Goal: Task Accomplishment & Management: Complete application form

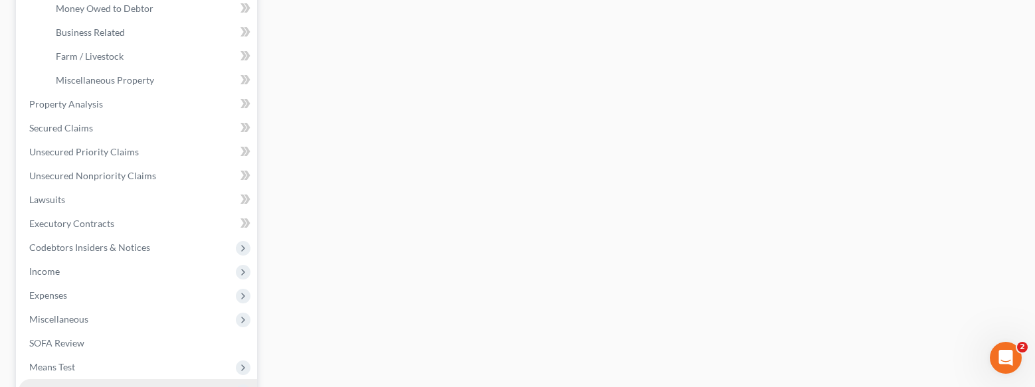
scroll to position [531, 0]
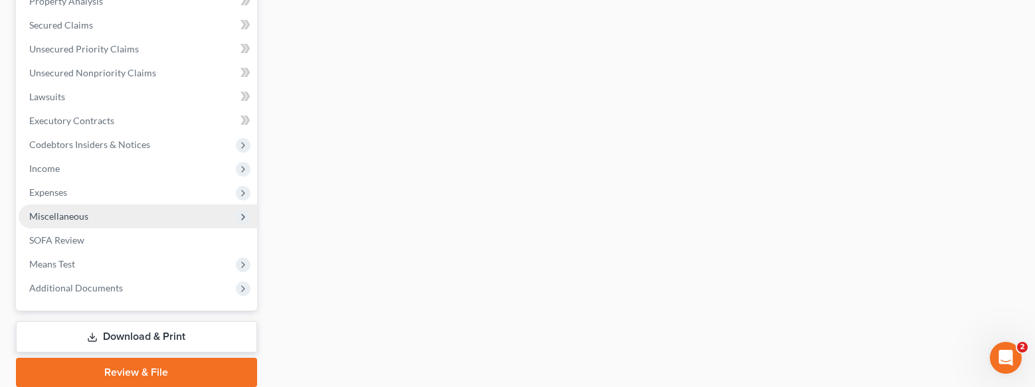
click at [131, 216] on span "Miscellaneous" at bounding box center [138, 217] width 238 height 24
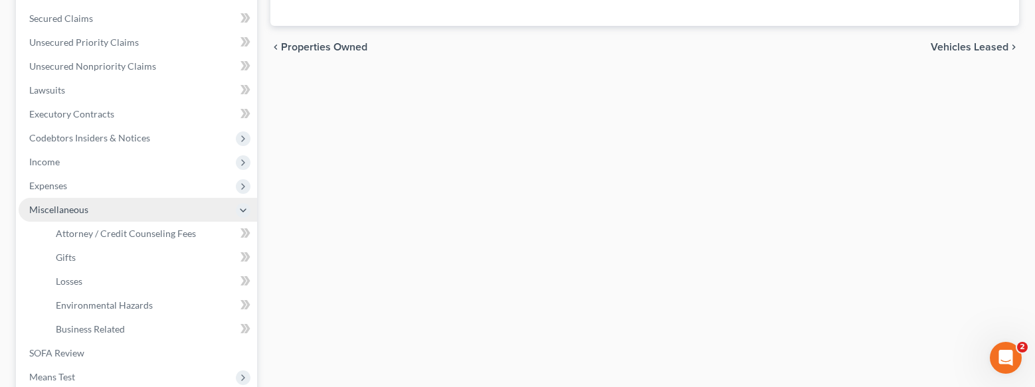
scroll to position [292, 0]
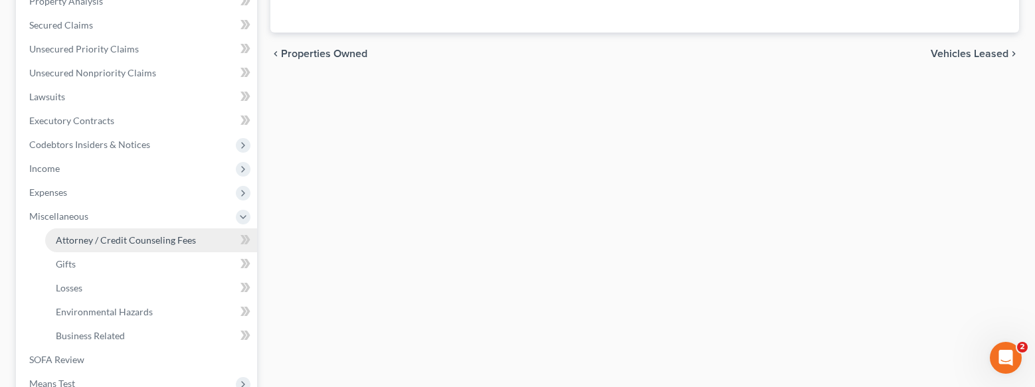
click at [149, 241] on span "Attorney / Credit Counseling Fees" at bounding box center [126, 239] width 140 height 11
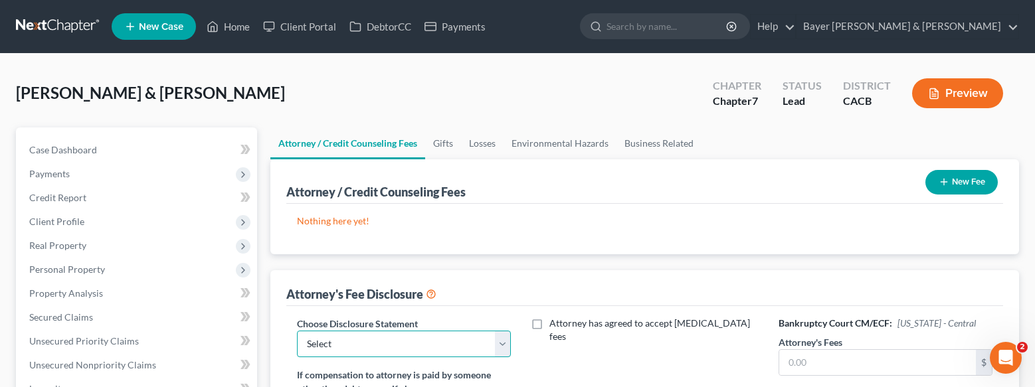
drag, startPoint x: 448, startPoint y: 344, endPoint x: 472, endPoint y: 337, distance: 25.4
click at [446, 344] on select "Select Substitution in Ch 7 (when UST requests docs) Chapter 11 Standard Ch7 Fe…" at bounding box center [404, 344] width 214 height 27
select select "2"
click at [297, 331] on select "Select Substitution in Ch 7 (when UST requests docs) Chapter 11 Standard Ch7 Fe…" at bounding box center [404, 344] width 214 height 27
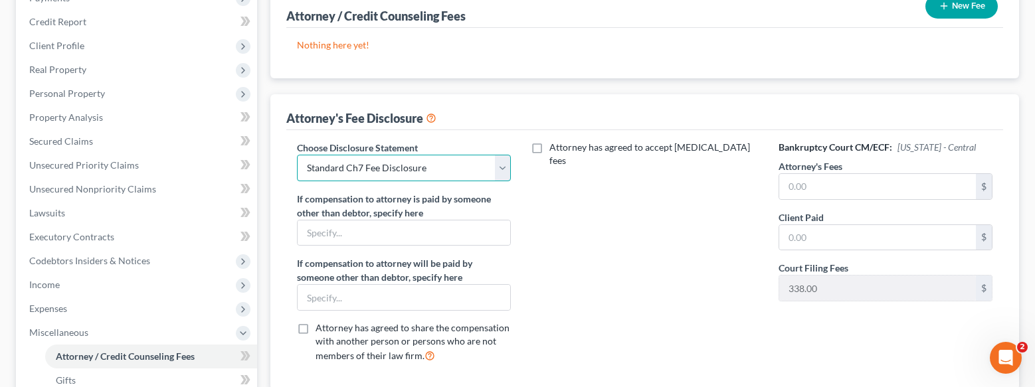
scroll to position [199, 0]
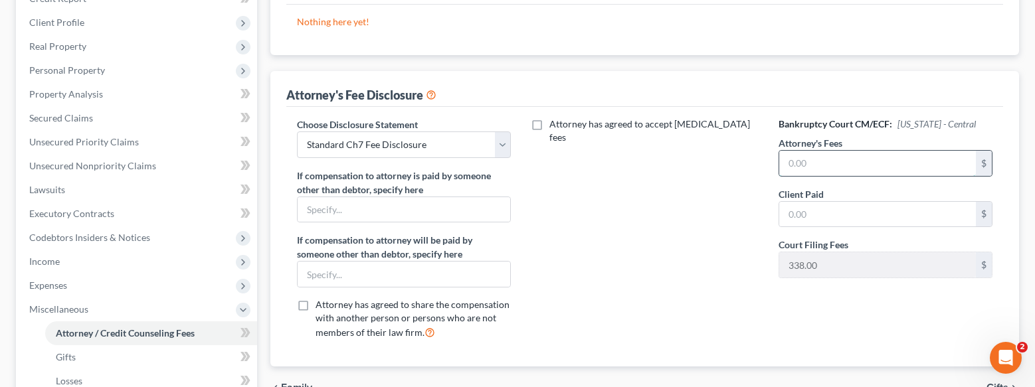
click at [832, 165] on input "text" at bounding box center [877, 163] width 197 height 25
click at [862, 165] on input "text" at bounding box center [877, 163] width 197 height 25
click at [852, 164] on input "text" at bounding box center [877, 163] width 197 height 25
type input "2,500.00"
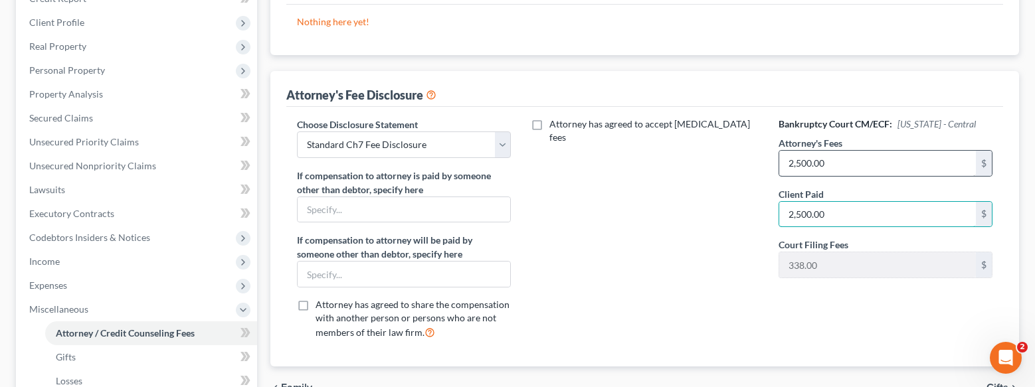
type input "2,500.00"
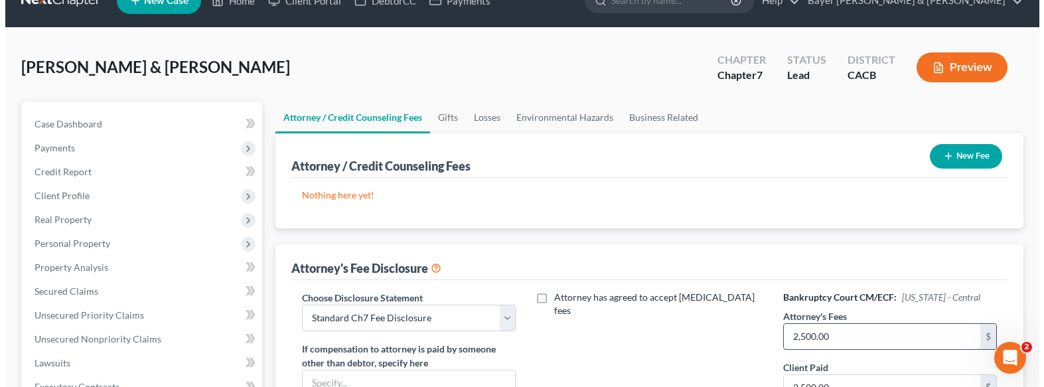
scroll to position [0, 0]
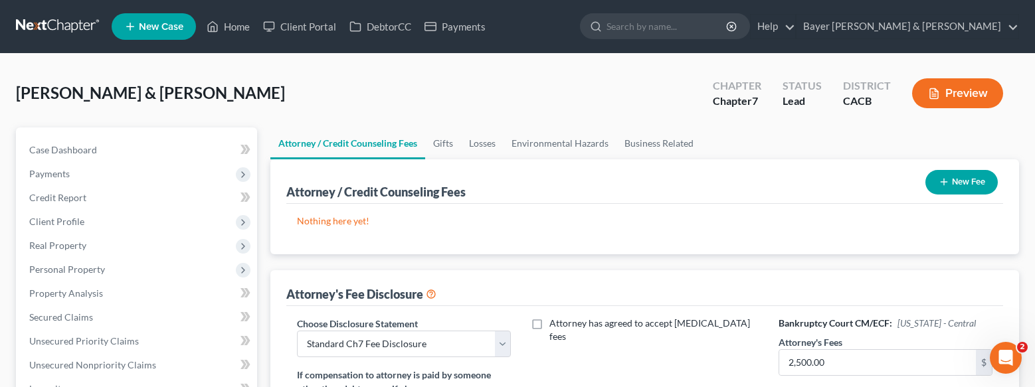
click at [938, 179] on icon "button" at bounding box center [943, 182] width 11 height 11
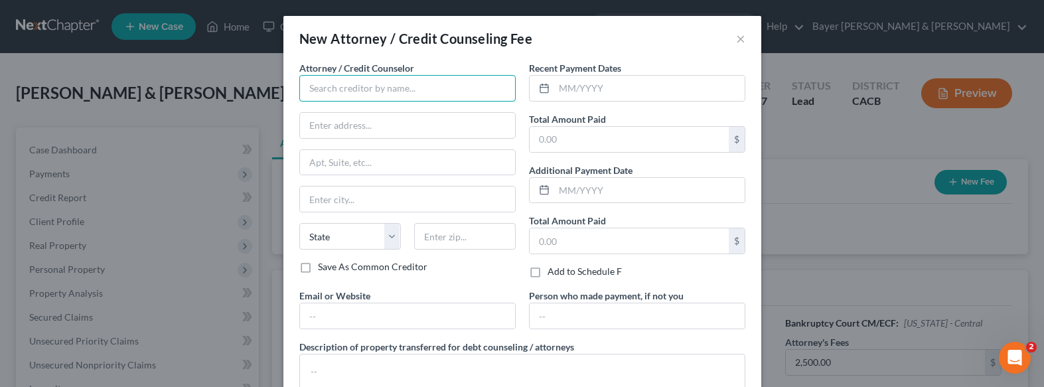
click at [422, 85] on input "text" at bounding box center [407, 88] width 216 height 27
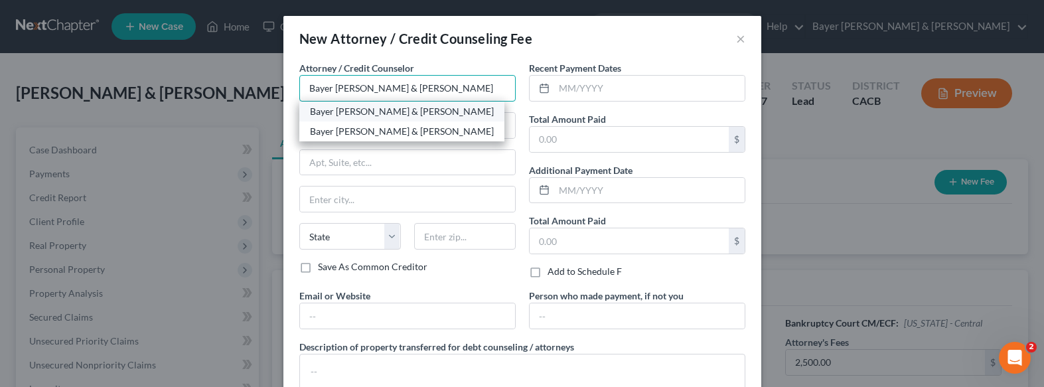
type input "Bayer [PERSON_NAME] & [PERSON_NAME]"
click at [384, 118] on div "Bayer [PERSON_NAME] & [PERSON_NAME]" at bounding box center [402, 111] width 184 height 13
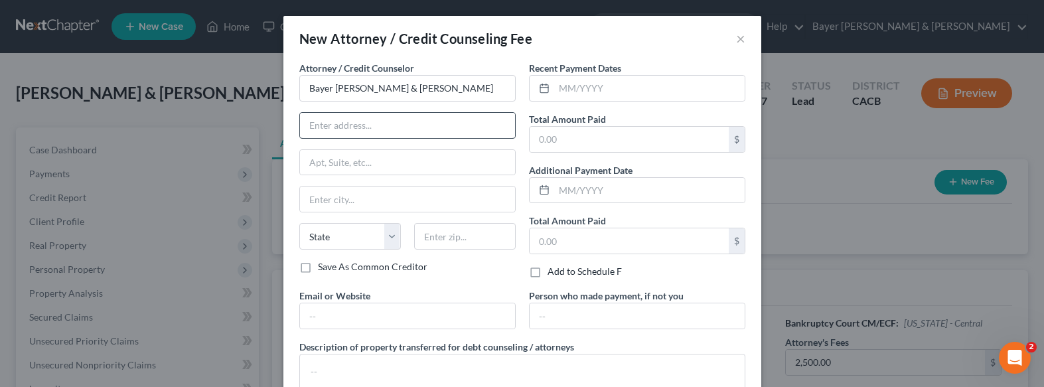
type input "[STREET_ADDRESS]"
type input "Suite 1900"
type input "[GEOGRAPHIC_DATA]"
select select "4"
type input "90017"
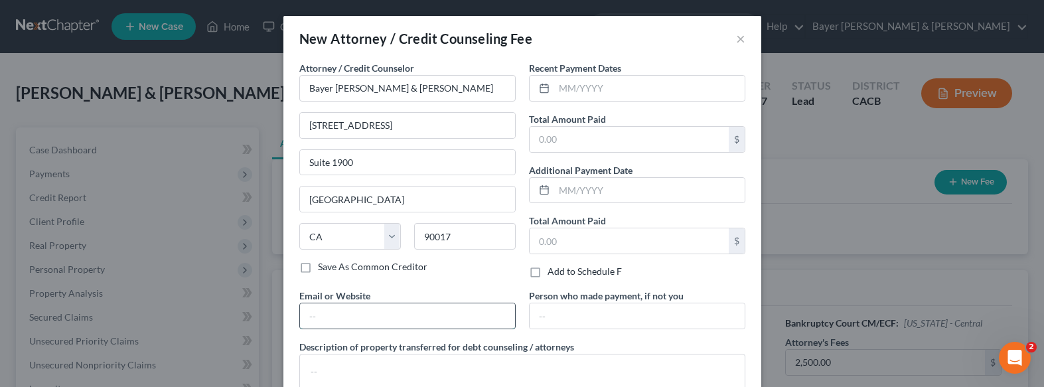
click at [418, 314] on input "text" at bounding box center [407, 315] width 215 height 25
type input "[EMAIL_ADDRESS][DOMAIN_NAME]"
click at [608, 85] on input "text" at bounding box center [649, 88] width 191 height 25
click at [584, 87] on input "text" at bounding box center [649, 88] width 191 height 25
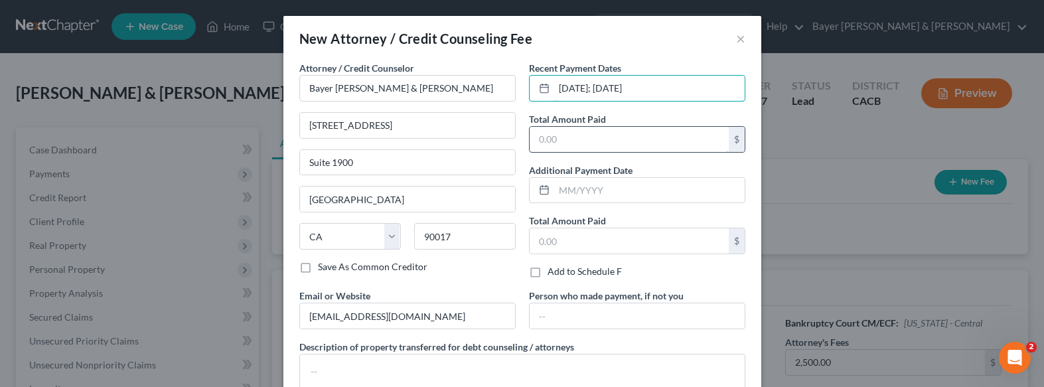
type input "[DATE]; [DATE]"
click at [590, 141] on input "text" at bounding box center [629, 139] width 199 height 25
type input "2,500.00"
click at [517, 201] on div "Attorney / Credit Counselor * [PERSON_NAME] [PERSON_NAME] & [PERSON_NAME] [STRE…" at bounding box center [408, 175] width 230 height 228
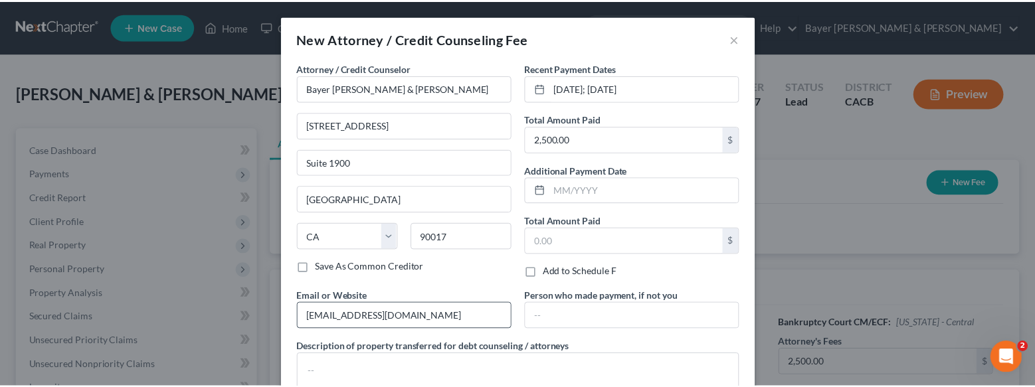
scroll to position [100, 0]
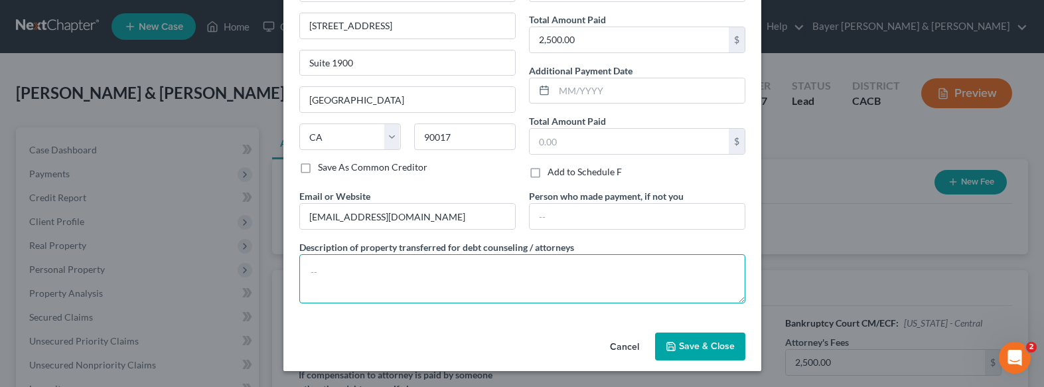
click at [452, 271] on textarea at bounding box center [522, 278] width 446 height 49
type textarea "Attorney fees of $2,500.00 plus filing fee."
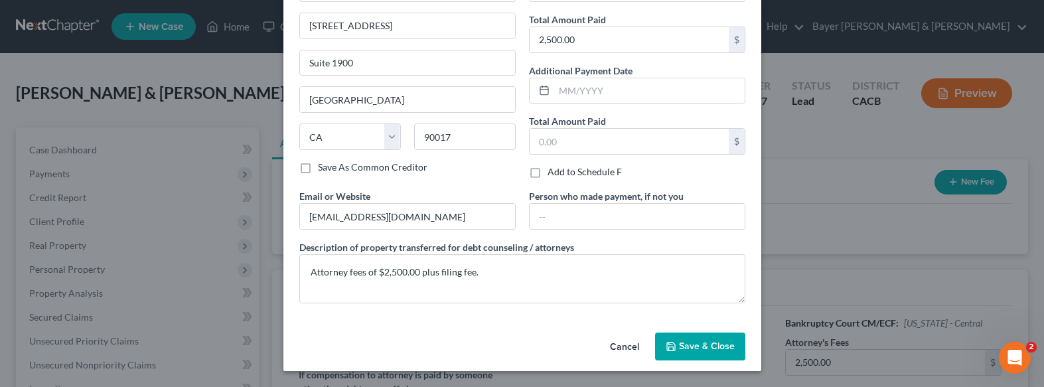
click at [714, 336] on button "Save & Close" at bounding box center [700, 347] width 90 height 28
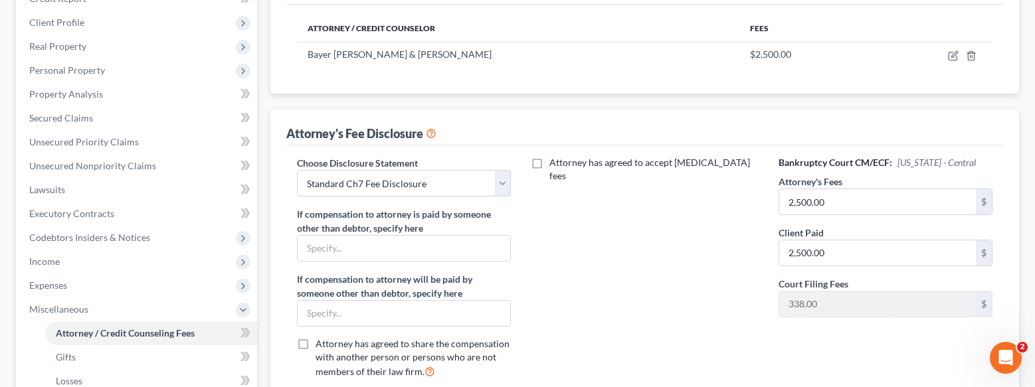
scroll to position [332, 0]
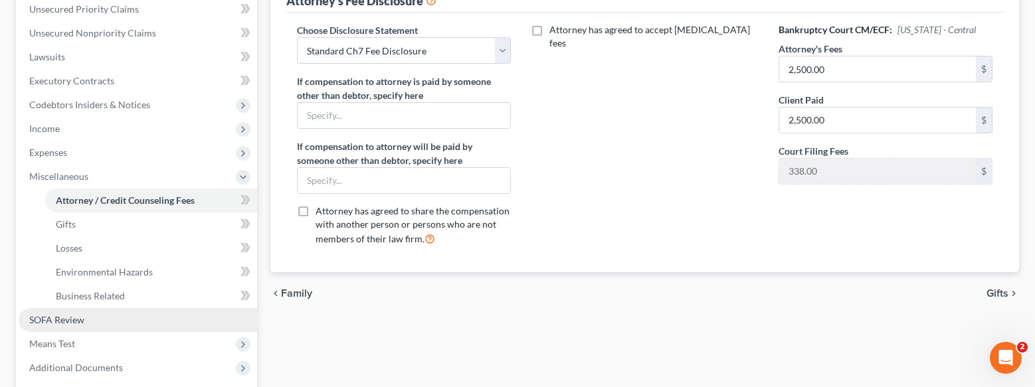
click at [95, 331] on link "SOFA Review" at bounding box center [138, 320] width 238 height 24
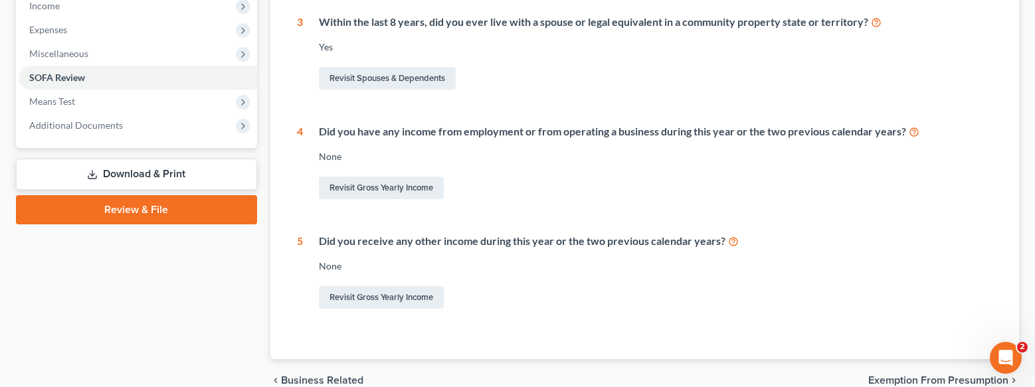
scroll to position [520, 0]
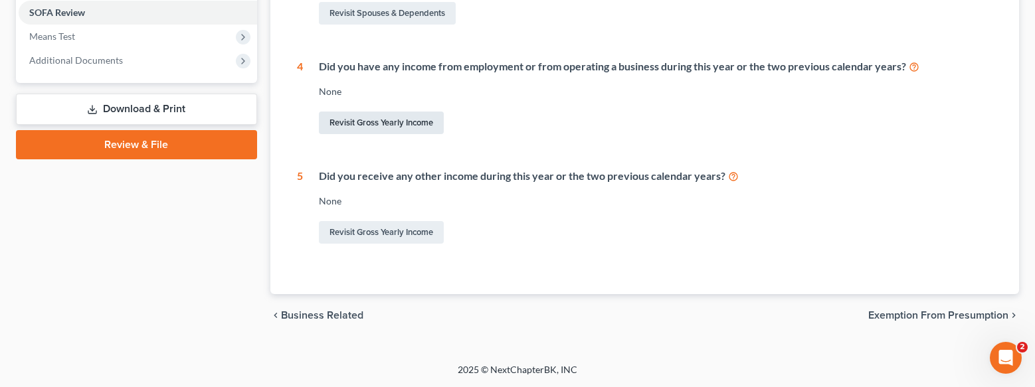
click at [403, 118] on link "Revisit Gross Yearly Income" at bounding box center [381, 123] width 125 height 23
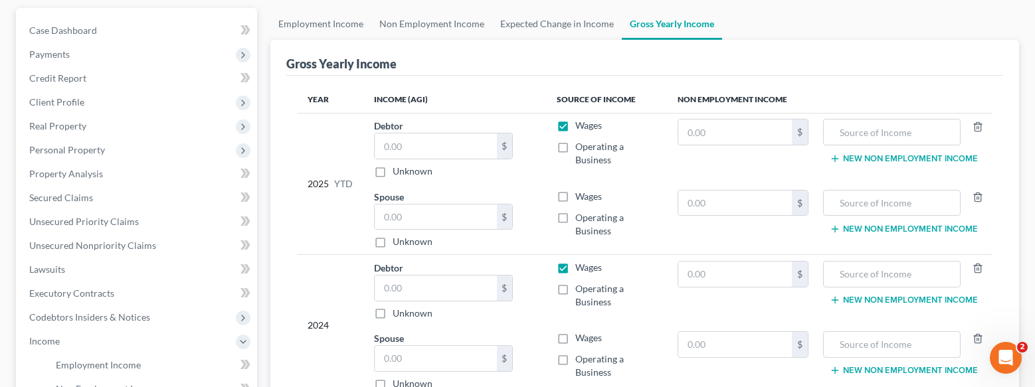
scroll to position [133, 0]
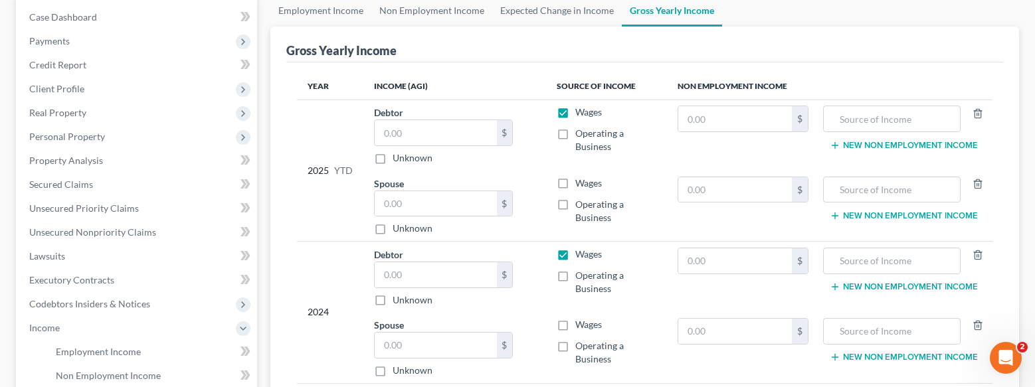
click at [575, 187] on label "Wages" at bounding box center [588, 183] width 27 height 13
click at [580, 185] on input "Wages" at bounding box center [584, 181] width 9 height 9
checkbox input "true"
click at [915, 64] on div "Year Income (AGI) Source of Income Non Employment Income 2025 YTD Debtor $ Unkn…" at bounding box center [644, 306] width 717 height 489
click at [575, 324] on label "Wages" at bounding box center [588, 324] width 27 height 13
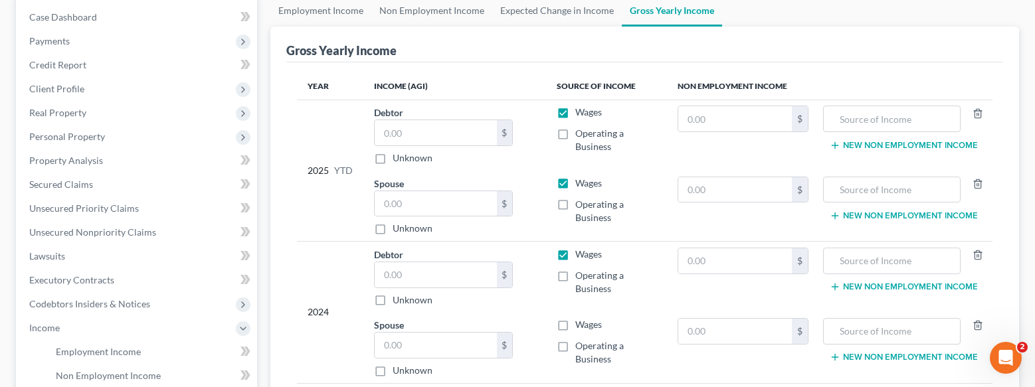
click at [580, 324] on input "Wages" at bounding box center [584, 322] width 9 height 9
checkbox input "true"
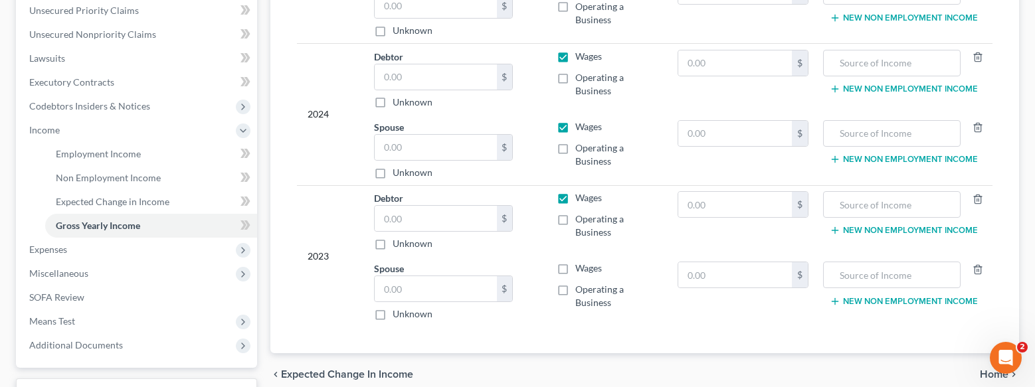
scroll to position [332, 0]
drag, startPoint x: 560, startPoint y: 268, endPoint x: 572, endPoint y: 271, distance: 12.2
click at [575, 268] on label "Wages" at bounding box center [588, 266] width 27 height 13
click at [580, 268] on input "Wages" at bounding box center [584, 264] width 9 height 9
checkbox input "true"
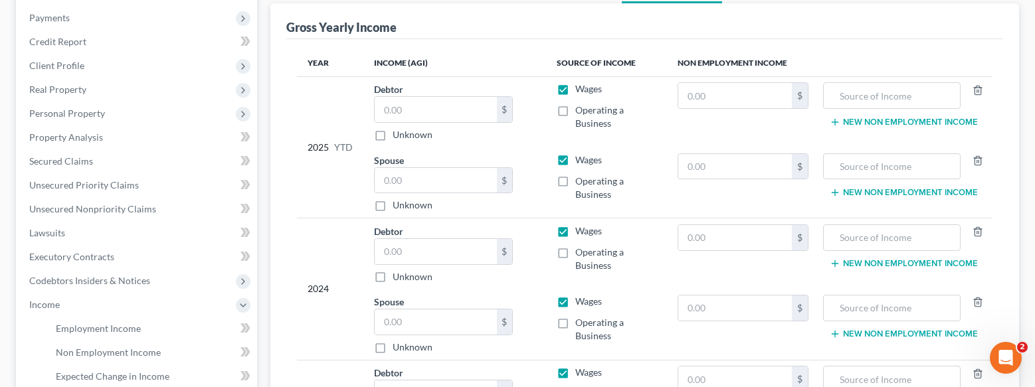
scroll to position [133, 0]
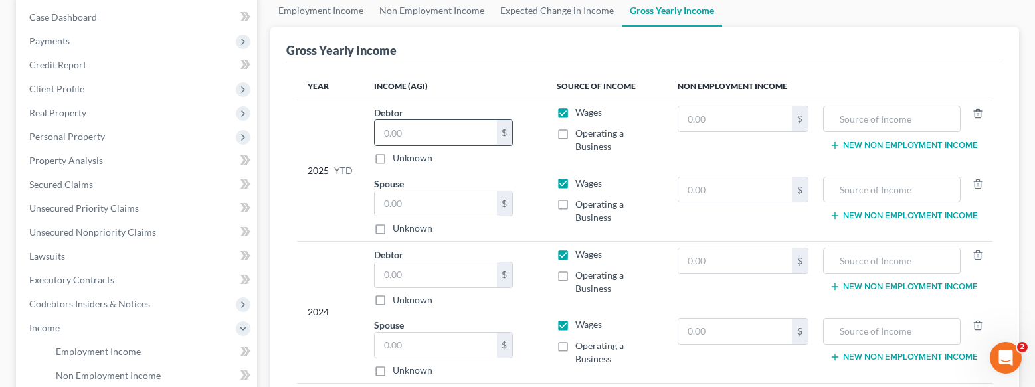
click at [412, 137] on input "text" at bounding box center [435, 132] width 122 height 25
type input "42,232.00"
click at [428, 197] on input "text" at bounding box center [435, 203] width 122 height 25
type input "26,100.00"
click at [425, 275] on input "text" at bounding box center [435, 274] width 122 height 25
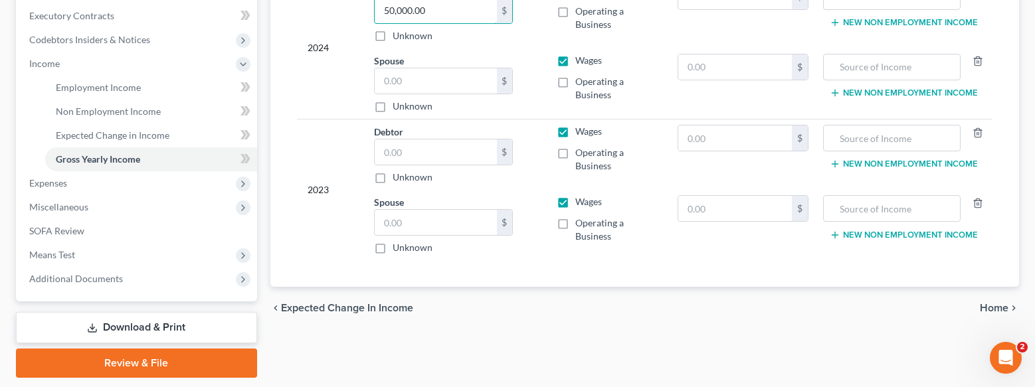
scroll to position [398, 0]
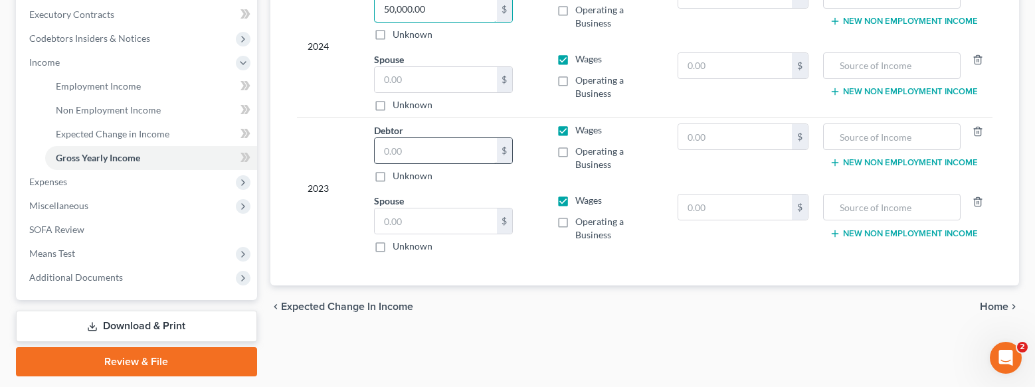
type input "50,000.00"
click at [420, 151] on input "text" at bounding box center [435, 150] width 122 height 25
type input "75,000.00"
click at [413, 76] on input "text" at bounding box center [435, 79] width 122 height 25
click at [412, 79] on input "text" at bounding box center [435, 79] width 122 height 25
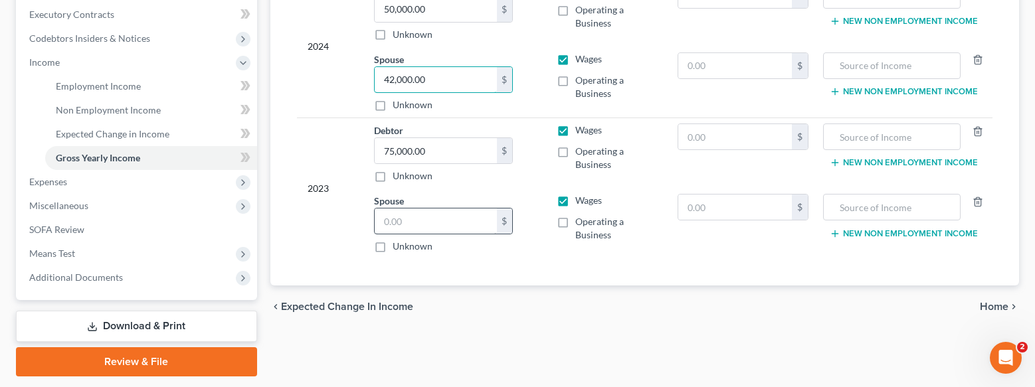
type input "42,000.00"
click at [440, 223] on input "text" at bounding box center [435, 220] width 122 height 25
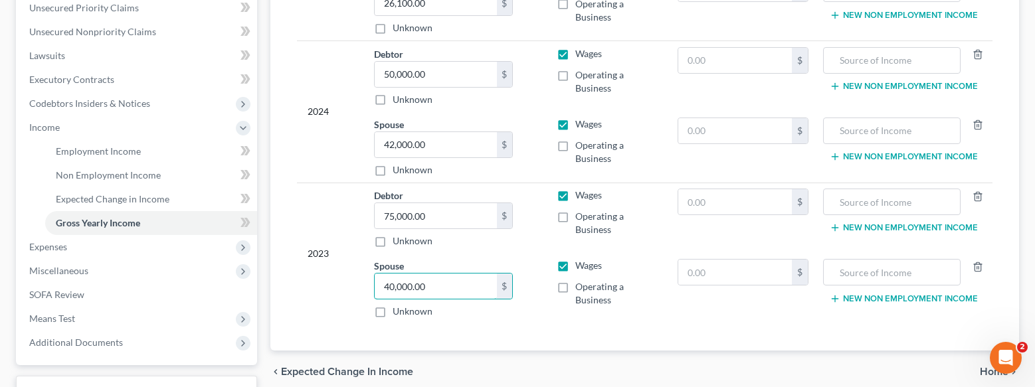
scroll to position [438, 0]
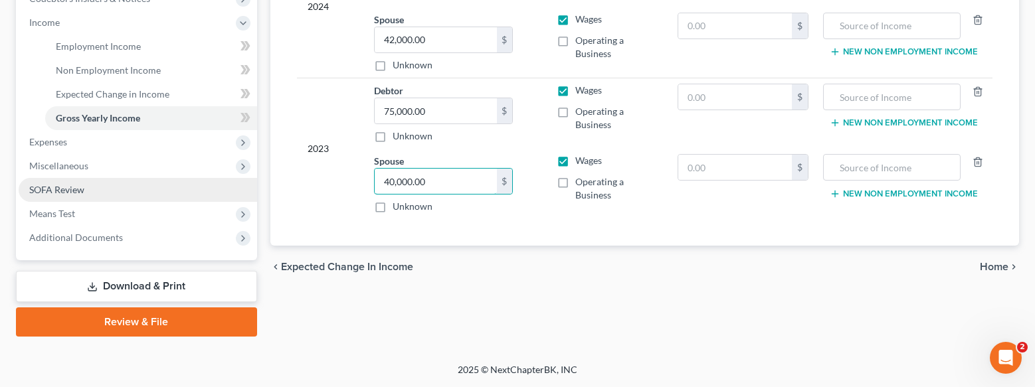
type input "40,000.00"
click at [79, 185] on span "SOFA Review" at bounding box center [56, 189] width 55 height 11
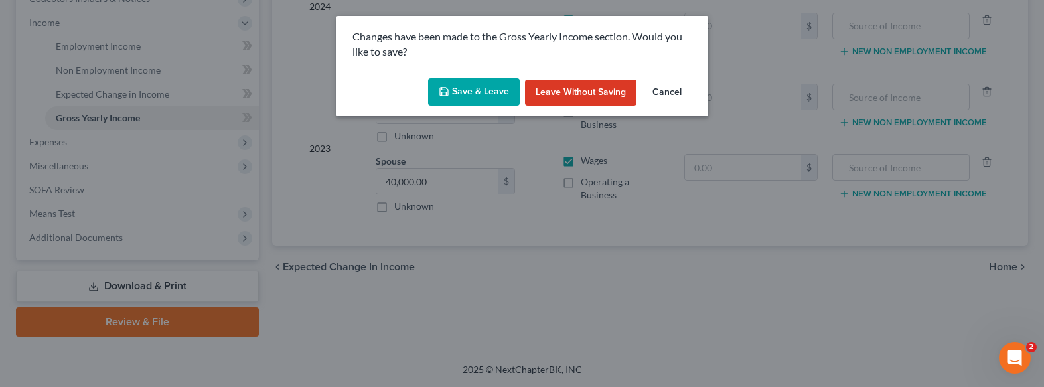
click at [496, 90] on button "Save & Leave" at bounding box center [474, 92] width 92 height 28
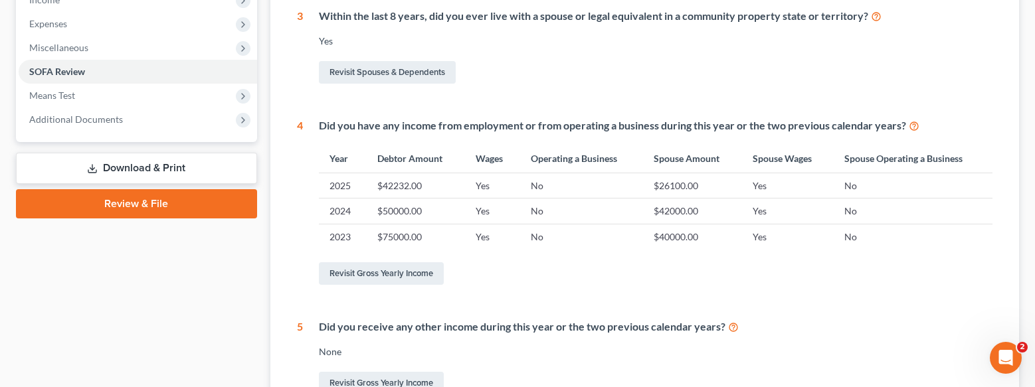
scroll to position [612, 0]
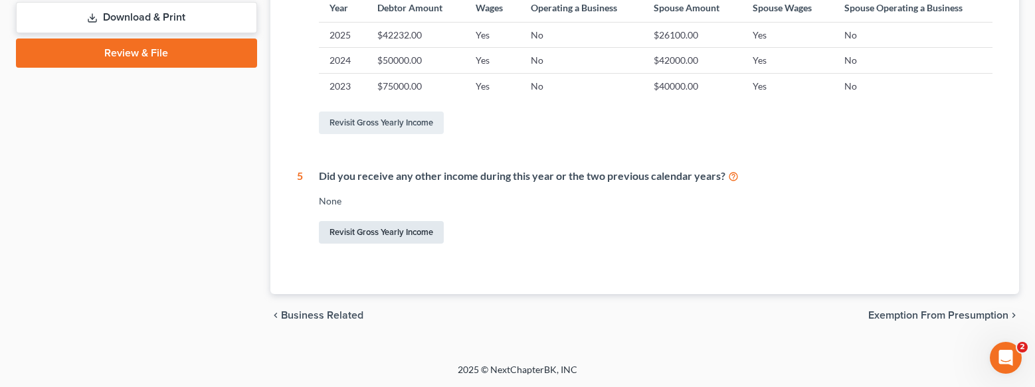
click at [382, 237] on link "Revisit Gross Yearly Income" at bounding box center [381, 232] width 125 height 23
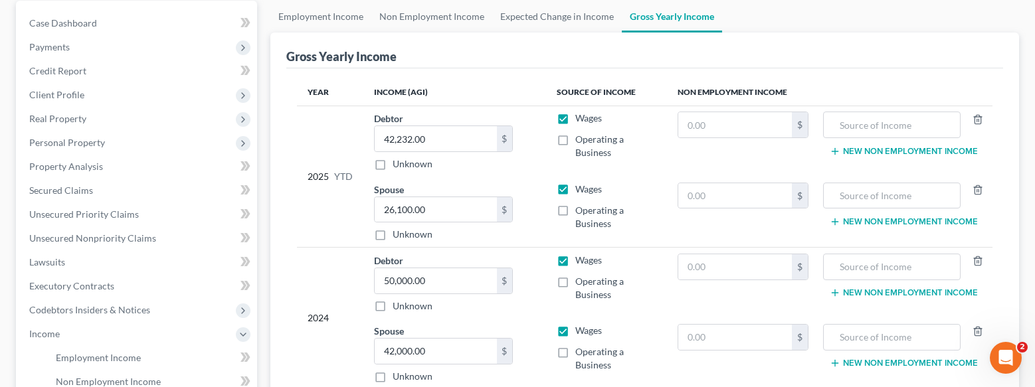
scroll to position [133, 0]
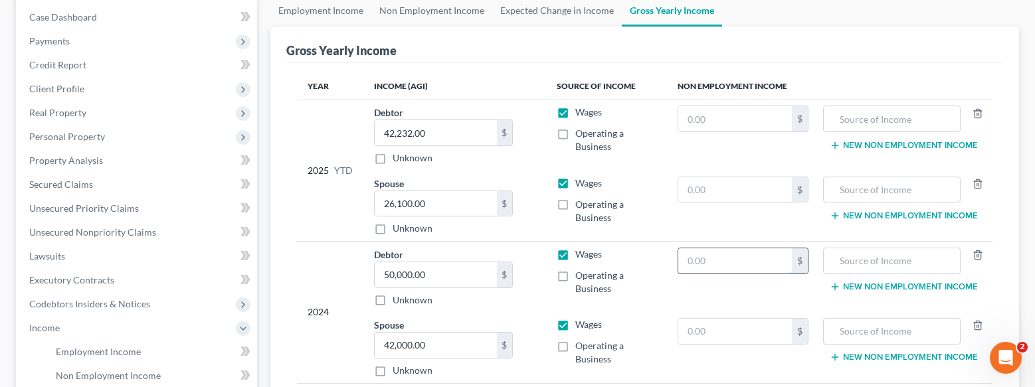
click at [783, 258] on input "text" at bounding box center [735, 260] width 114 height 25
type input "9,600.00"
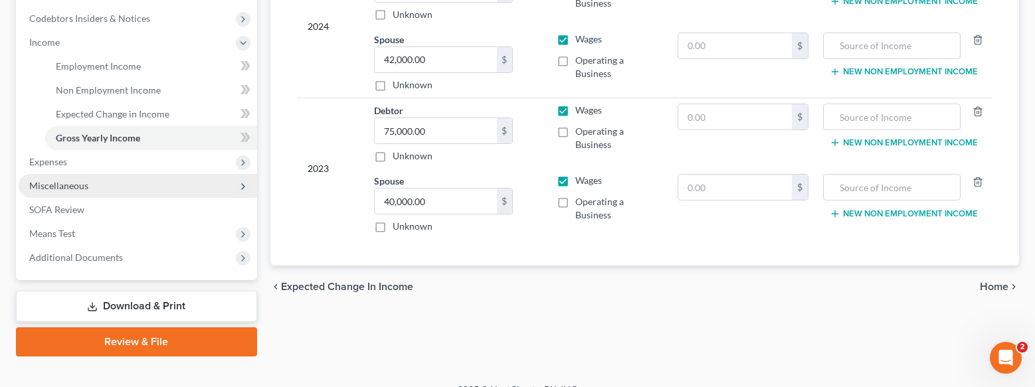
scroll to position [438, 0]
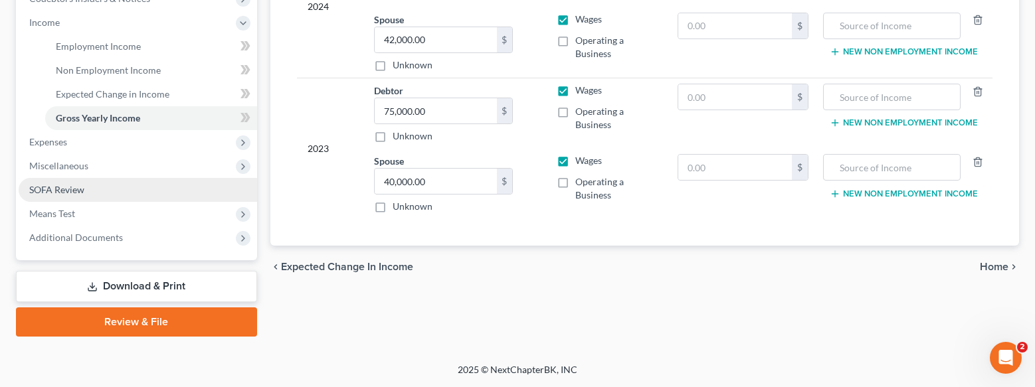
type input "Unemployment benefits"
click at [97, 193] on link "SOFA Review" at bounding box center [138, 190] width 238 height 24
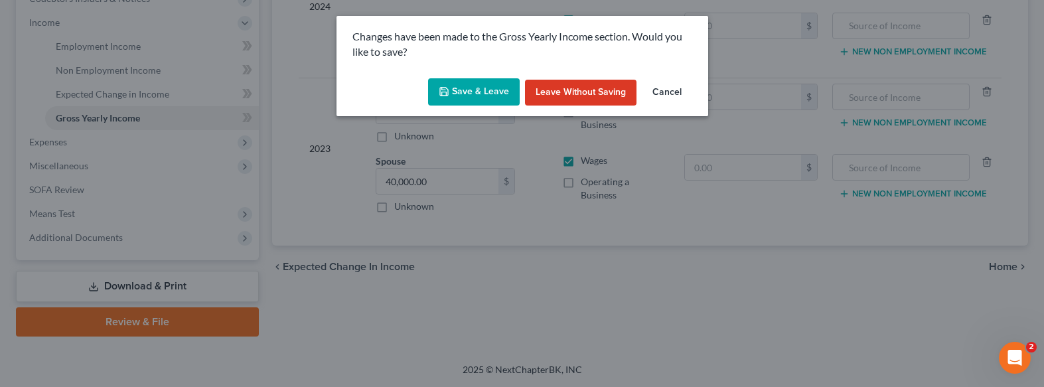
click at [462, 92] on button "Save & Leave" at bounding box center [474, 92] width 92 height 28
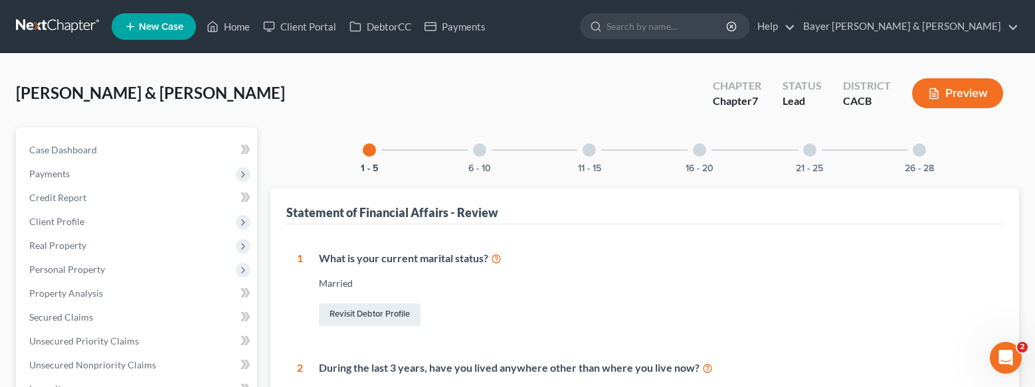
click at [697, 155] on div at bounding box center [699, 149] width 13 height 13
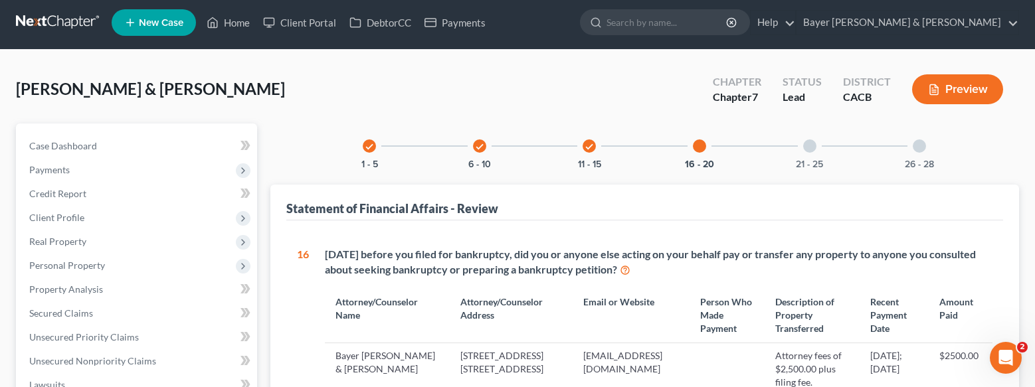
scroll to position [266, 0]
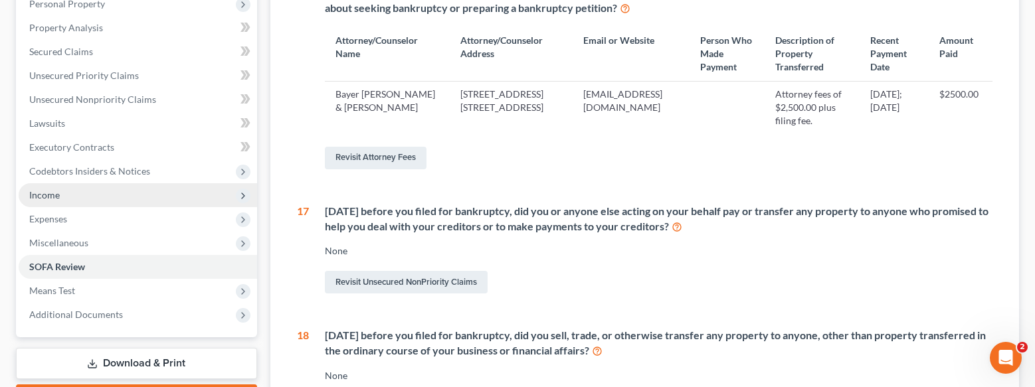
click at [131, 196] on span "Income" at bounding box center [138, 195] width 238 height 24
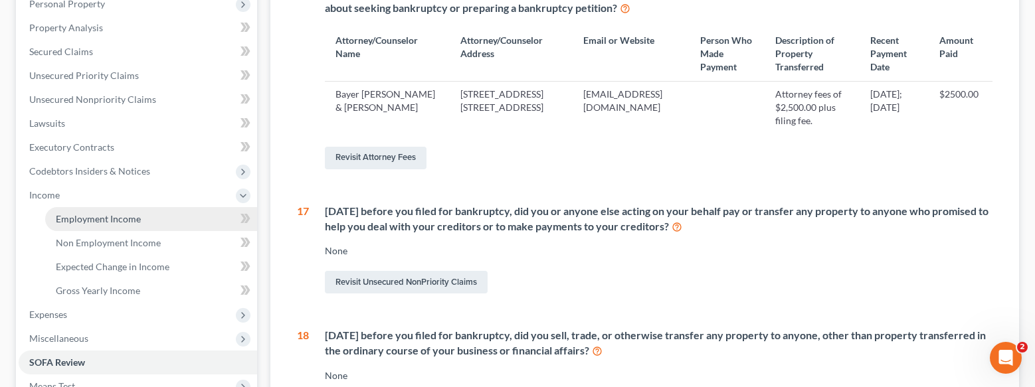
click at [125, 218] on span "Employment Income" at bounding box center [98, 218] width 85 height 11
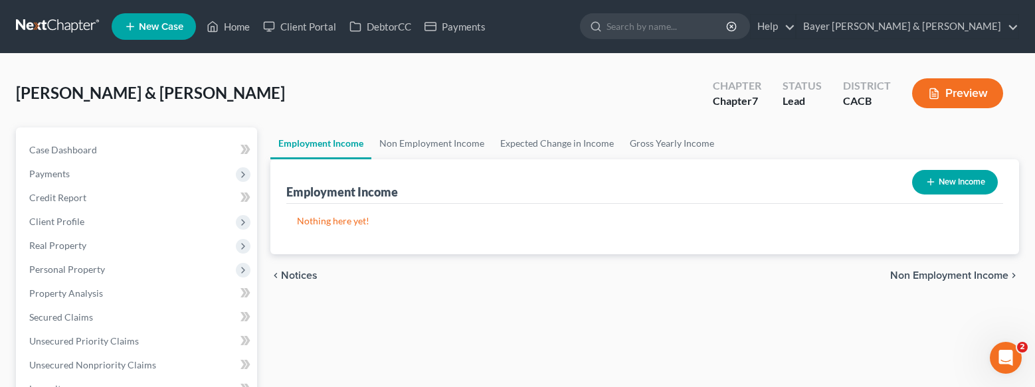
click at [936, 181] on button "New Income" at bounding box center [955, 182] width 86 height 25
select select "0"
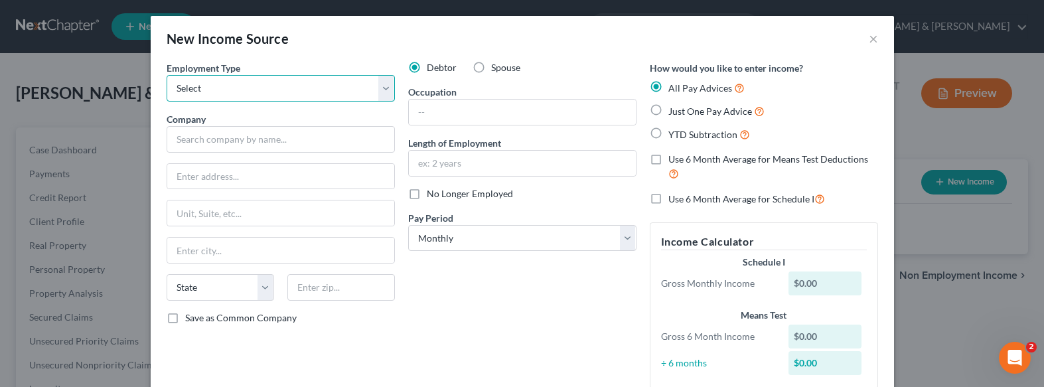
drag, startPoint x: 353, startPoint y: 92, endPoint x: 351, endPoint y: 100, distance: 8.1
click at [353, 92] on select "Select Full or [DEMOGRAPHIC_DATA] Employment Self Employment" at bounding box center [281, 88] width 228 height 27
select select "0"
click at [167, 75] on select "Select Full or [DEMOGRAPHIC_DATA] Employment Self Employment" at bounding box center [281, 88] width 228 height 27
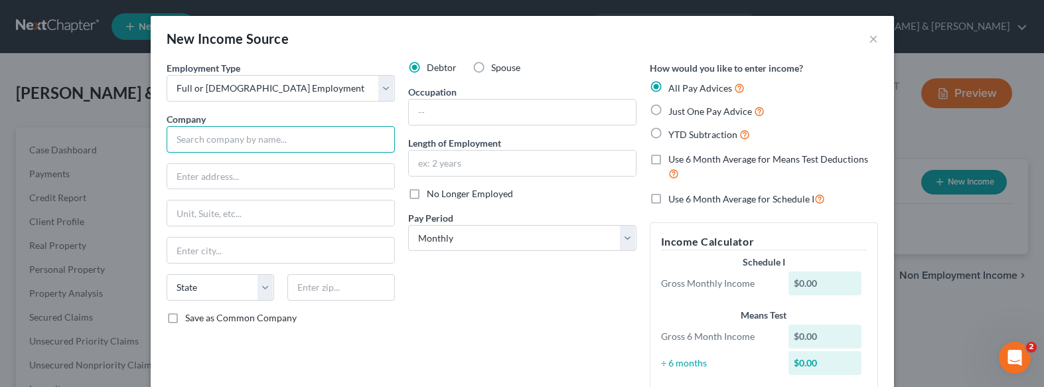
click at [251, 139] on input "text" at bounding box center [281, 139] width 228 height 27
type input "JBBBSLA"
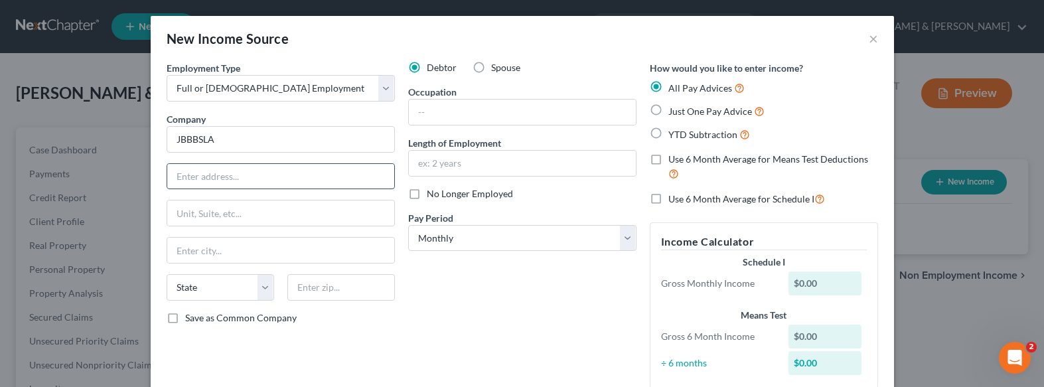
click at [218, 183] on input "text" at bounding box center [280, 176] width 227 height 25
type input "[STREET_ADDRESS]"
click at [222, 250] on input "text" at bounding box center [280, 250] width 227 height 25
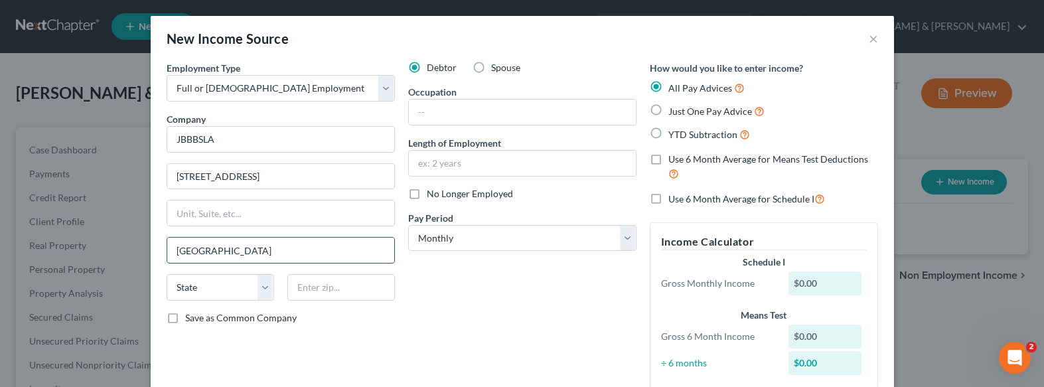
type input "[GEOGRAPHIC_DATA]"
select select "4"
click at [437, 112] on input "text" at bounding box center [522, 112] width 227 height 25
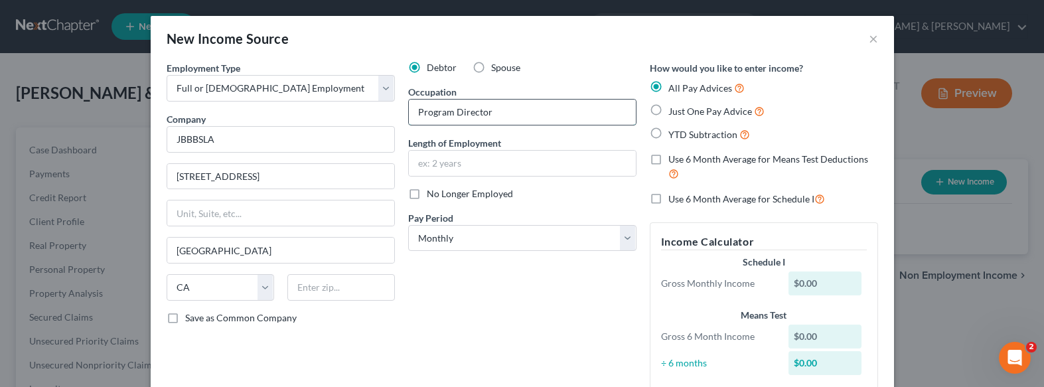
type input "Program Director"
type input "12/2024"
click at [669, 157] on label "Use 6 Month Average for Means Test Deductions" at bounding box center [774, 167] width 210 height 29
click at [674, 157] on input "Use 6 Month Average for Means Test Deductions" at bounding box center [678, 157] width 9 height 9
checkbox input "true"
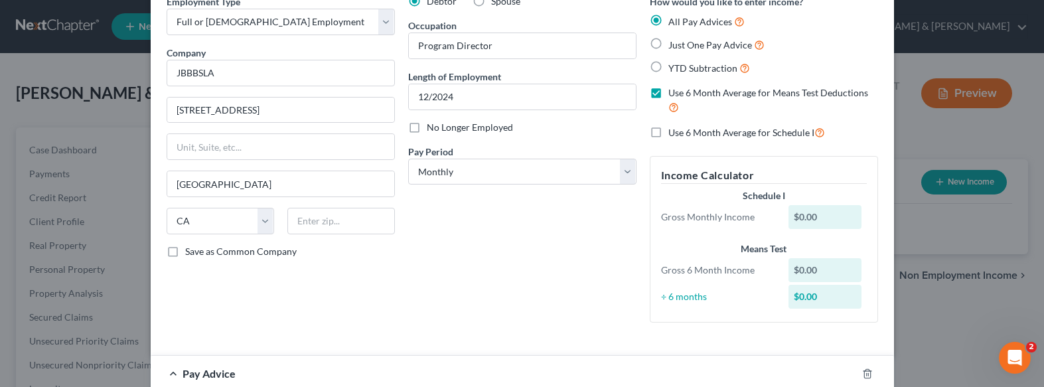
scroll to position [199, 0]
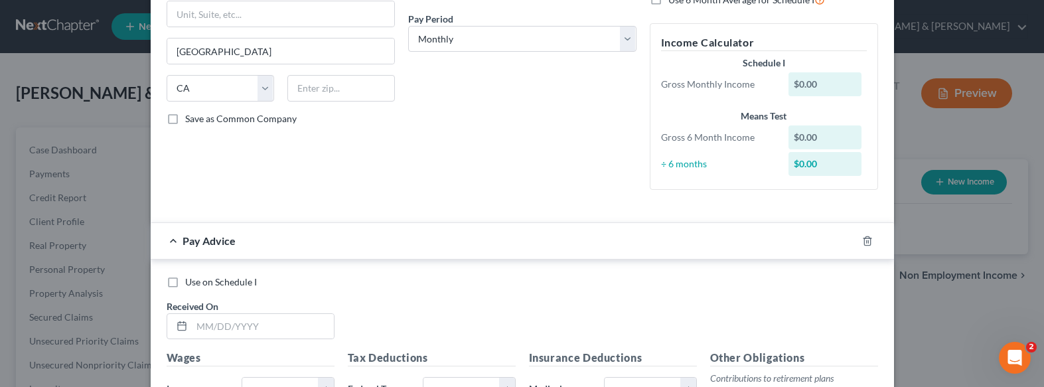
click at [185, 284] on label "Use on Schedule I" at bounding box center [221, 282] width 72 height 13
click at [191, 284] on input "Use on Schedule I" at bounding box center [195, 280] width 9 height 9
checkbox input "true"
click at [226, 322] on input "text" at bounding box center [263, 326] width 142 height 25
type input "[DATE]"
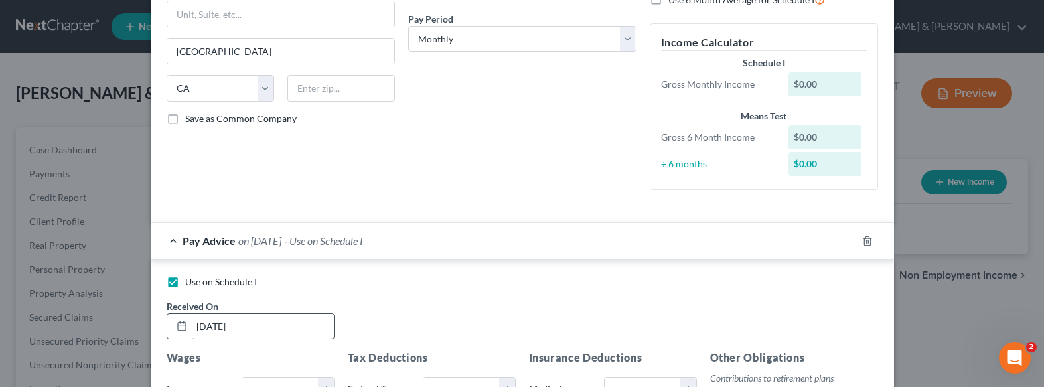
scroll to position [215, 0]
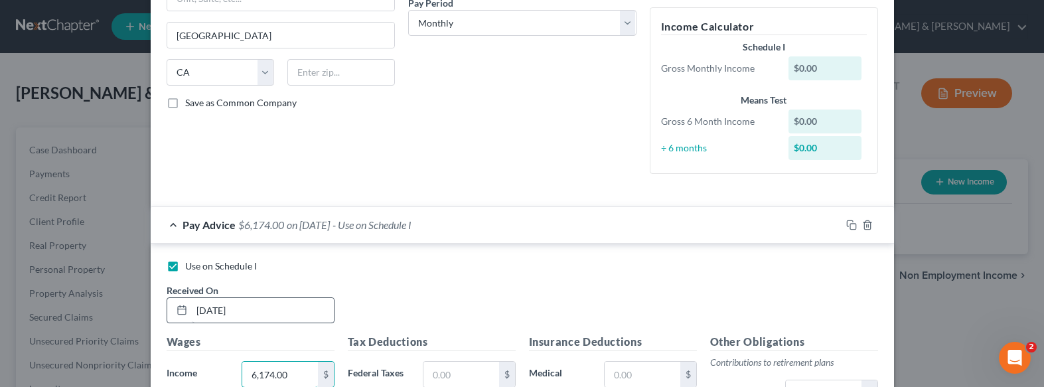
type input "6,174.00"
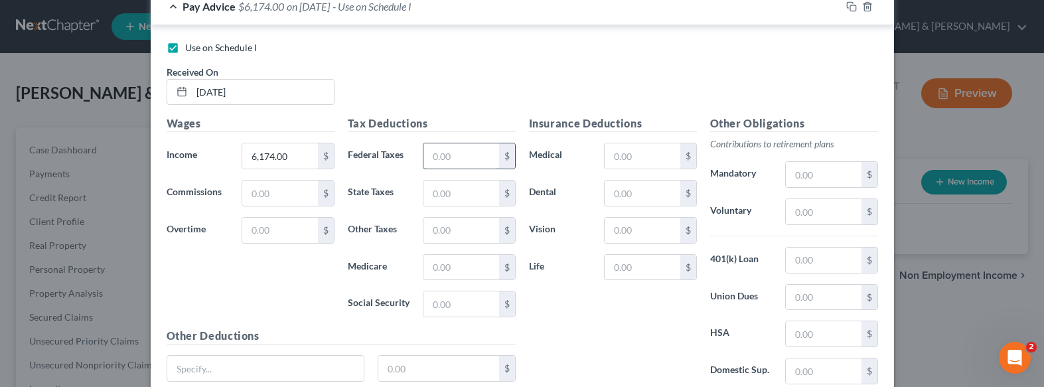
click at [457, 151] on input "text" at bounding box center [461, 155] width 75 height 25
type input "1"
type input "1,154.00"
click at [643, 155] on input "text" at bounding box center [642, 155] width 75 height 25
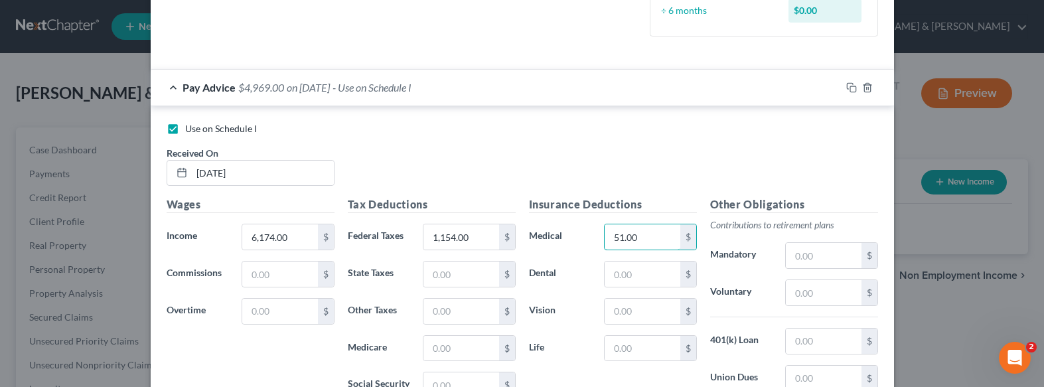
scroll to position [544, 0]
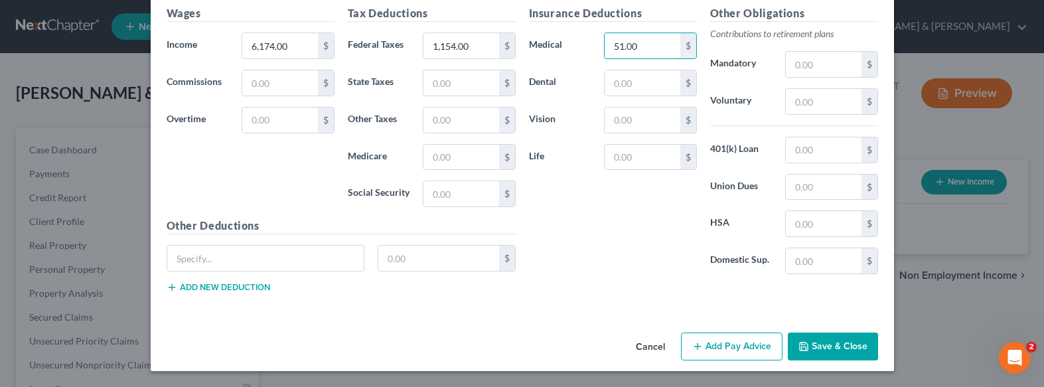
type input "51.00"
drag, startPoint x: 818, startPoint y: 349, endPoint x: 795, endPoint y: 339, distance: 24.4
click at [817, 348] on button "Save & Close" at bounding box center [833, 347] width 90 height 28
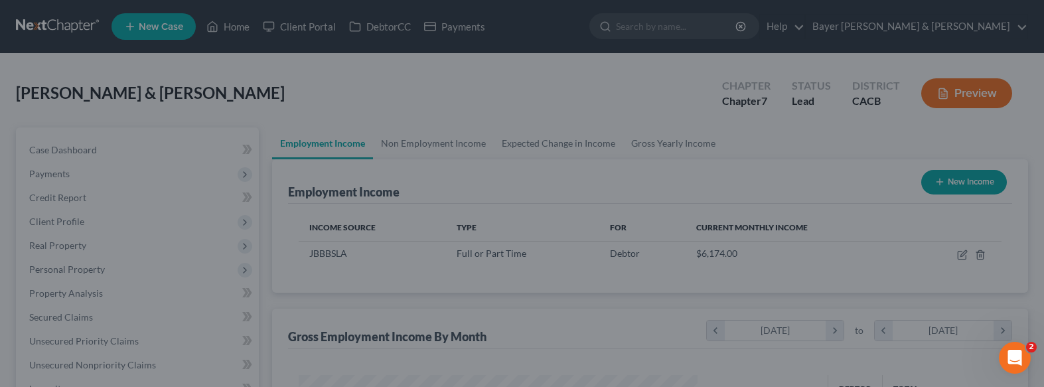
scroll to position [238, 422]
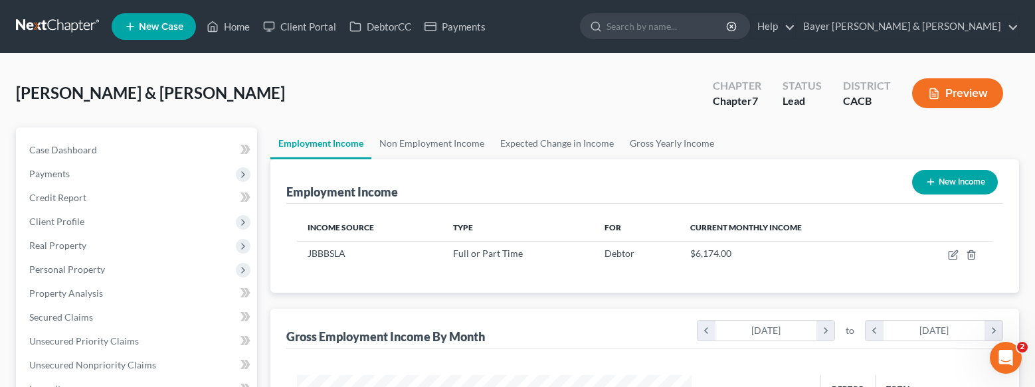
click at [949, 182] on button "New Income" at bounding box center [955, 182] width 86 height 25
select select "0"
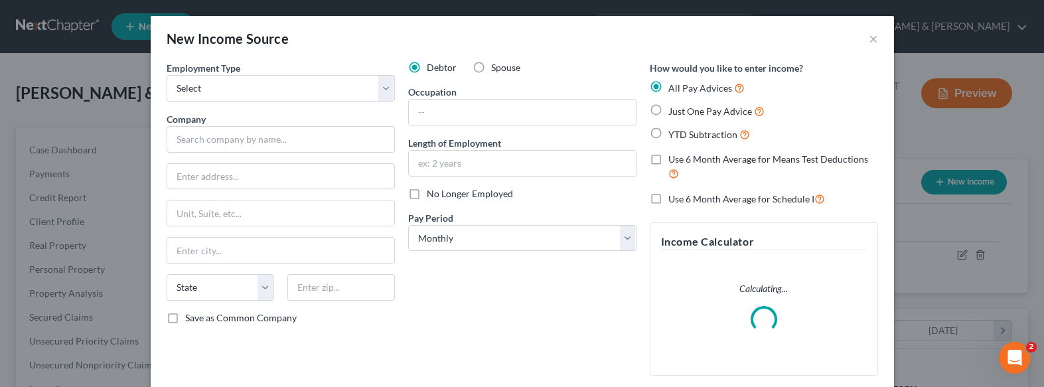
scroll to position [238, 426]
click at [491, 65] on label "Spouse" at bounding box center [505, 67] width 29 height 13
click at [497, 65] on input "Spouse" at bounding box center [501, 65] width 9 height 9
radio input "true"
drag, startPoint x: 339, startPoint y: 90, endPoint x: 332, endPoint y: 98, distance: 10.4
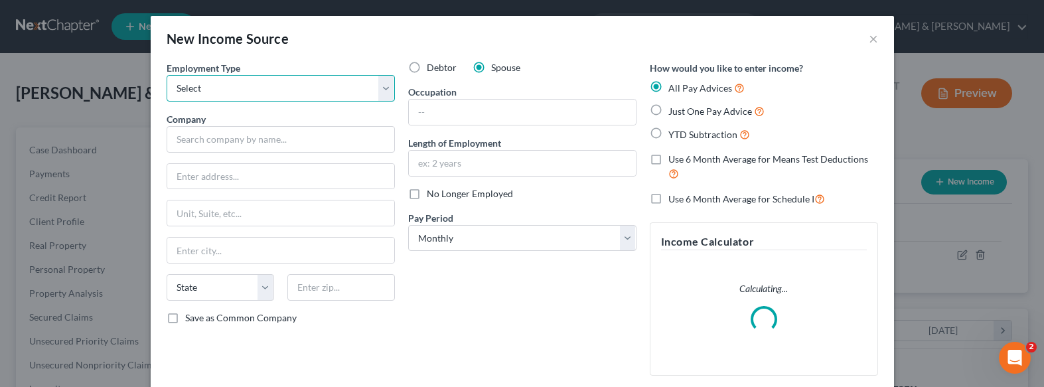
click at [339, 90] on select "Select Full or [DEMOGRAPHIC_DATA] Employment Self Employment" at bounding box center [281, 88] width 228 height 27
select select "0"
click at [167, 75] on select "Select Full or [DEMOGRAPHIC_DATA] Employment Self Employment" at bounding box center [281, 88] width 228 height 27
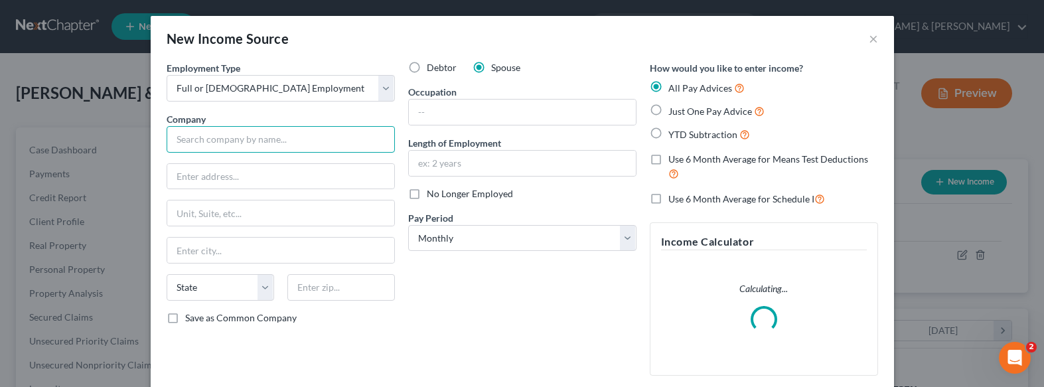
click at [289, 136] on input "text" at bounding box center [281, 139] width 228 height 27
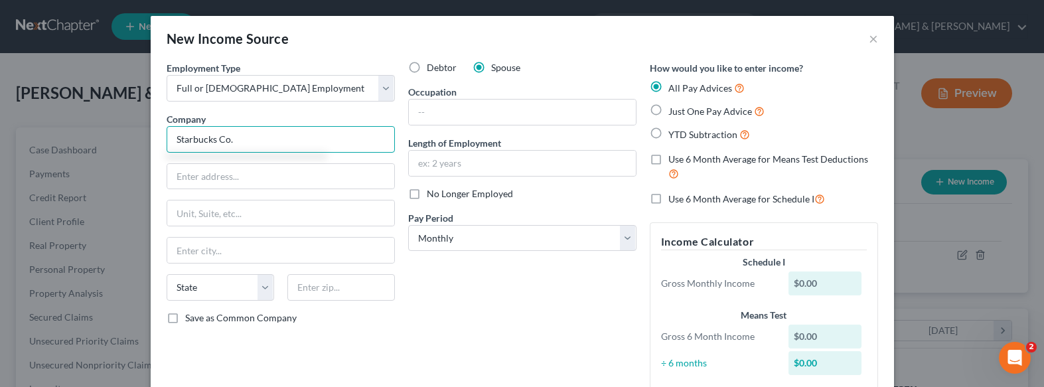
type input "Starbucks Co."
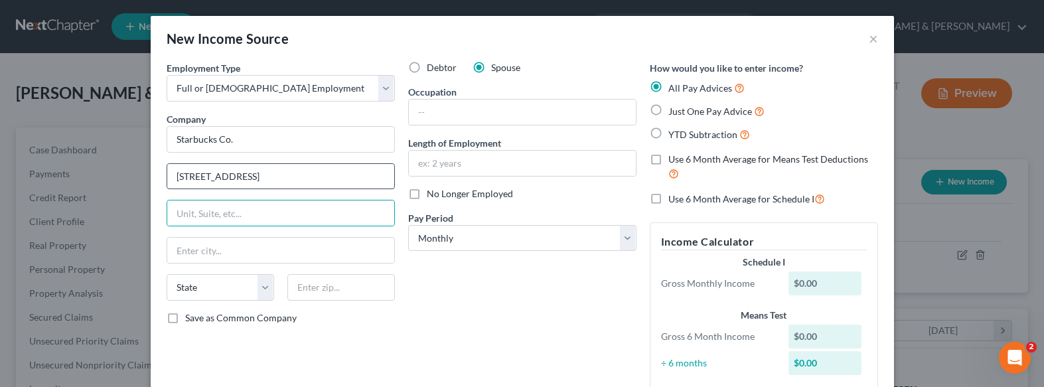
click at [264, 180] on input "[STREET_ADDRESS]" at bounding box center [280, 176] width 227 height 25
type input "[STREET_ADDRESS]"
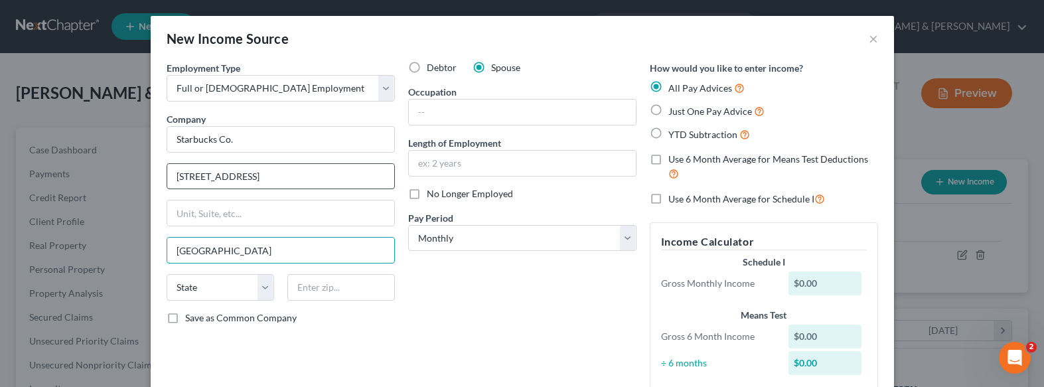
type input "[GEOGRAPHIC_DATA]"
select select "4"
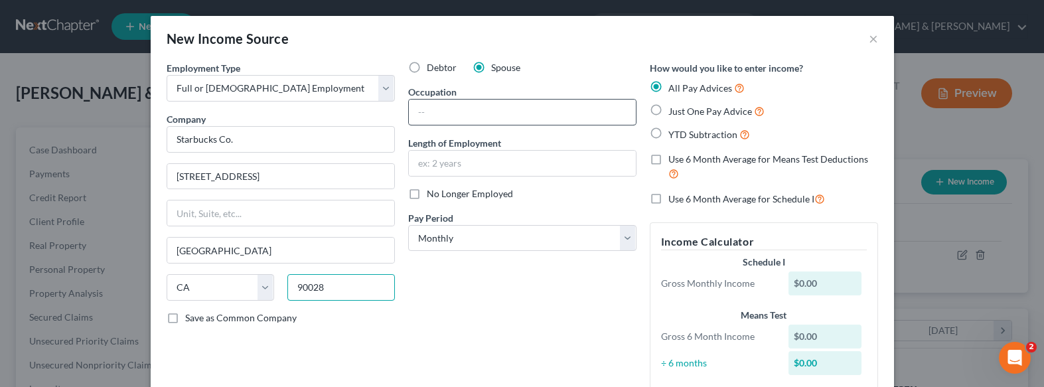
type input "90028"
click at [462, 109] on input "text" at bounding box center [522, 112] width 227 height 25
type input "Shift Supervisor"
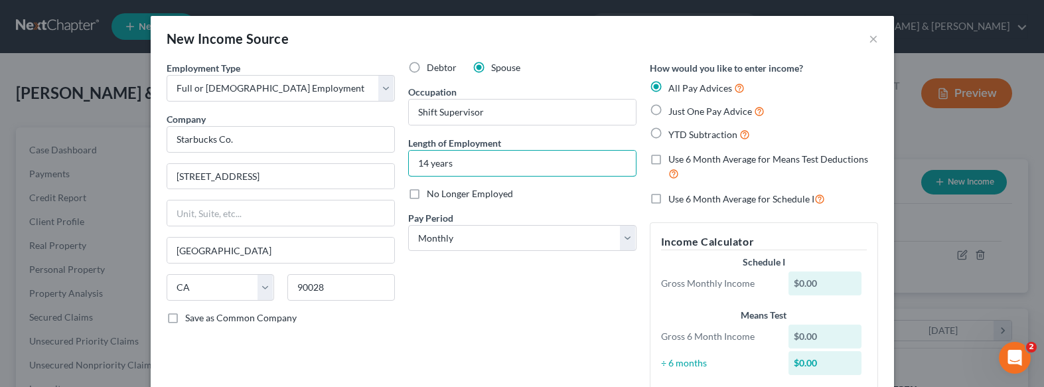
type input "14 years"
click at [669, 161] on label "Use 6 Month Average for Means Test Deductions" at bounding box center [774, 167] width 210 height 29
click at [674, 161] on input "Use 6 Month Average for Means Test Deductions" at bounding box center [678, 157] width 9 height 9
checkbox input "true"
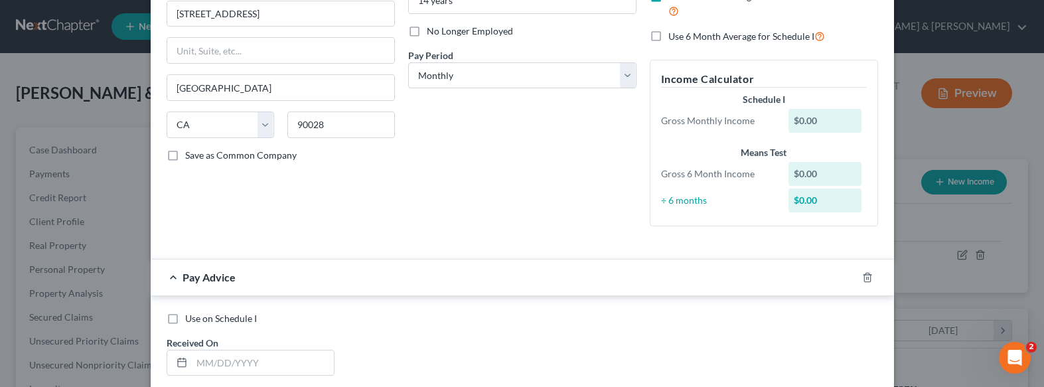
scroll to position [266, 0]
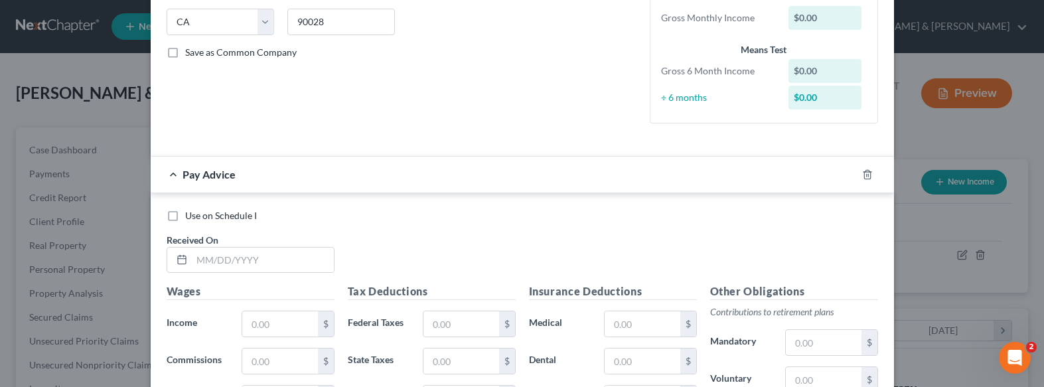
click at [185, 220] on label "Use on Schedule I" at bounding box center [221, 215] width 72 height 13
click at [191, 218] on input "Use on Schedule I" at bounding box center [195, 213] width 9 height 9
checkbox input "true"
click at [239, 258] on input "text" at bounding box center [263, 260] width 142 height 25
type input "[DATE]"
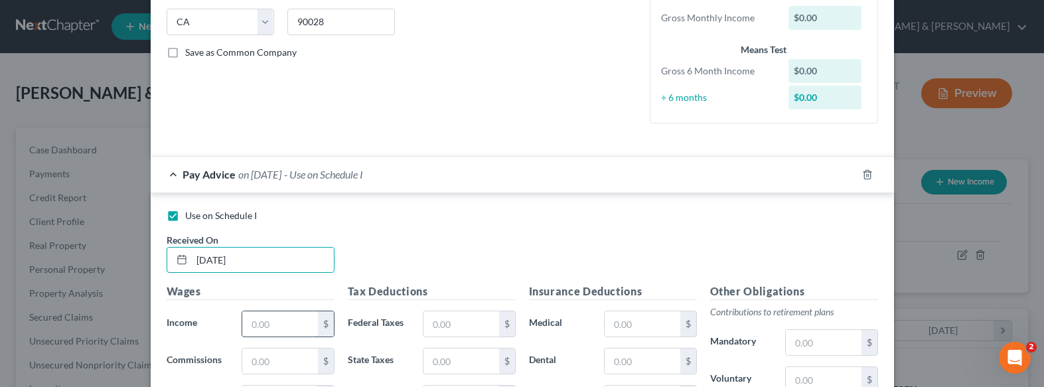
drag, startPoint x: 254, startPoint y: 337, endPoint x: 266, endPoint y: 317, distance: 22.3
click at [254, 337] on input "text" at bounding box center [279, 323] width 75 height 25
click at [266, 317] on input "text" at bounding box center [279, 323] width 75 height 25
type input "6"
type input "5,065.00"
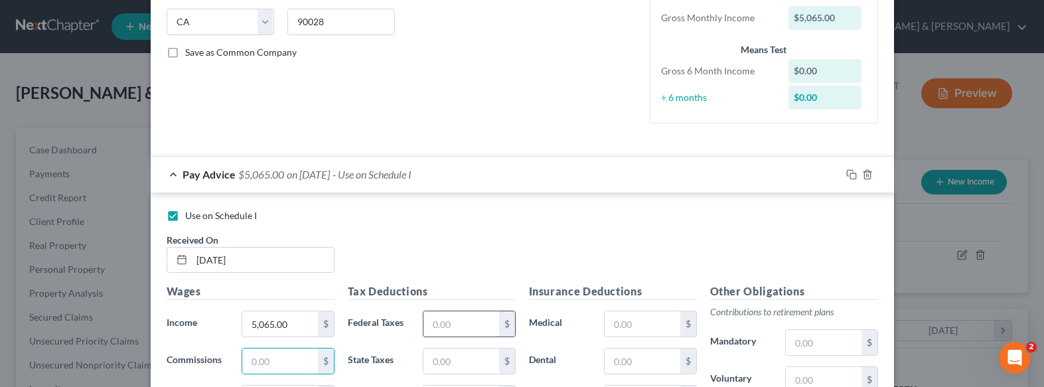
click at [444, 336] on input "text" at bounding box center [461, 323] width 75 height 25
type input "1,047.00"
click at [625, 327] on input "text" at bounding box center [642, 323] width 75 height 25
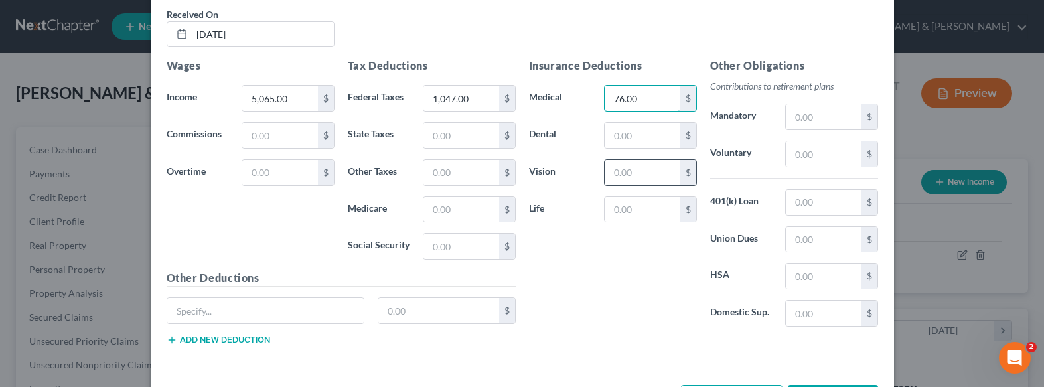
scroll to position [411, 0]
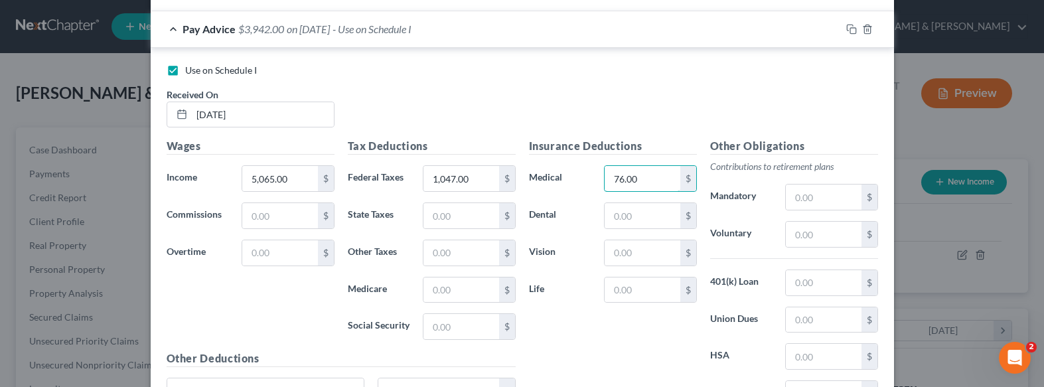
drag, startPoint x: 626, startPoint y: 171, endPoint x: 585, endPoint y: 169, distance: 41.2
click at [585, 169] on div "Medical 76.00 $" at bounding box center [613, 178] width 181 height 27
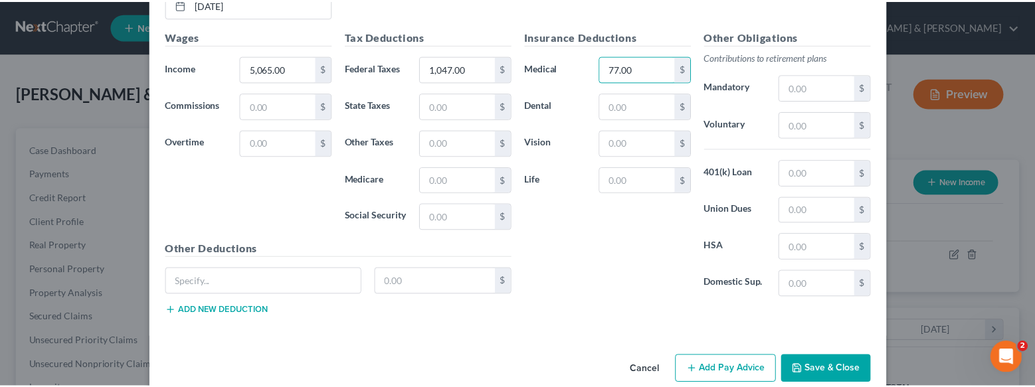
scroll to position [544, 0]
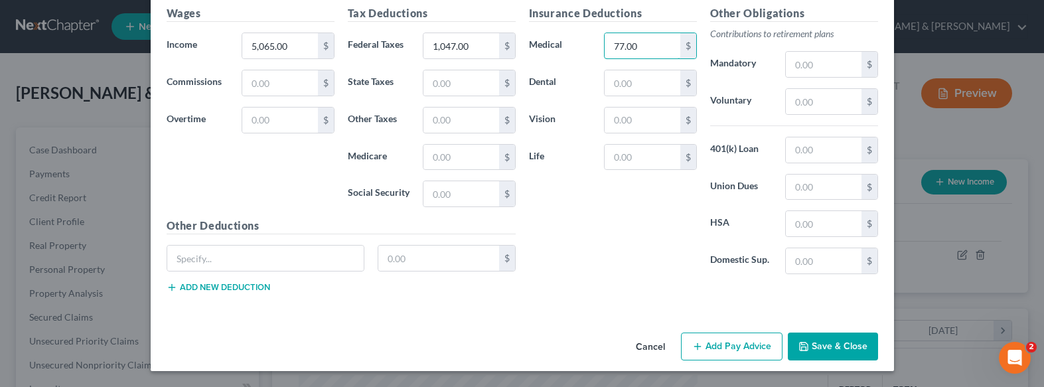
type input "77.00"
click at [825, 345] on button "Save & Close" at bounding box center [833, 347] width 90 height 28
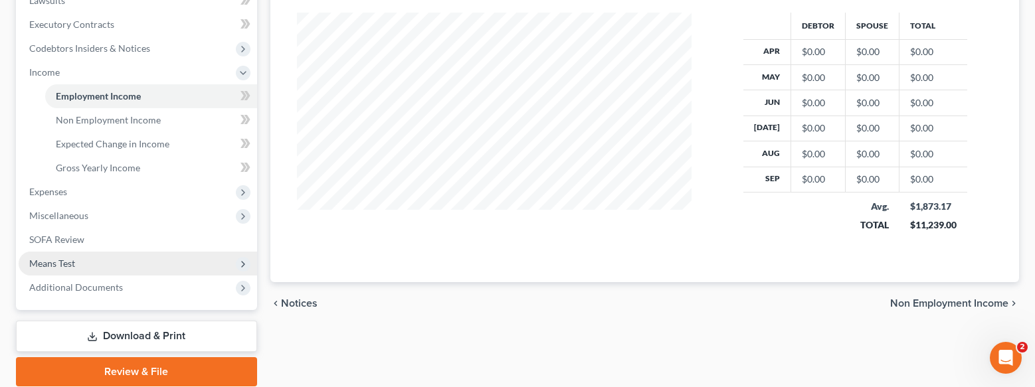
scroll to position [398, 0]
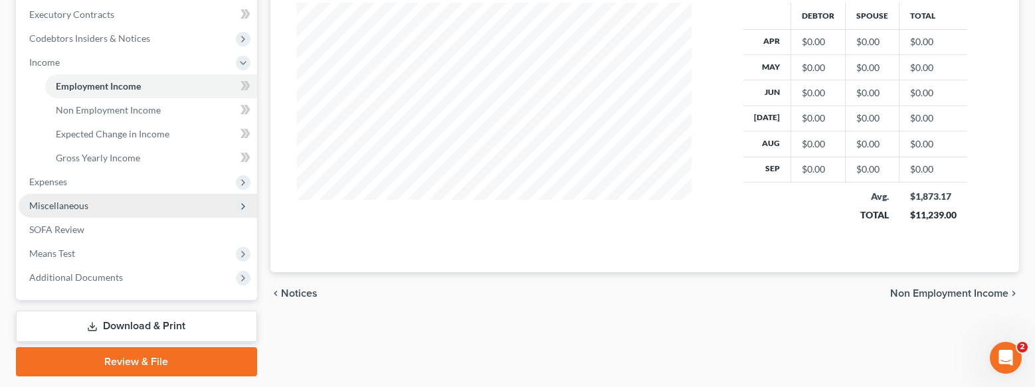
click at [127, 194] on span "Miscellaneous" at bounding box center [138, 206] width 238 height 24
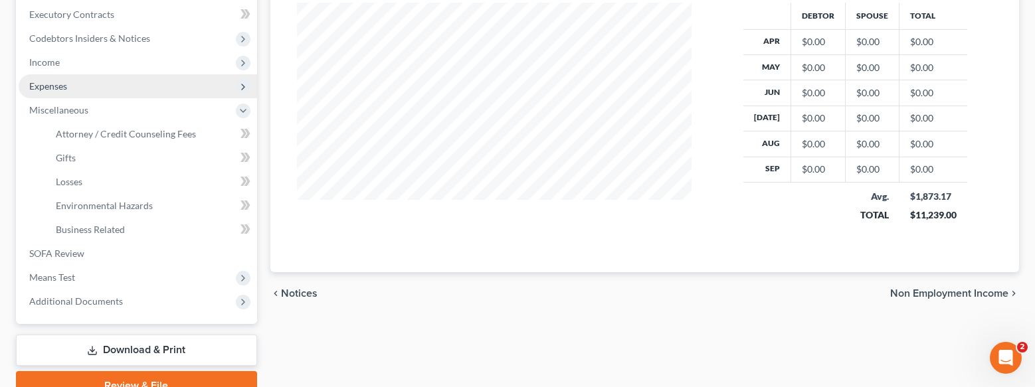
click at [122, 87] on span "Expenses" at bounding box center [138, 86] width 238 height 24
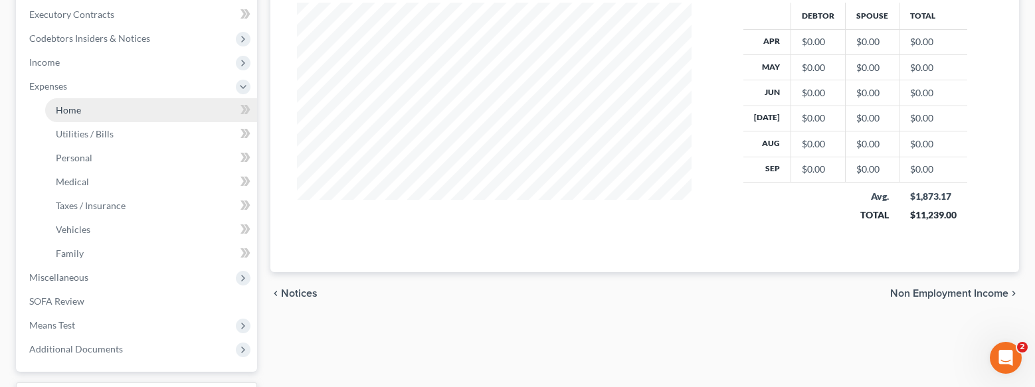
click at [122, 107] on link "Home" at bounding box center [151, 110] width 212 height 24
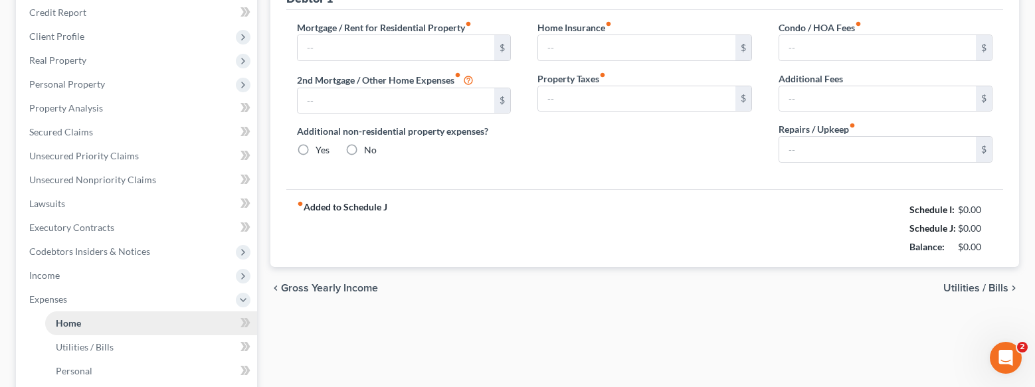
type input "0.00"
radio input "true"
type input "0.00"
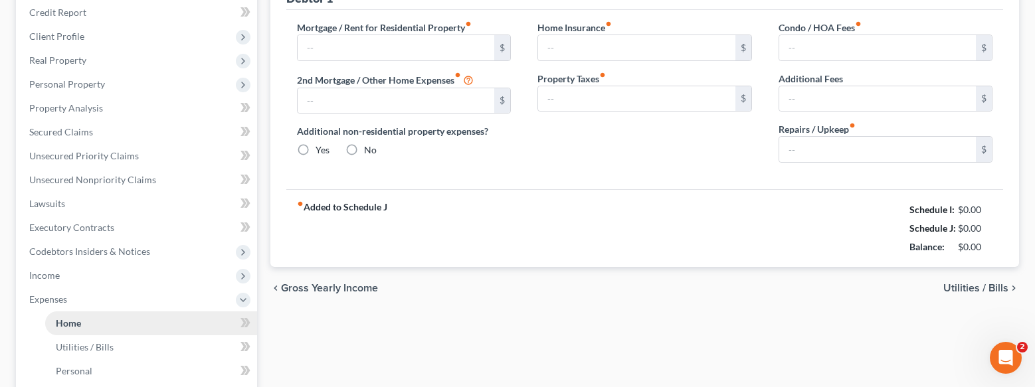
type input "0.00"
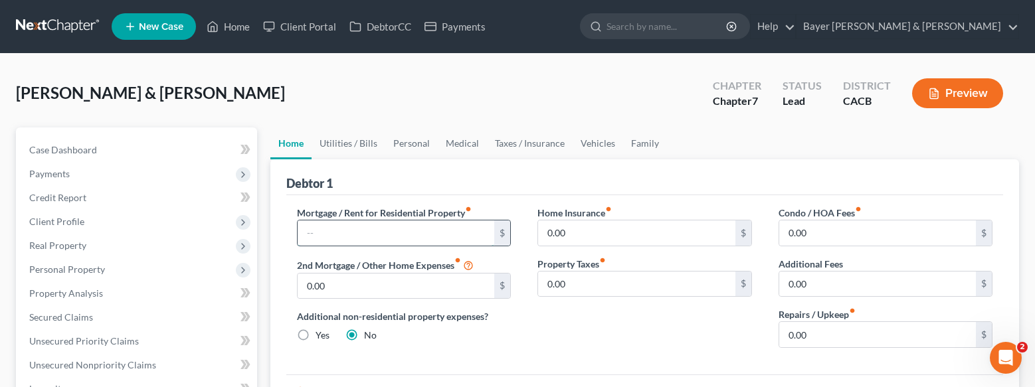
click at [388, 230] on input "text" at bounding box center [395, 232] width 197 height 25
type input "2,050.00"
click at [658, 236] on input "0.00" at bounding box center [636, 232] width 197 height 25
type input "26.00"
click at [813, 332] on input "0.00" at bounding box center [877, 334] width 197 height 25
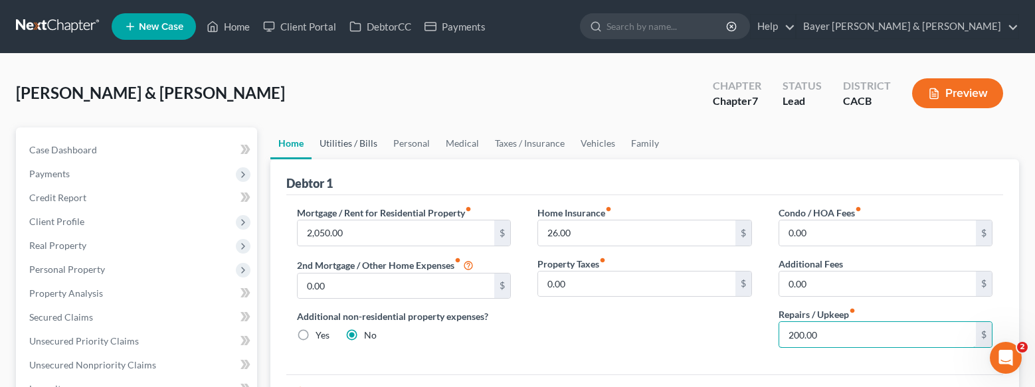
type input "200.00"
drag, startPoint x: 337, startPoint y: 146, endPoint x: 388, endPoint y: 205, distance: 78.1
click at [337, 146] on link "Utilities / Bills" at bounding box center [348, 143] width 74 height 32
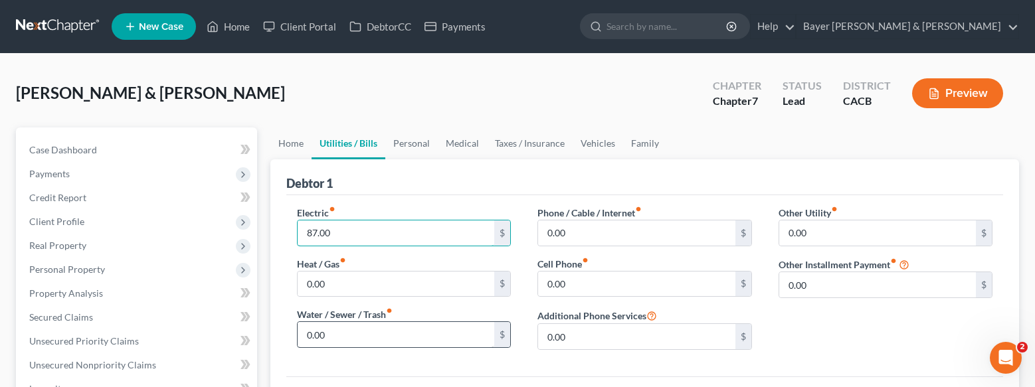
type input "87.00"
click at [400, 333] on input "0.00" at bounding box center [395, 334] width 197 height 25
type input "200.00"
click at [592, 233] on input "0.00" at bounding box center [636, 232] width 197 height 25
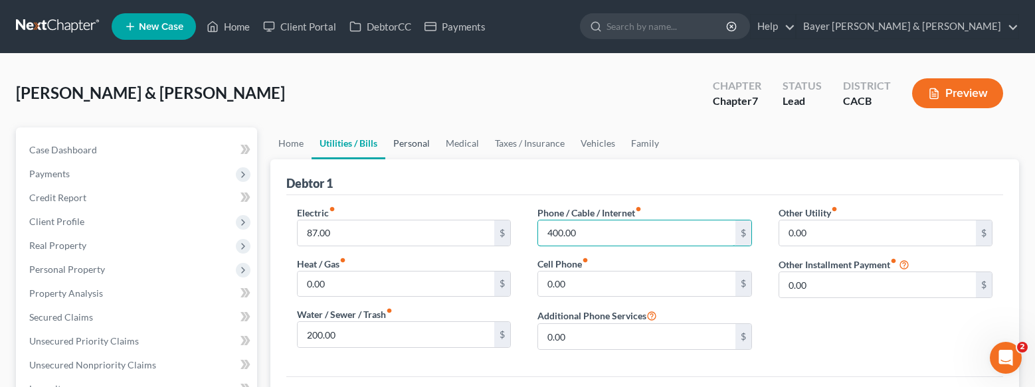
type input "400.00"
click at [424, 149] on link "Personal" at bounding box center [411, 143] width 52 height 32
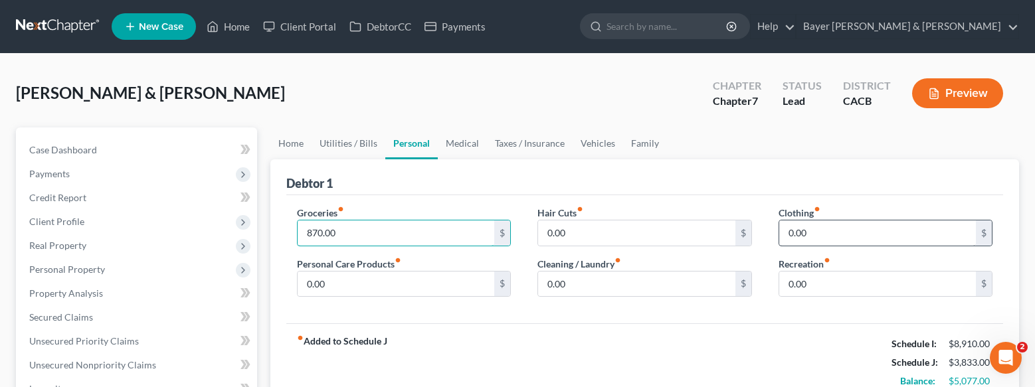
type input "870.00"
click at [827, 232] on input "0.00" at bounding box center [877, 232] width 197 height 25
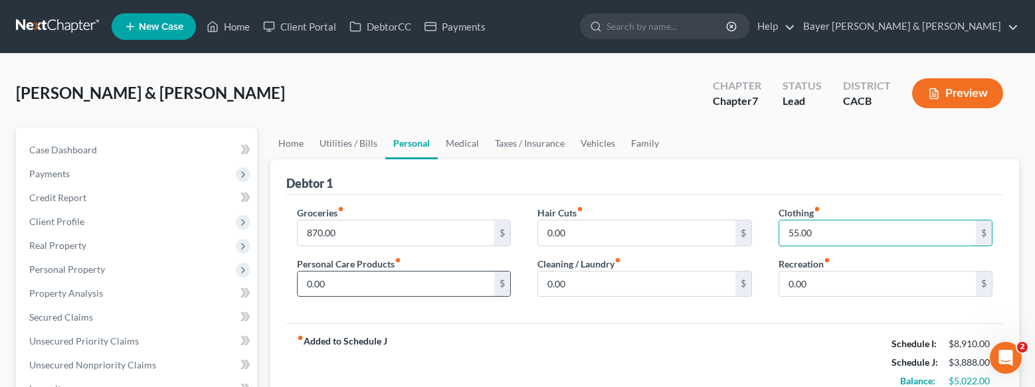
type input "55.00"
click at [383, 282] on input "0.00" at bounding box center [395, 284] width 197 height 25
type input "350.00"
click at [610, 143] on link "Vehicles" at bounding box center [597, 143] width 50 height 32
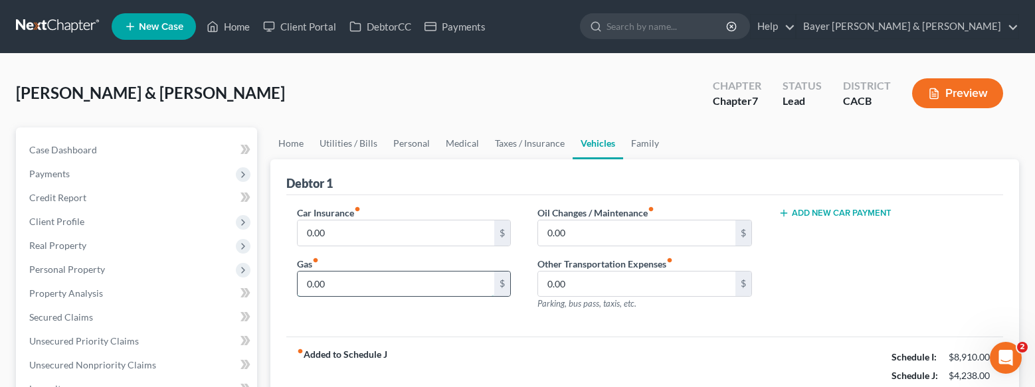
click at [367, 274] on input "0.00" at bounding box center [395, 284] width 197 height 25
type input "800.00"
click at [410, 143] on link "Personal" at bounding box center [411, 143] width 52 height 32
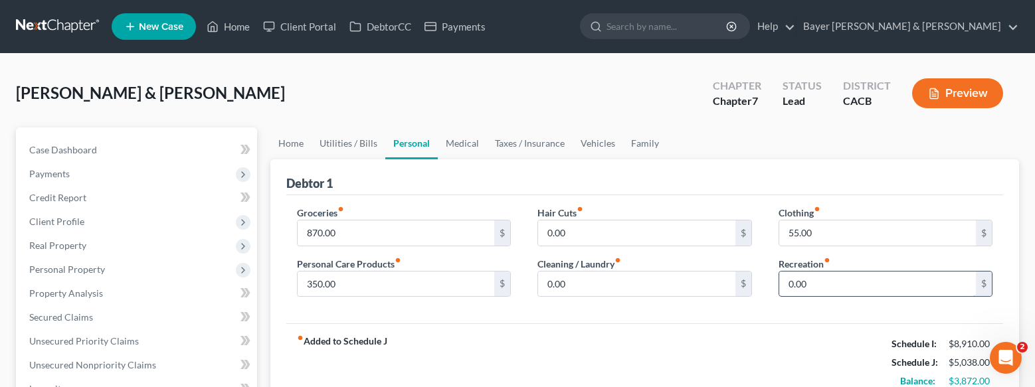
click at [833, 278] on input "0.00" at bounding box center [877, 284] width 197 height 25
type input "300.00"
click at [639, 140] on link "Family" at bounding box center [645, 143] width 44 height 32
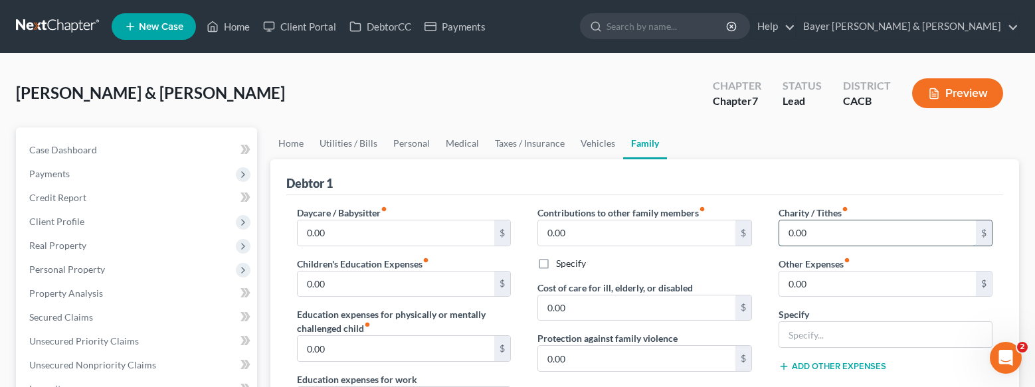
click at [824, 232] on input "0.00" at bounding box center [877, 232] width 197 height 25
type input "300.00"
click at [588, 145] on link "Vehicles" at bounding box center [597, 143] width 50 height 32
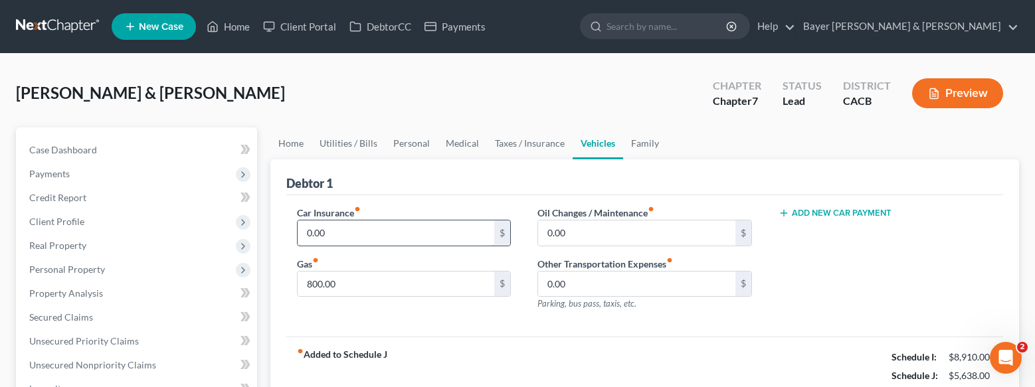
click at [355, 234] on input "0.00" at bounding box center [395, 232] width 197 height 25
type input "342.00"
click at [872, 215] on button "Add New Car Payment" at bounding box center [834, 213] width 113 height 11
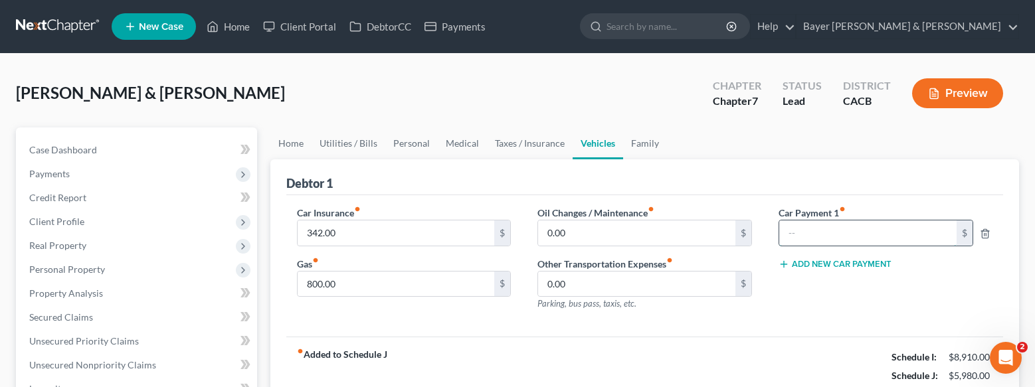
click at [835, 235] on input "text" at bounding box center [868, 232] width 178 height 25
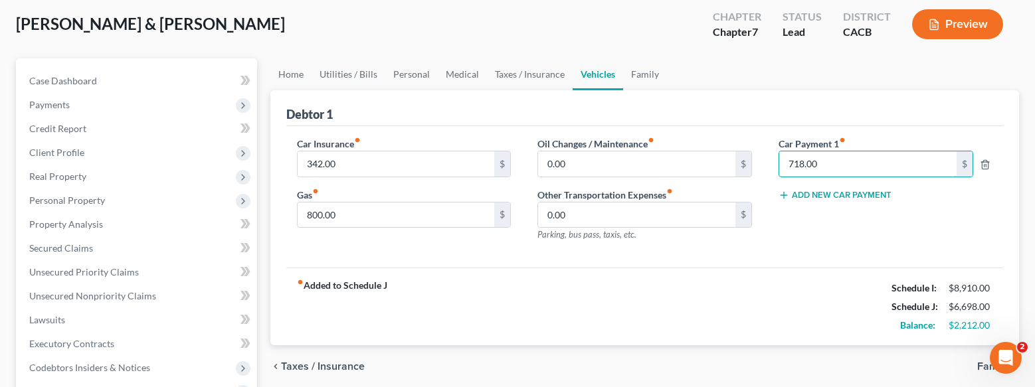
scroll to position [133, 0]
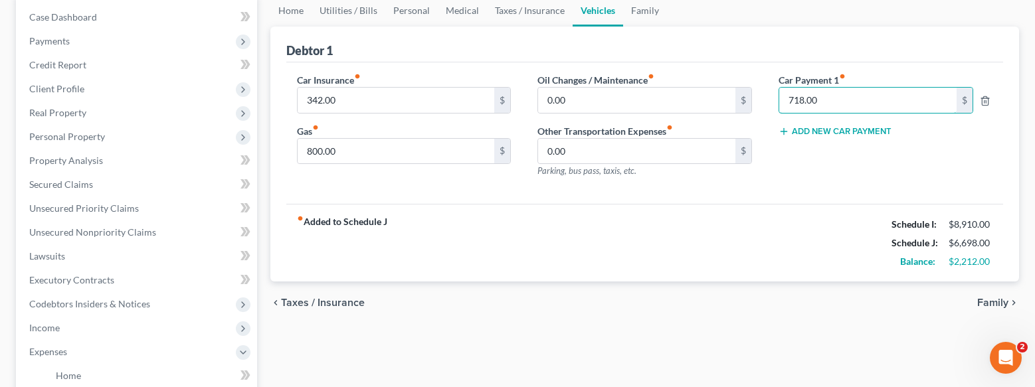
type input "718.00"
click at [776, 286] on div "chevron_left Taxes / Insurance Family chevron_right" at bounding box center [644, 303] width 749 height 42
click at [748, 222] on div "fiber_manual_record Added to Schedule J Schedule I: $8,910.00 Schedule J: $6,69…" at bounding box center [644, 243] width 717 height 78
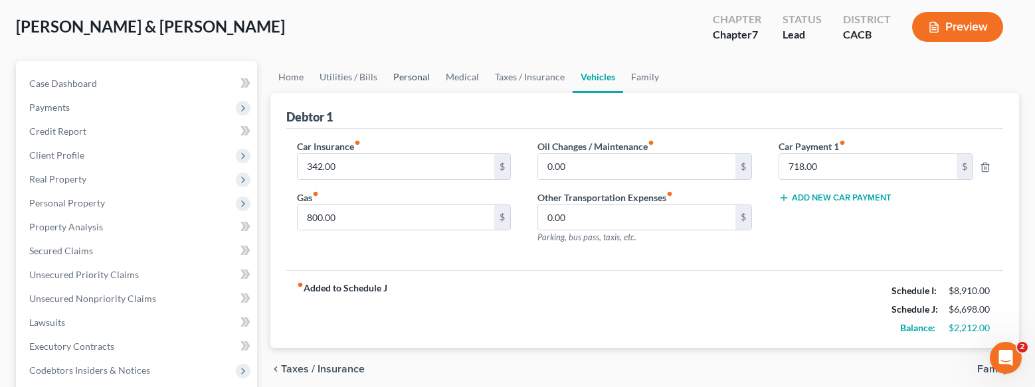
click at [416, 78] on link "Personal" at bounding box center [411, 77] width 52 height 32
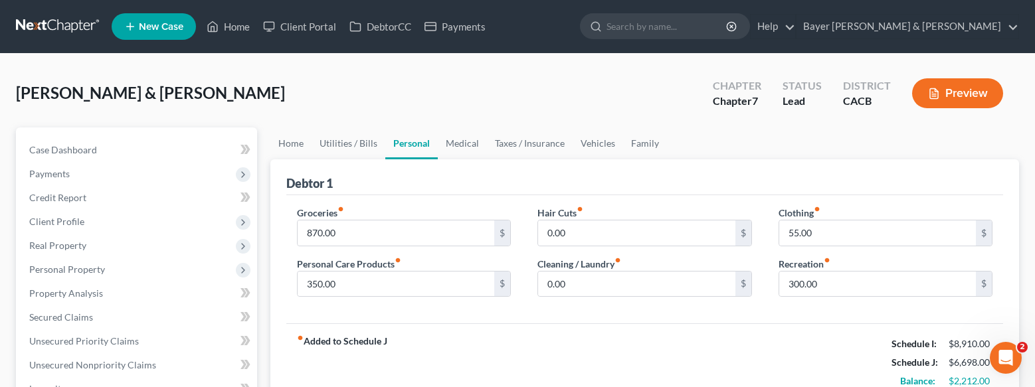
click at [768, 132] on ul "Home Utilities / Bills Personal Medical Taxes / Insurance Vehicles Family" at bounding box center [644, 143] width 749 height 32
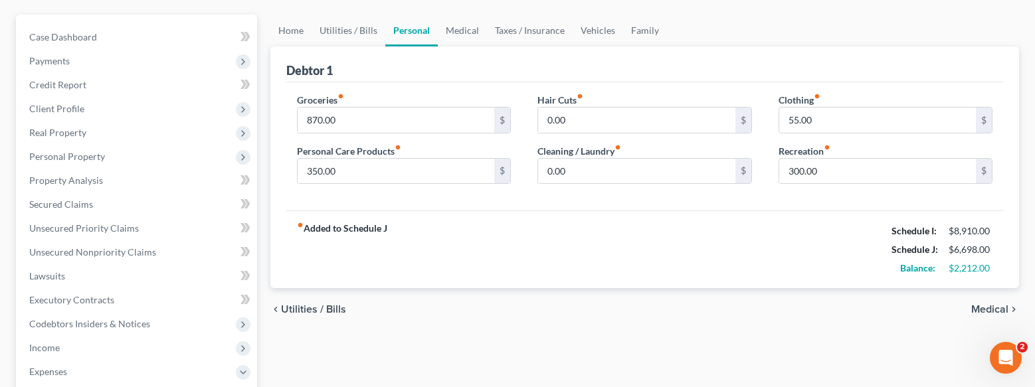
scroll to position [133, 0]
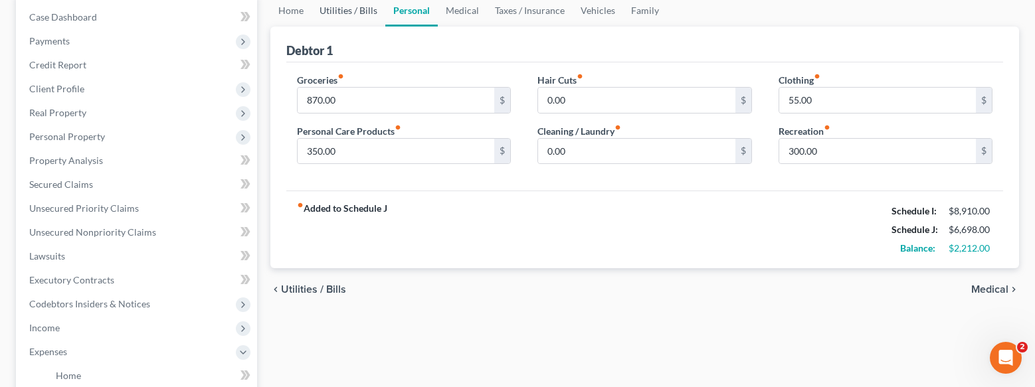
click at [345, 10] on link "Utilities / Bills" at bounding box center [348, 11] width 74 height 32
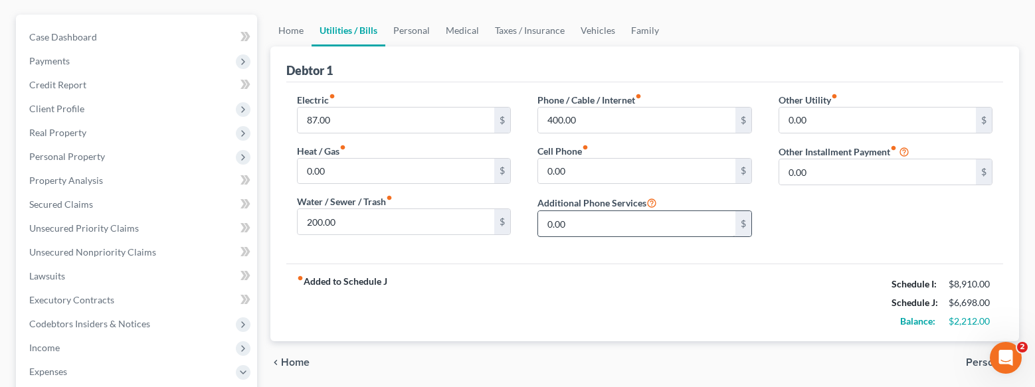
scroll to position [133, 0]
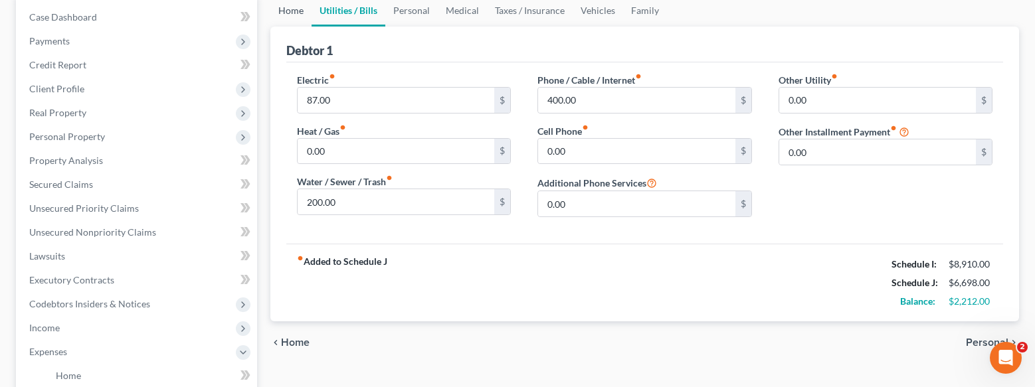
click at [286, 13] on link "Home" at bounding box center [290, 11] width 41 height 32
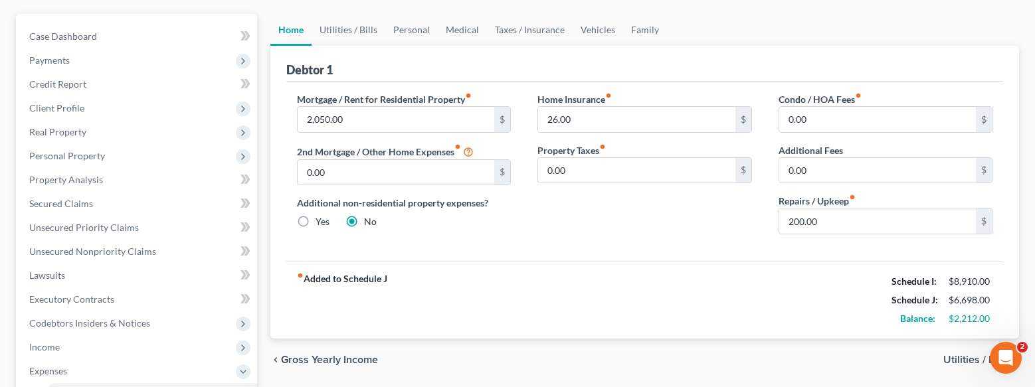
scroll to position [133, 0]
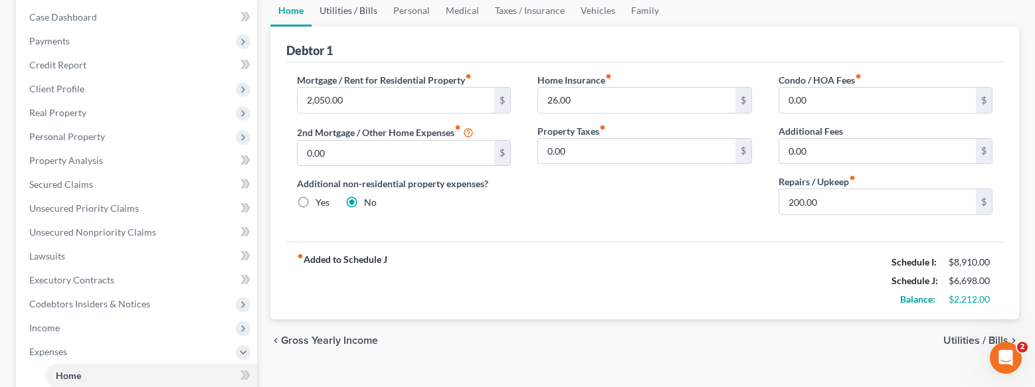
click at [345, 15] on link "Utilities / Bills" at bounding box center [348, 11] width 74 height 32
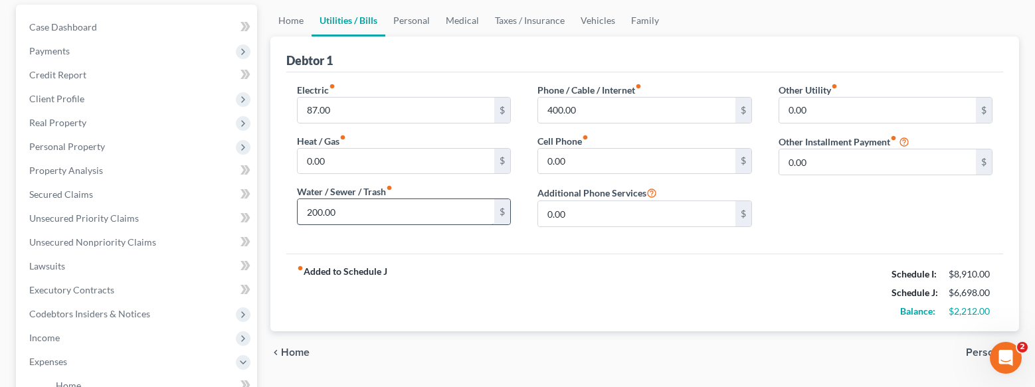
scroll to position [133, 0]
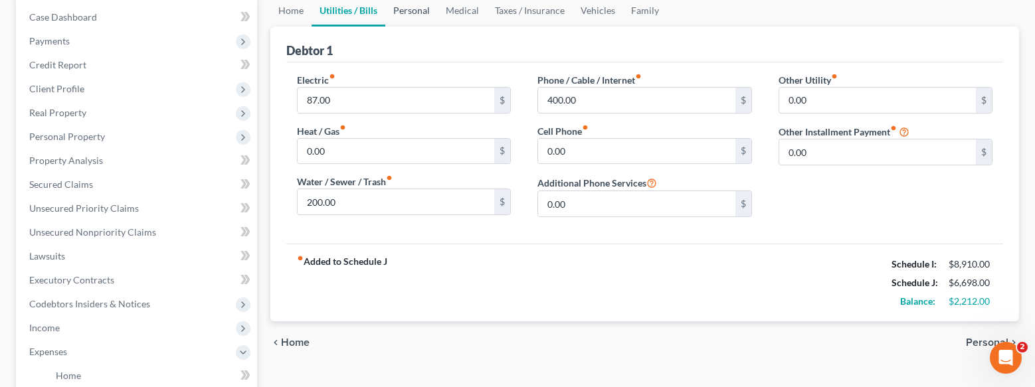
drag, startPoint x: 418, startPoint y: 7, endPoint x: 401, endPoint y: 7, distance: 16.6
click at [418, 7] on link "Personal" at bounding box center [411, 11] width 52 height 32
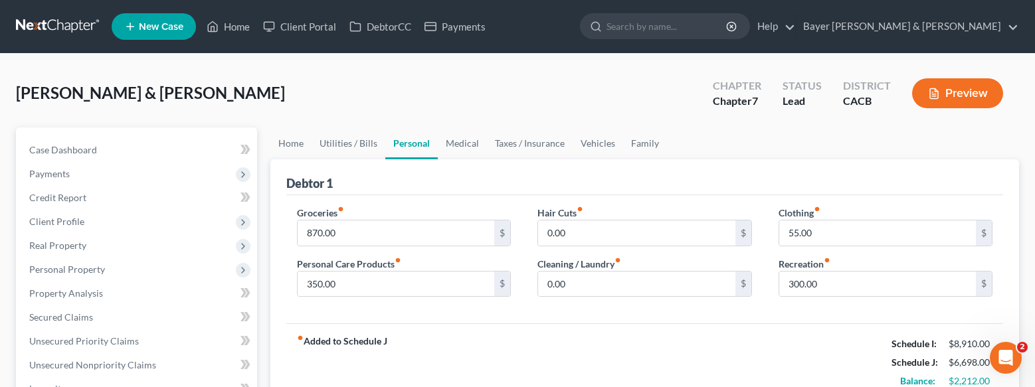
click at [957, 85] on button "Preview" at bounding box center [957, 93] width 91 height 30
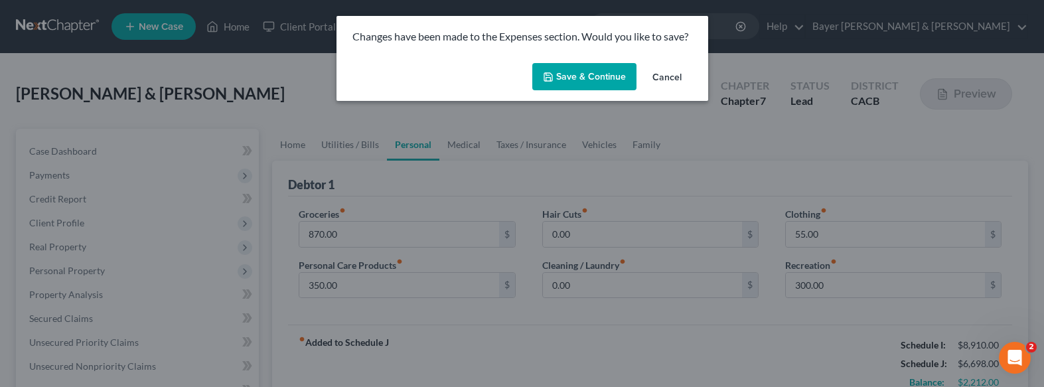
click at [588, 83] on button "Save & Continue" at bounding box center [585, 77] width 104 height 28
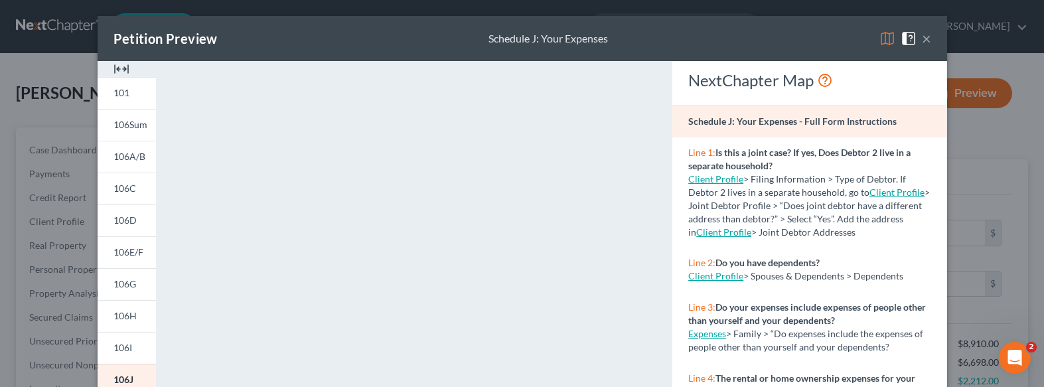
click at [922, 38] on button "×" at bounding box center [926, 39] width 9 height 16
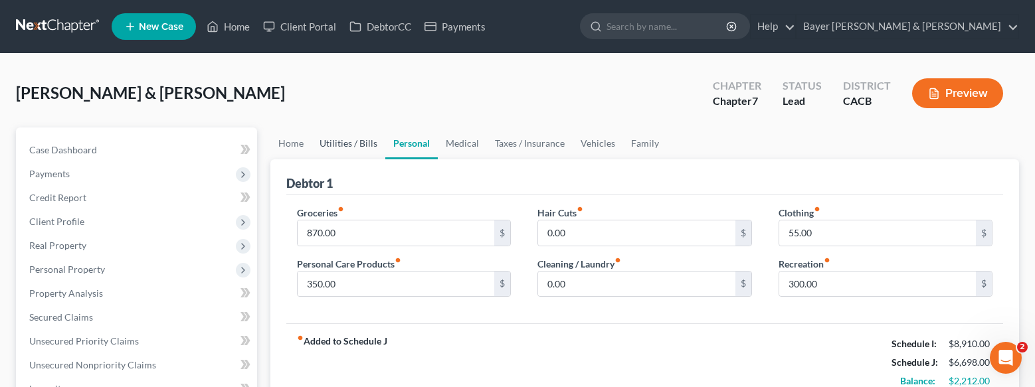
click at [353, 146] on link "Utilities / Bills" at bounding box center [348, 143] width 74 height 32
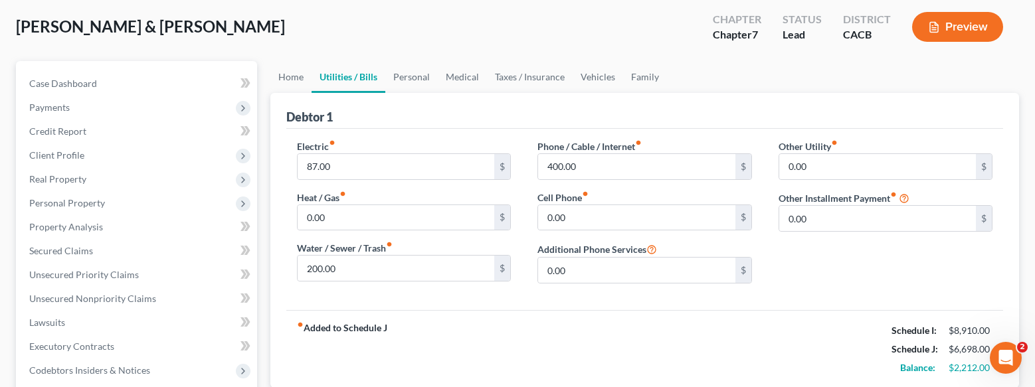
scroll to position [133, 0]
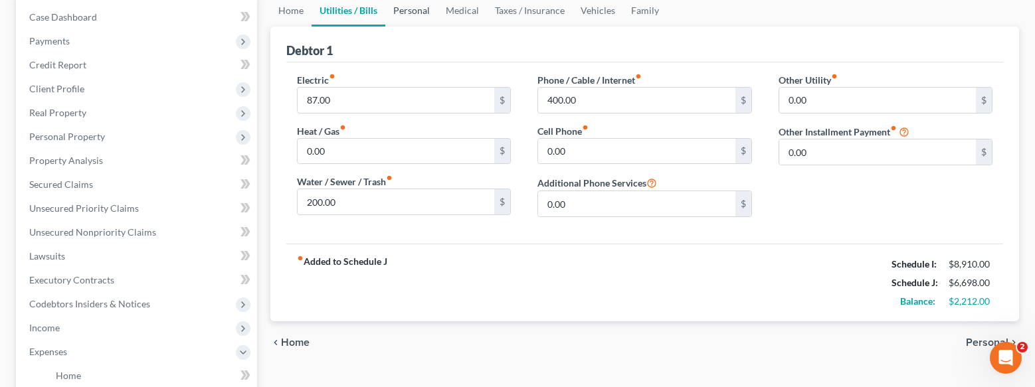
click at [414, 11] on link "Personal" at bounding box center [411, 11] width 52 height 32
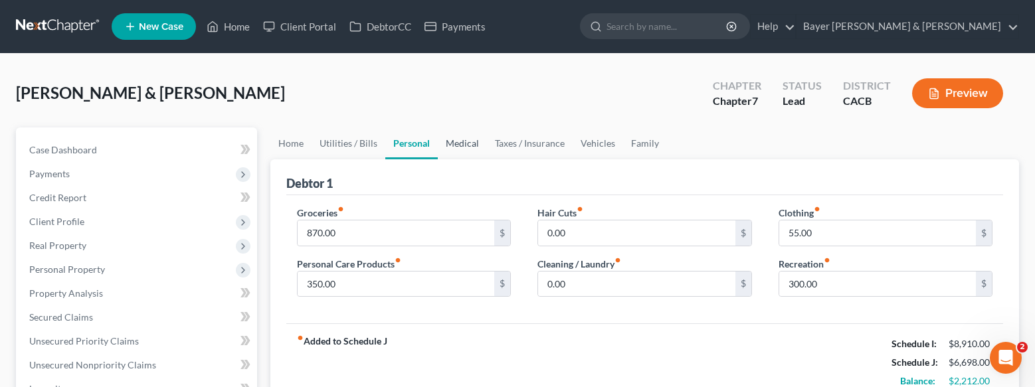
click at [456, 145] on link "Medical" at bounding box center [462, 143] width 49 height 32
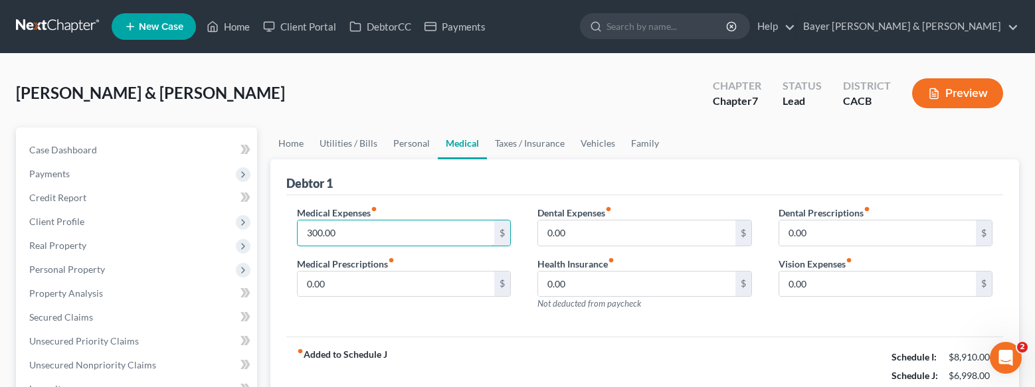
type input "300.00"
click at [554, 355] on div "fiber_manual_record Added to Schedule J Schedule I: $8,910.00 Schedule J: $6,99…" at bounding box center [644, 376] width 717 height 78
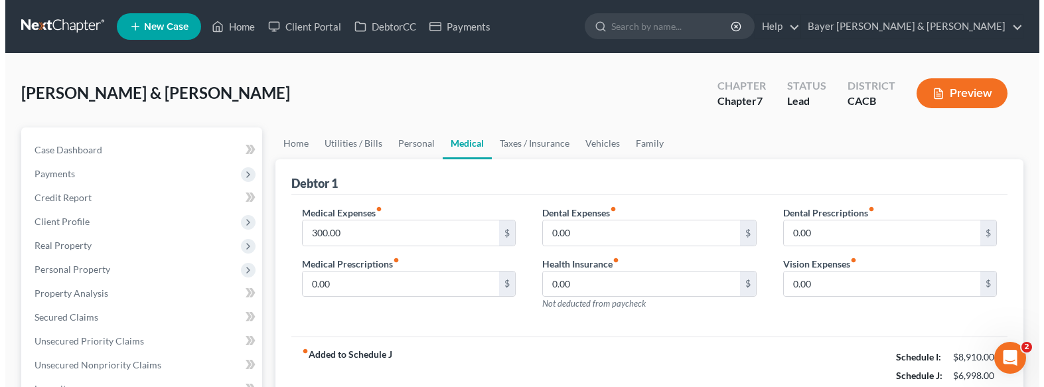
scroll to position [66, 0]
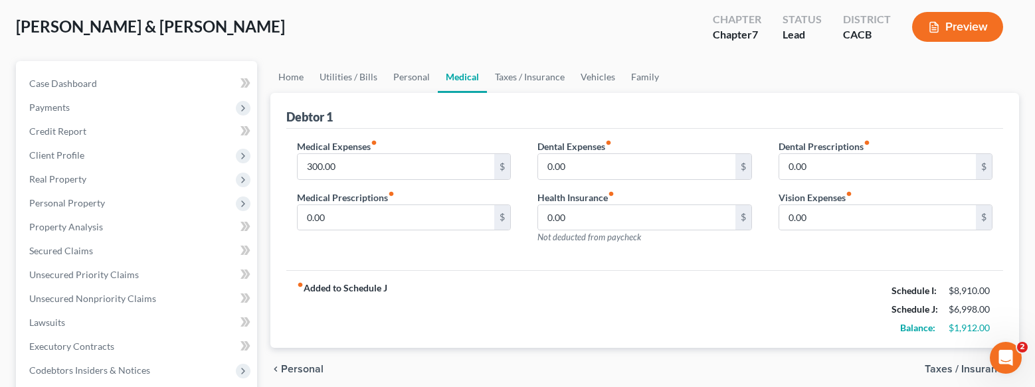
click at [946, 39] on button "Preview" at bounding box center [957, 27] width 91 height 30
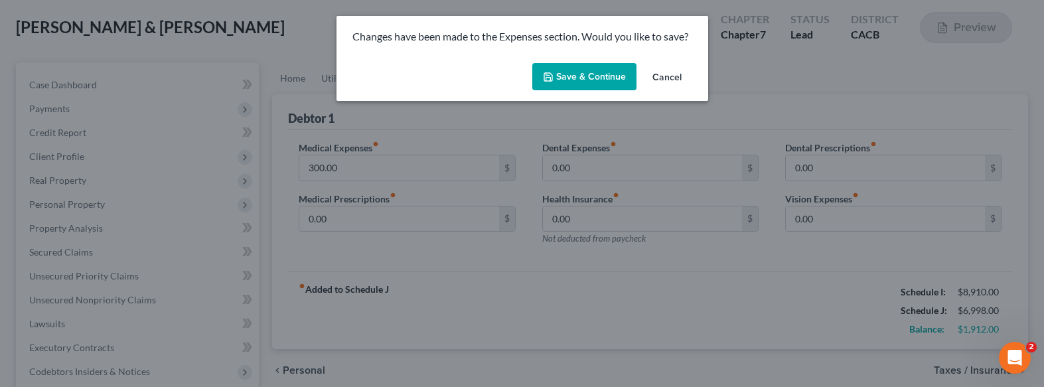
click at [550, 68] on button "Save & Continue" at bounding box center [585, 77] width 104 height 28
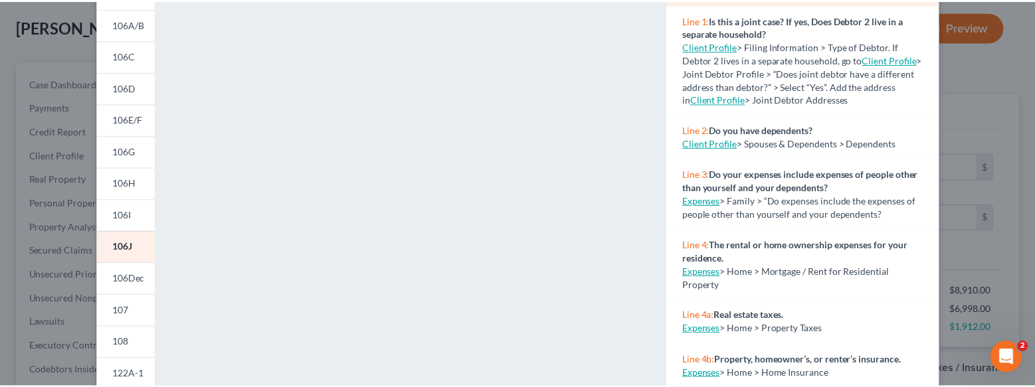
scroll to position [0, 0]
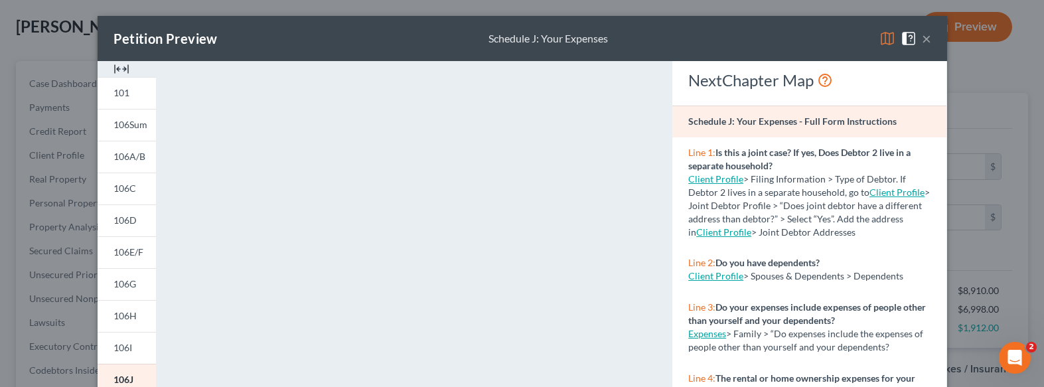
click at [922, 37] on button "×" at bounding box center [926, 39] width 9 height 16
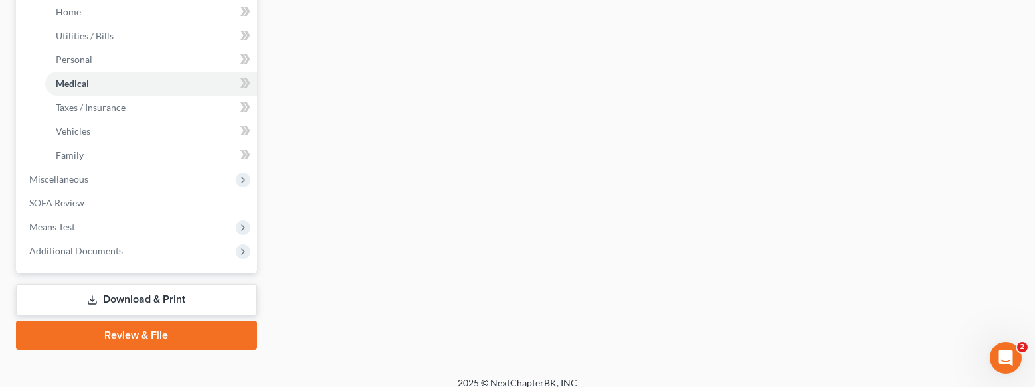
scroll to position [510, 0]
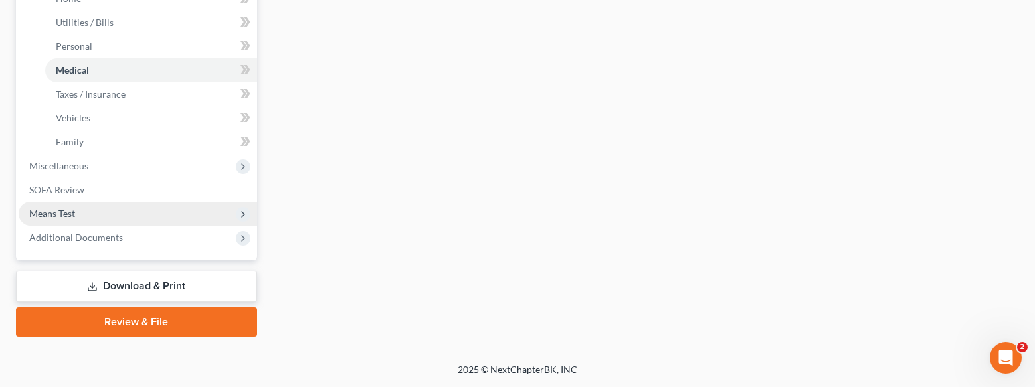
click at [96, 217] on span "Means Test" at bounding box center [138, 214] width 238 height 24
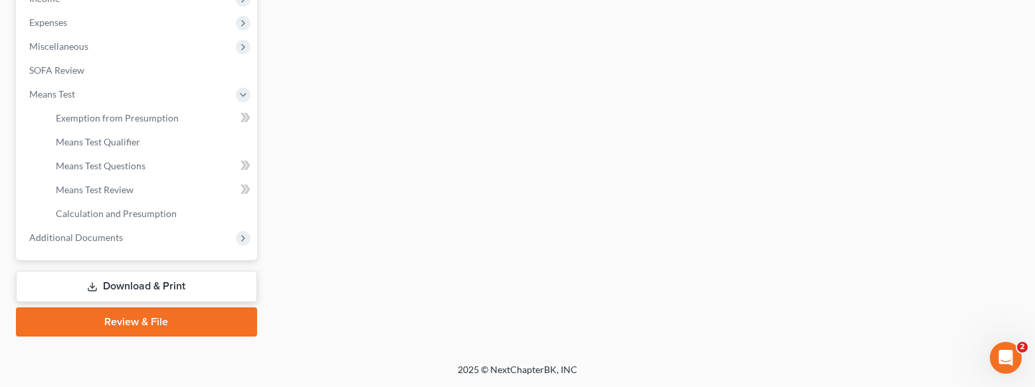
scroll to position [462, 0]
click at [144, 143] on link "Means Test Qualifier" at bounding box center [151, 142] width 212 height 24
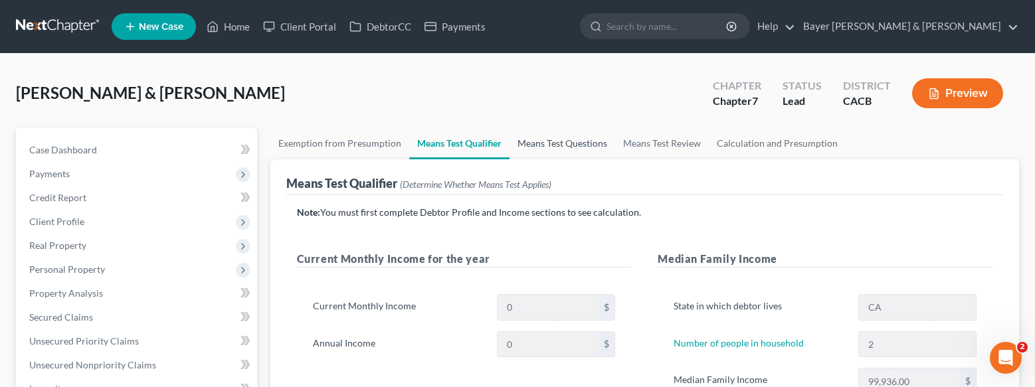
click at [562, 144] on link "Means Test Questions" at bounding box center [562, 143] width 106 height 32
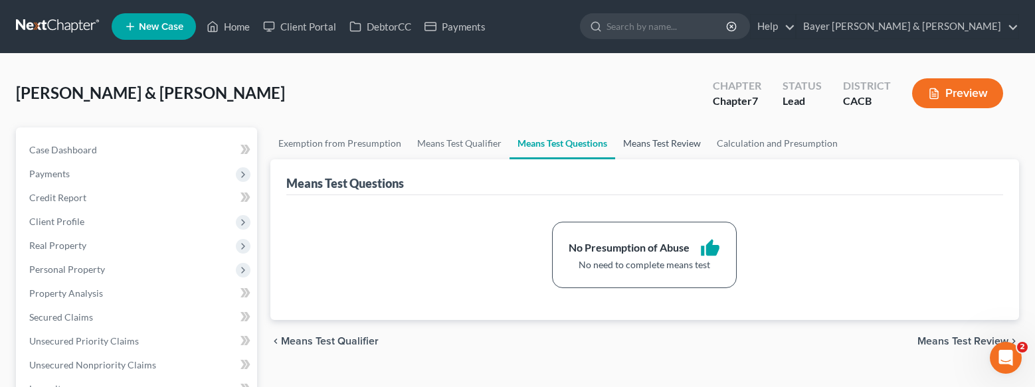
click at [645, 145] on link "Means Test Review" at bounding box center [662, 143] width 94 height 32
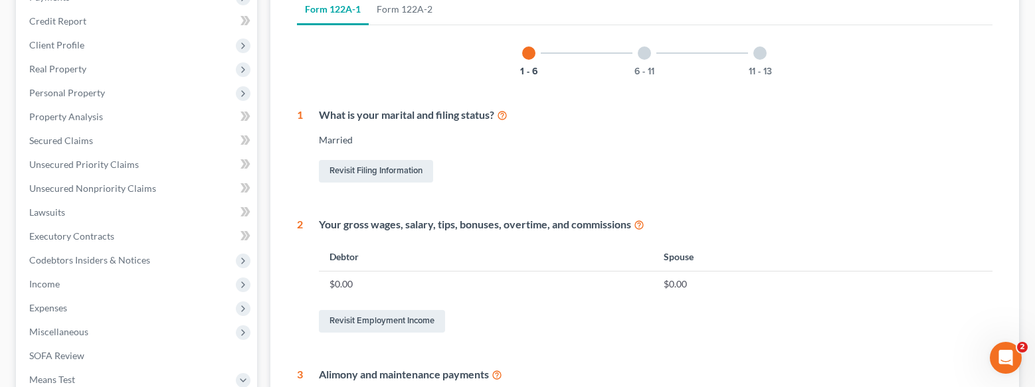
scroll to position [199, 0]
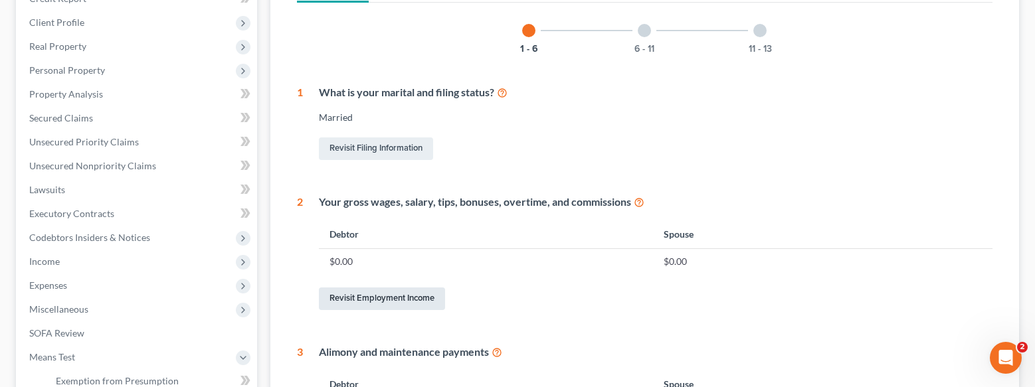
click at [359, 296] on link "Revisit Employment Income" at bounding box center [382, 299] width 126 height 23
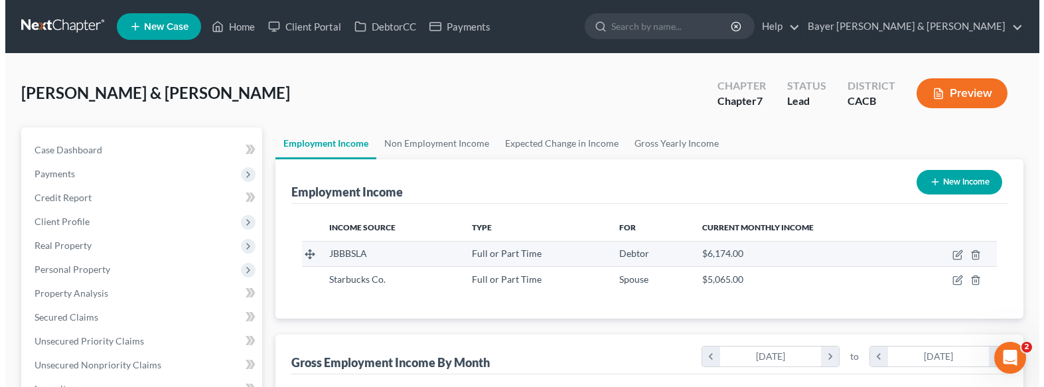
scroll to position [238, 422]
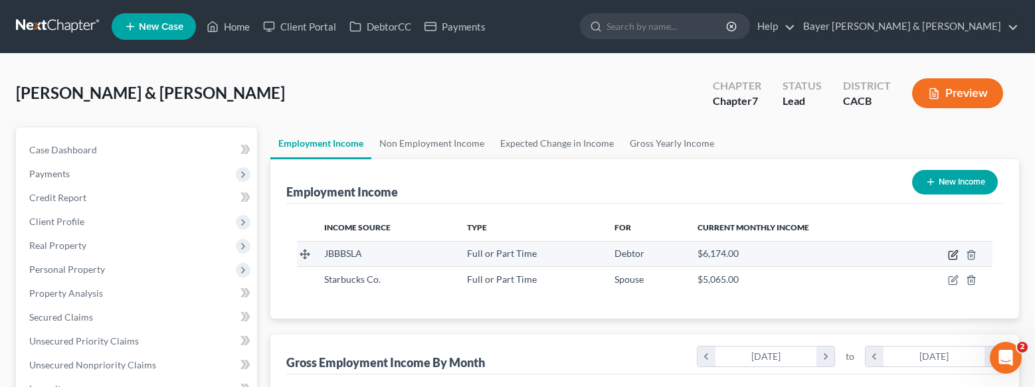
click at [951, 250] on icon "button" at bounding box center [953, 255] width 11 height 11
select select "0"
select select "4"
select select "0"
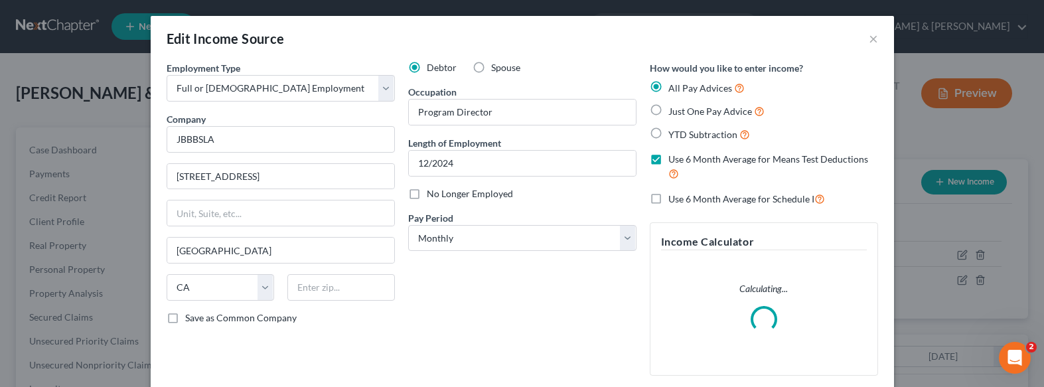
scroll to position [131, 0]
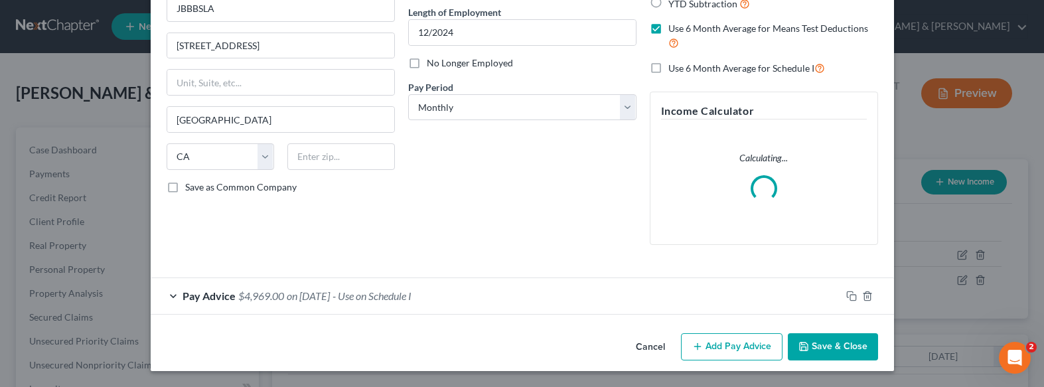
click at [727, 351] on button "Add Pay Advice" at bounding box center [732, 347] width 102 height 28
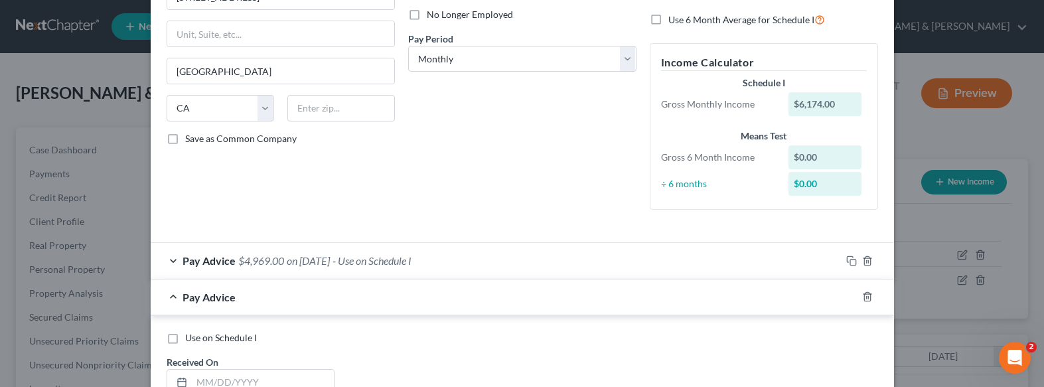
scroll to position [330, 0]
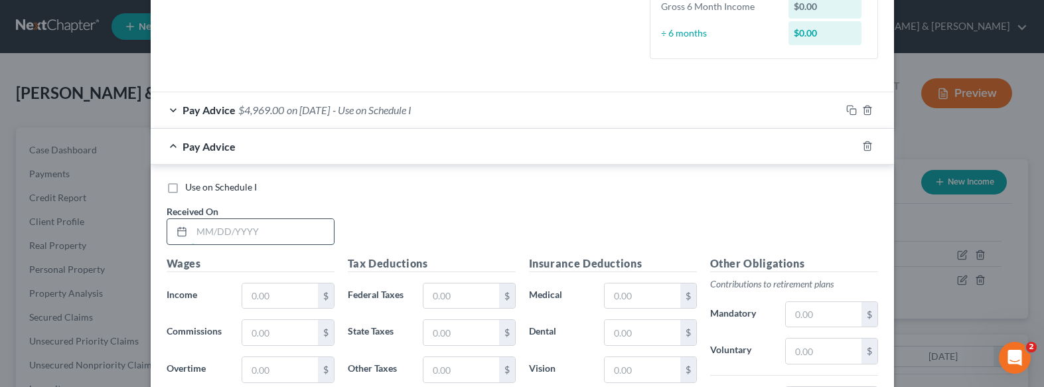
click at [226, 237] on input "text" at bounding box center [263, 231] width 142 height 25
type input "[DATE]"
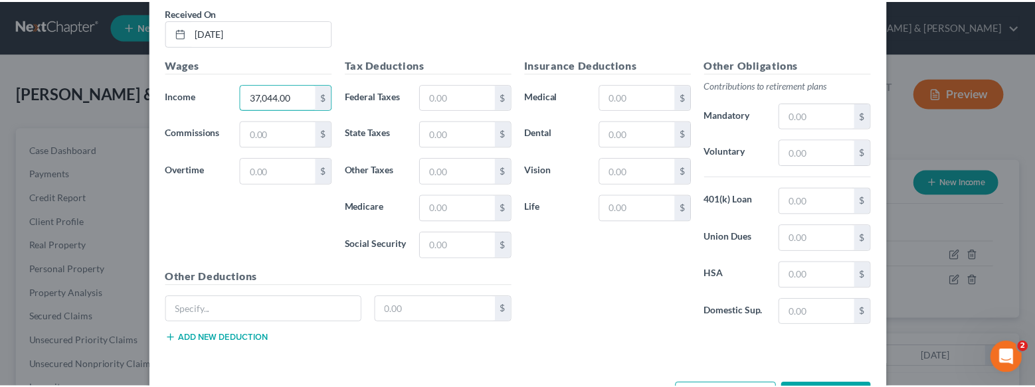
scroll to position [580, 0]
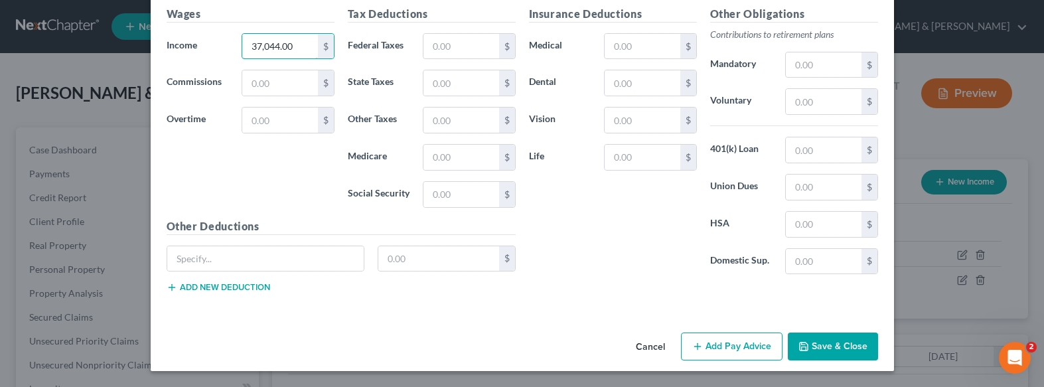
type input "37,044.00"
click at [819, 338] on button "Save & Close" at bounding box center [833, 347] width 90 height 28
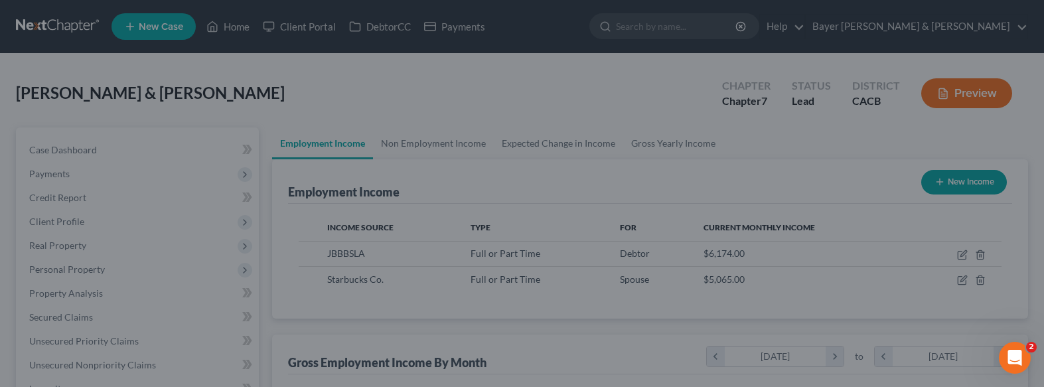
scroll to position [663764, 663581]
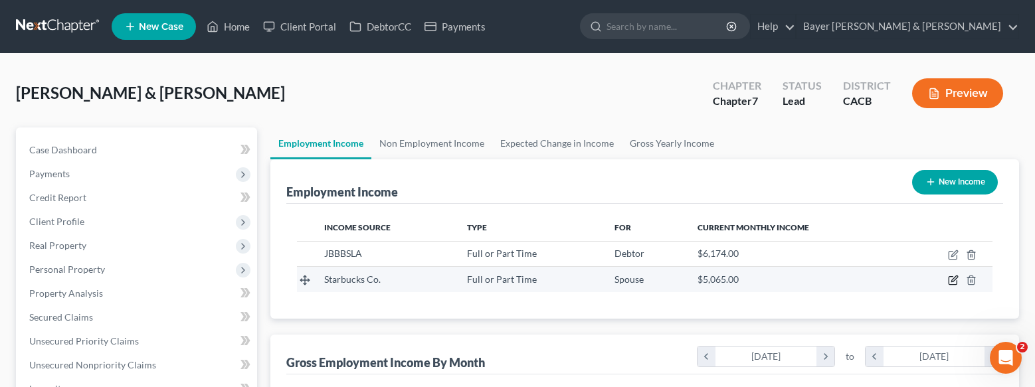
click at [953, 279] on icon "button" at bounding box center [954, 279] width 6 height 6
select select "0"
select select "4"
select select "0"
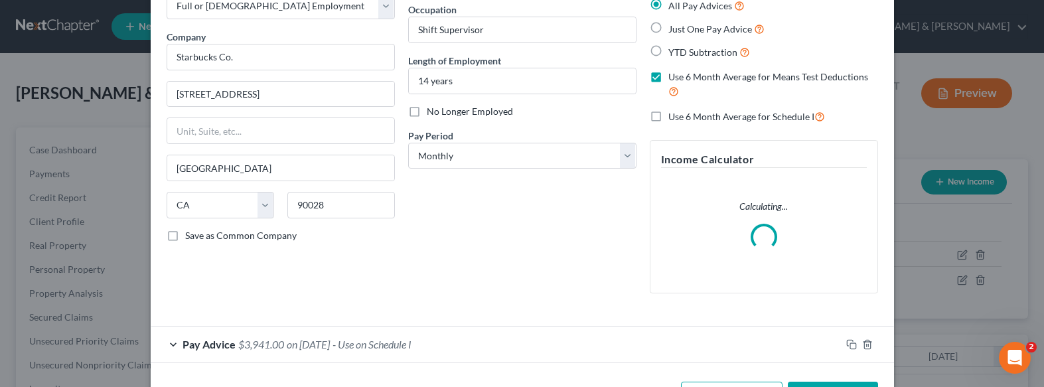
scroll to position [131, 0]
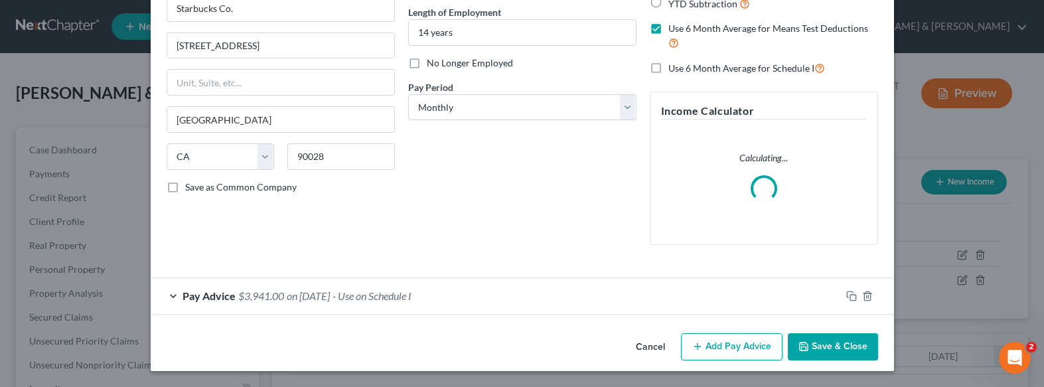
click at [774, 343] on button "Add Pay Advice" at bounding box center [732, 347] width 102 height 28
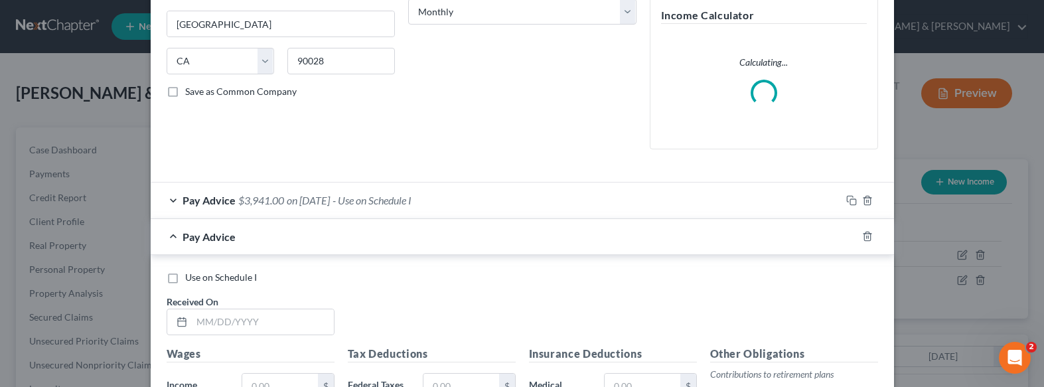
scroll to position [330, 0]
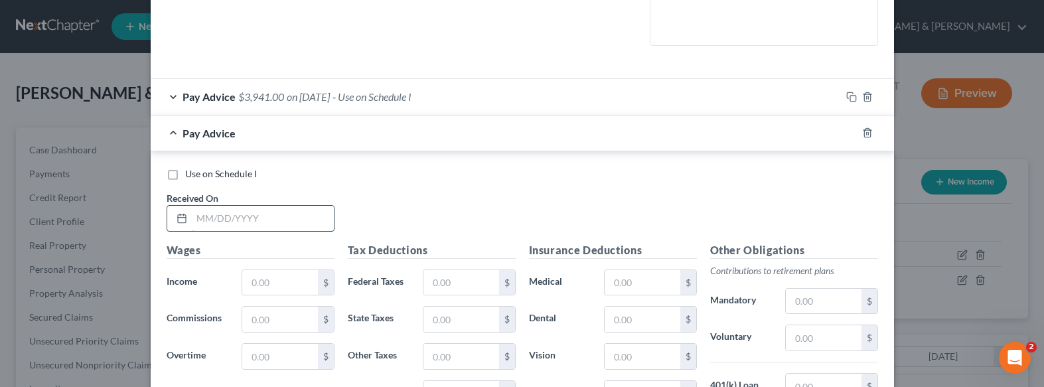
click at [236, 222] on input "text" at bounding box center [263, 218] width 142 height 25
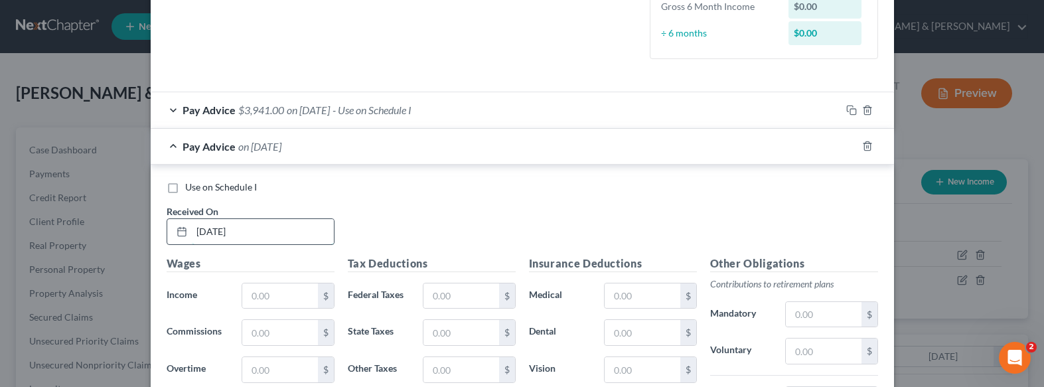
type input "[DATE]"
type input "30,390.00"
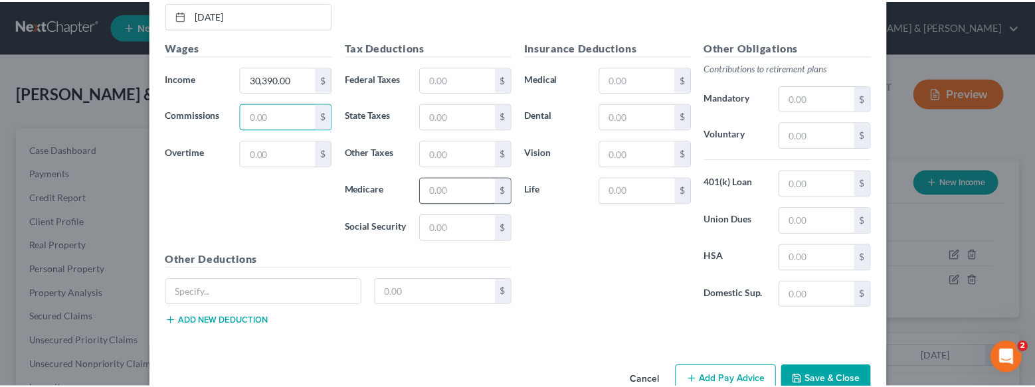
scroll to position [580, 0]
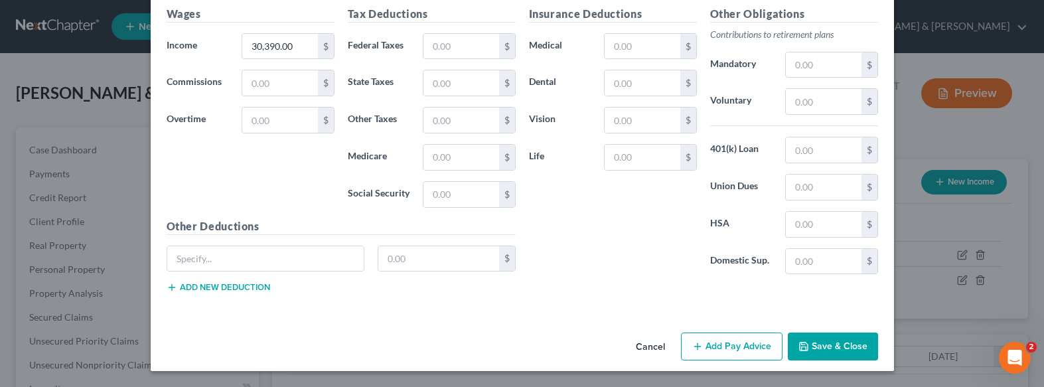
click at [819, 346] on button "Save & Close" at bounding box center [833, 347] width 90 height 28
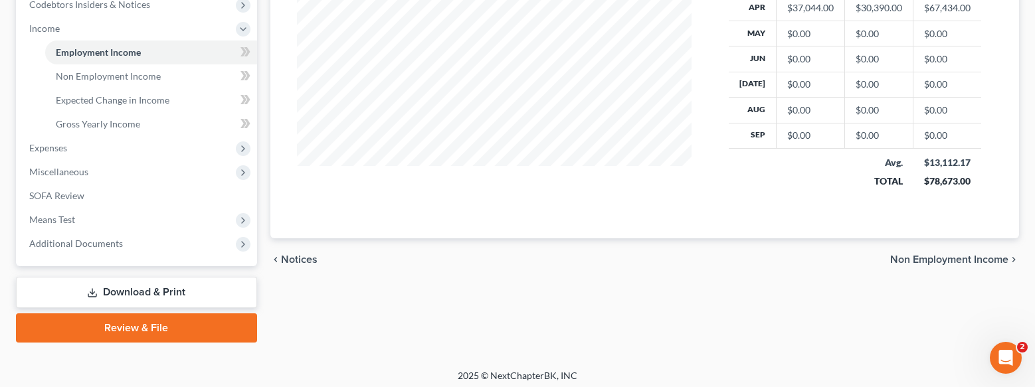
scroll to position [438, 0]
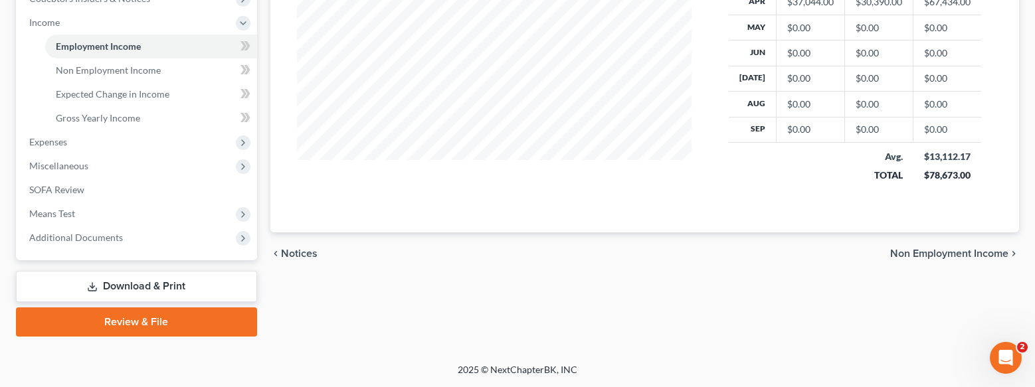
drag, startPoint x: 122, startPoint y: 212, endPoint x: 191, endPoint y: 278, distance: 95.3
click at [122, 212] on span "Means Test" at bounding box center [138, 214] width 238 height 24
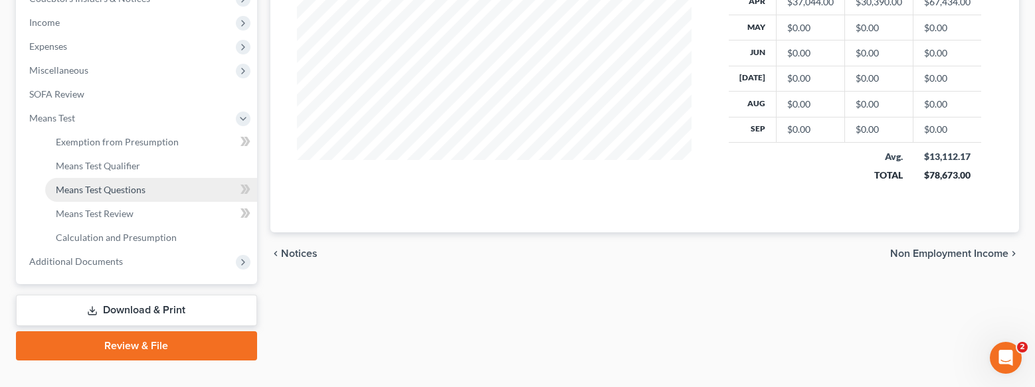
click at [139, 185] on span "Means Test Questions" at bounding box center [101, 189] width 90 height 11
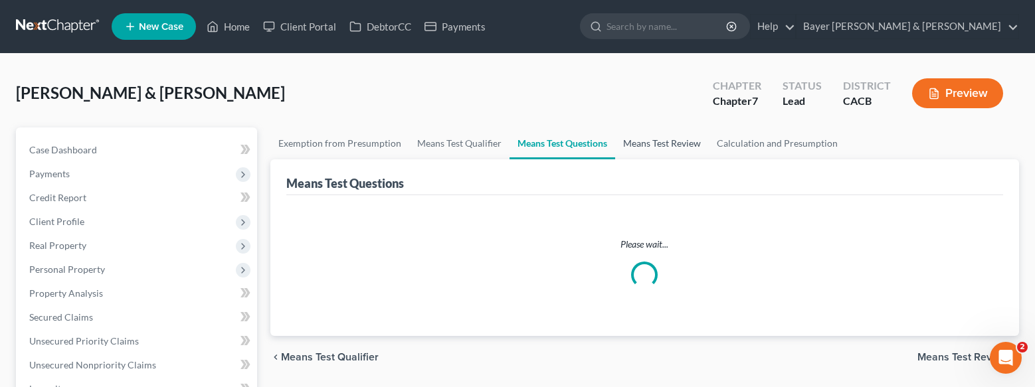
drag, startPoint x: 659, startPoint y: 141, endPoint x: 638, endPoint y: 160, distance: 28.7
click at [659, 140] on link "Means Test Review" at bounding box center [662, 143] width 94 height 32
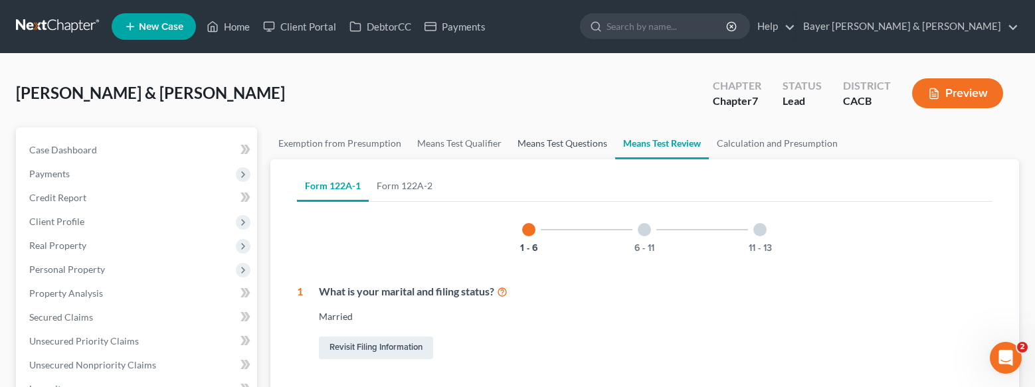
click at [542, 143] on link "Means Test Questions" at bounding box center [562, 143] width 106 height 32
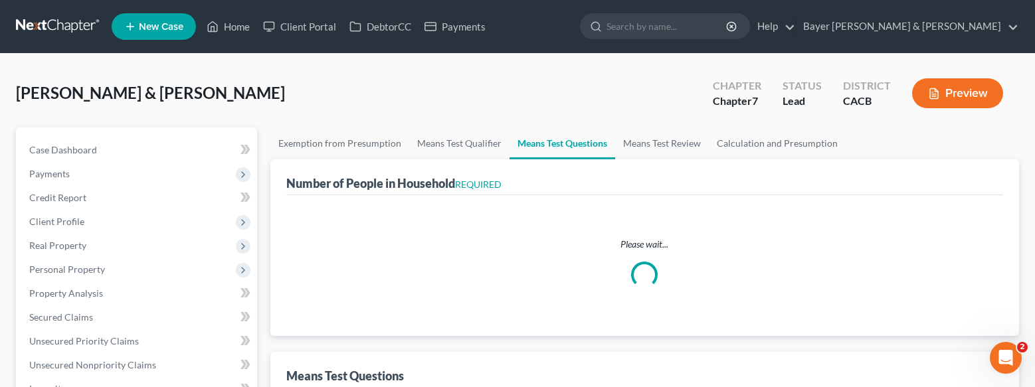
select select "60"
select select "1"
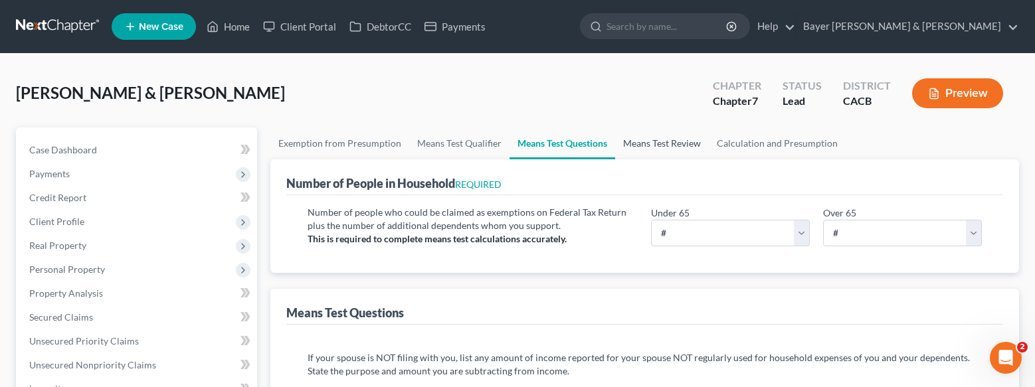
click at [652, 148] on link "Means Test Review" at bounding box center [662, 143] width 94 height 32
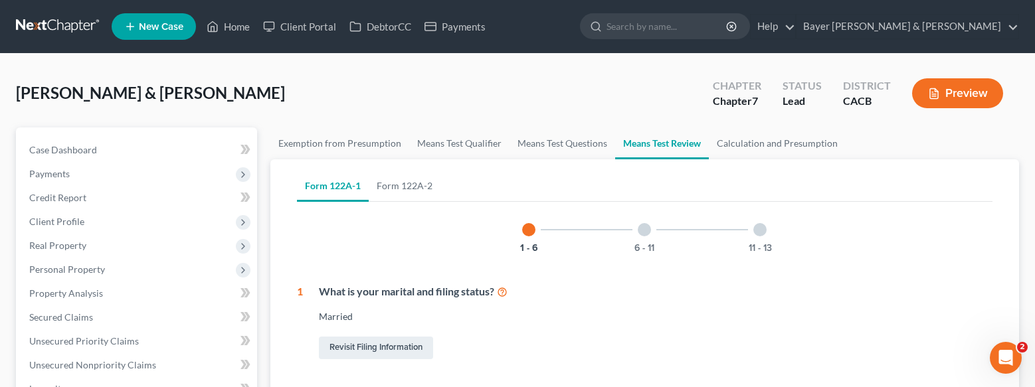
click at [754, 228] on div at bounding box center [759, 229] width 13 height 13
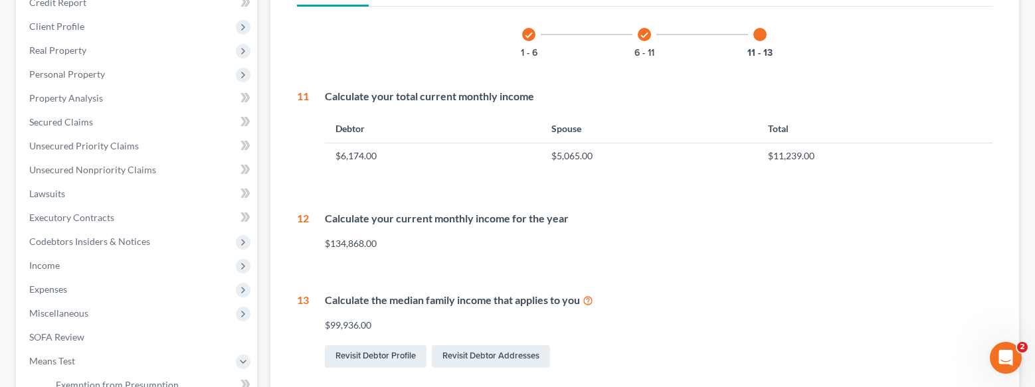
scroll to position [66, 0]
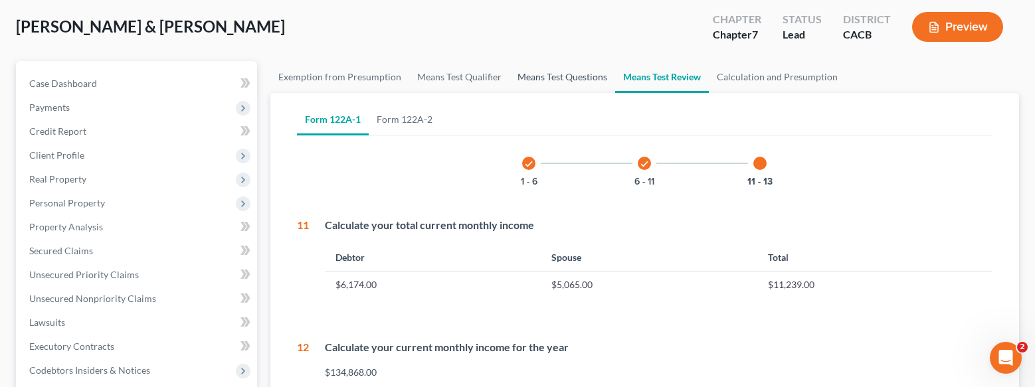
click at [549, 80] on link "Means Test Questions" at bounding box center [562, 77] width 106 height 32
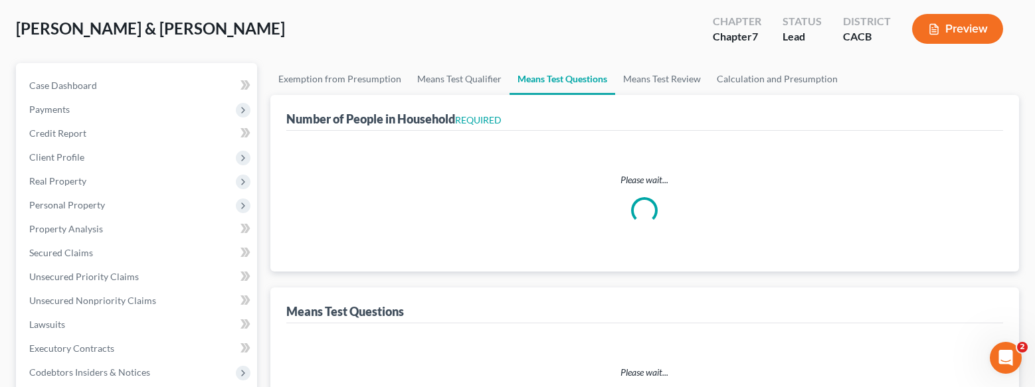
scroll to position [9, 0]
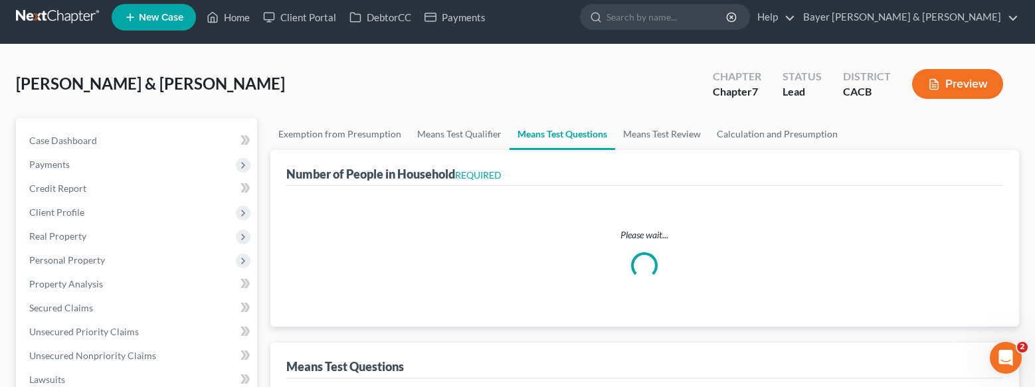
select select "60"
select select "1"
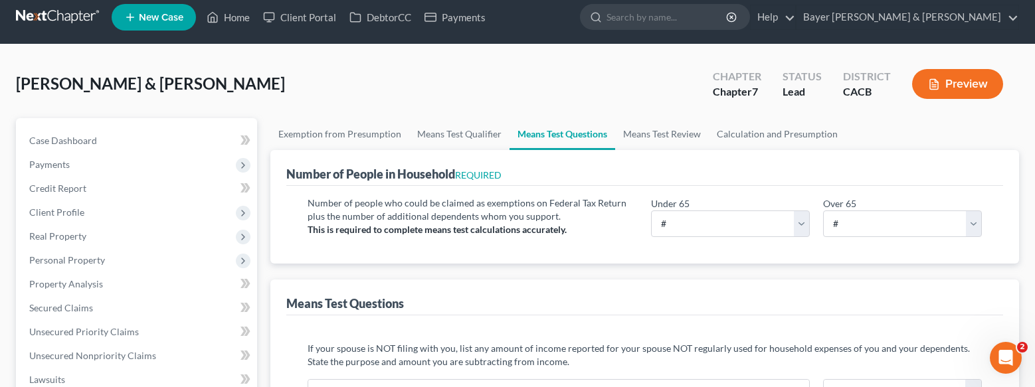
scroll to position [0, 0]
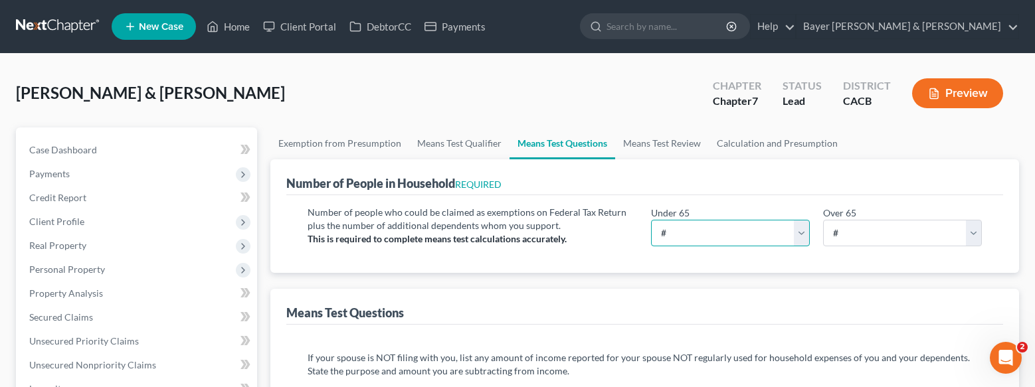
drag, startPoint x: 799, startPoint y: 237, endPoint x: 799, endPoint y: 220, distance: 16.6
click at [799, 236] on select "# 0 1 2 3 4 5 6 7 8 9 10" at bounding box center [730, 233] width 159 height 27
select select "2"
click at [651, 220] on select "# 0 1 2 3 4 5 6 7 8 9 10" at bounding box center [730, 233] width 159 height 27
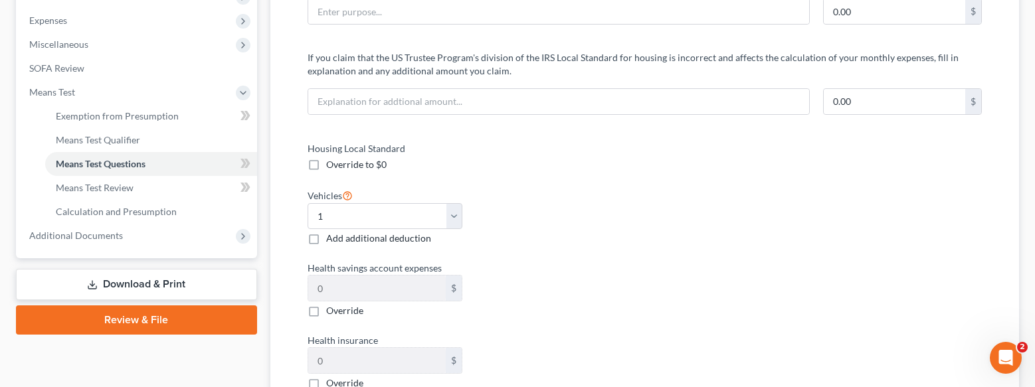
scroll to position [465, 0]
click at [385, 220] on select "Select 0 1 2 3 4 5" at bounding box center [384, 216] width 155 height 27
drag, startPoint x: 385, startPoint y: 220, endPoint x: 390, endPoint y: 246, distance: 26.3
click at [385, 220] on select "Select 0 1 2 3 4 5" at bounding box center [384, 216] width 155 height 27
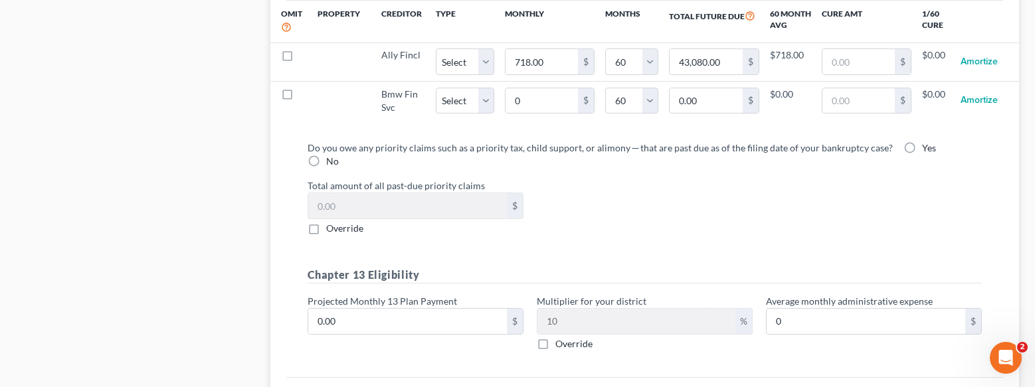
scroll to position [1328, 0]
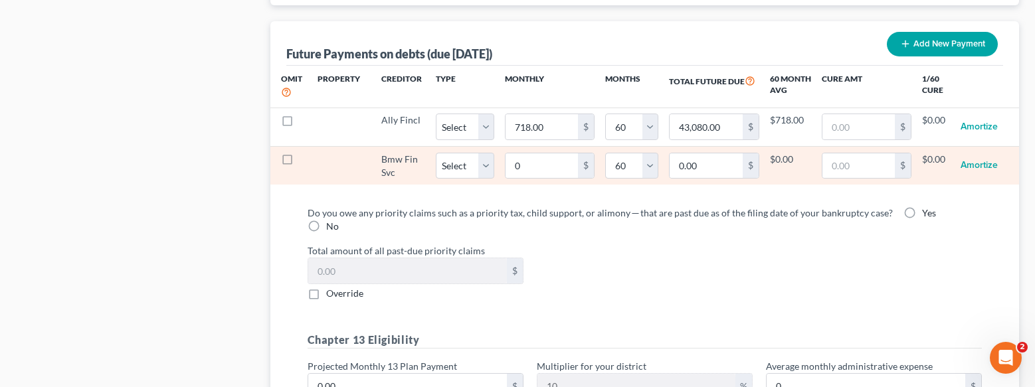
click at [299, 163] on label at bounding box center [299, 163] width 0 height 0
click at [305, 161] on input "checkbox" at bounding box center [309, 157] width 9 height 9
checkbox input "true"
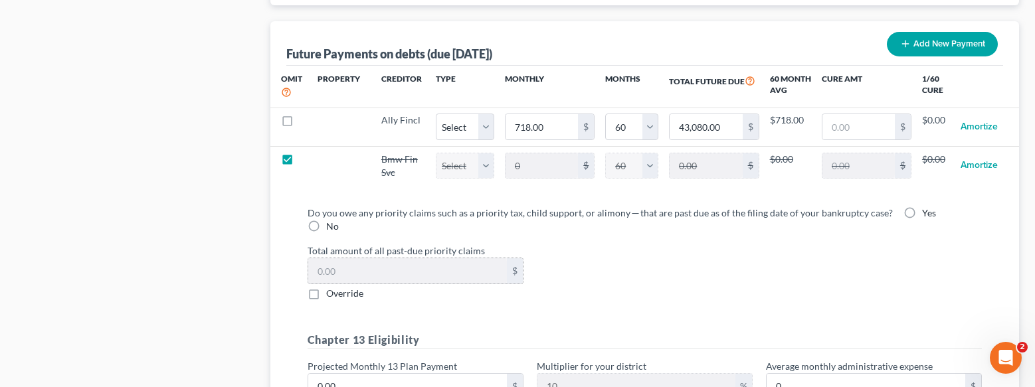
select select "60"
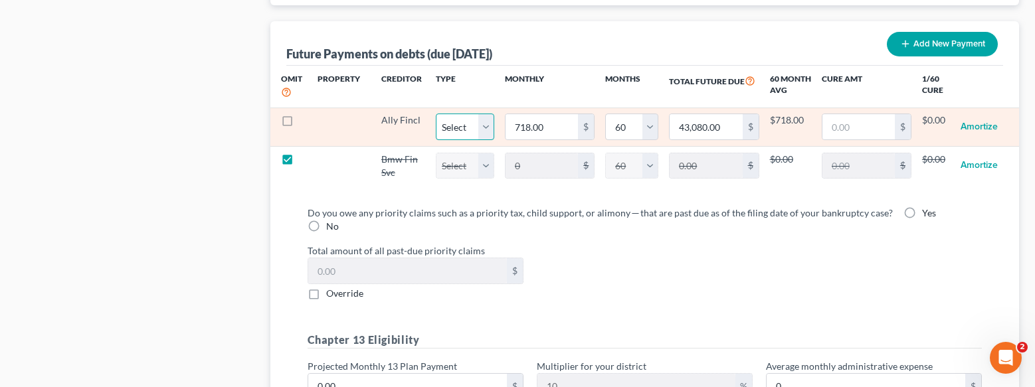
click at [486, 131] on select "Select Home Vehicle Other" at bounding box center [465, 127] width 58 height 27
select select "1"
click at [436, 114] on select "Select Home Vehicle Other" at bounding box center [465, 127] width 58 height 27
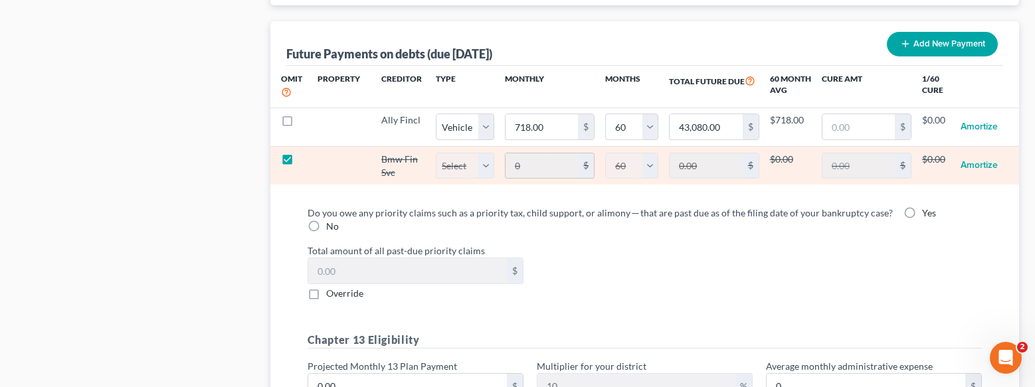
select select "1"
select select "60"
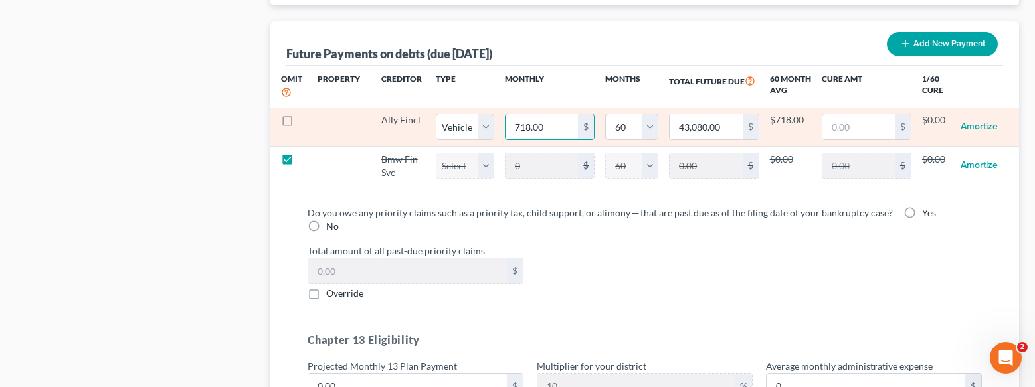
type input "6"
type input "360.00"
type input "63"
type input "3,780.00"
type input "636"
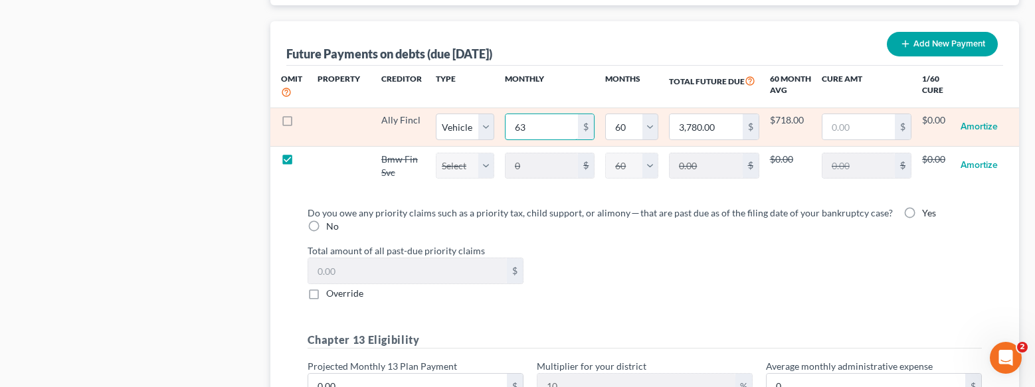
type input "38,160.00"
type input "636.00"
select select "1"
select select "60"
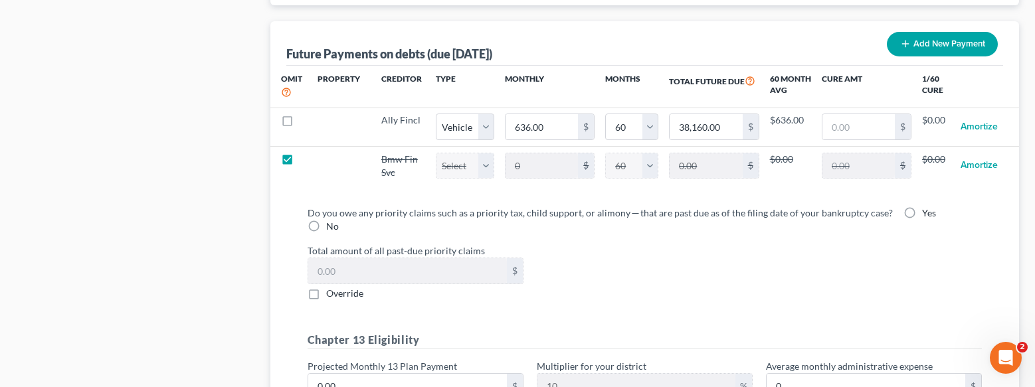
select select "1"
select select "60"
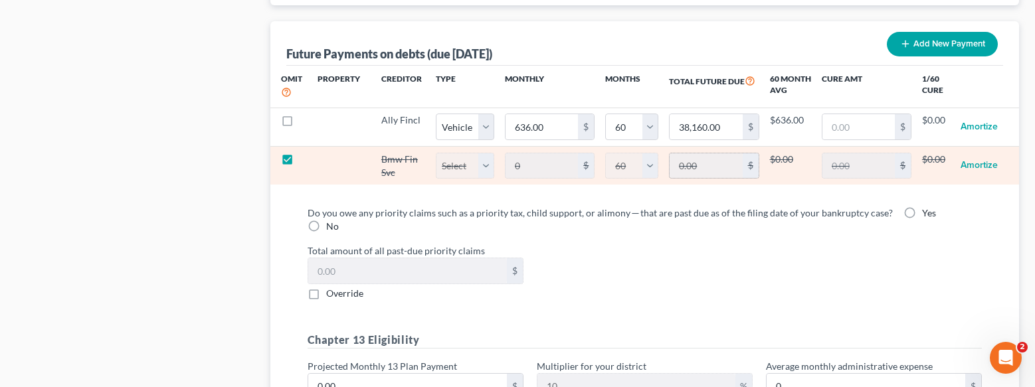
select select "1"
select select "60"
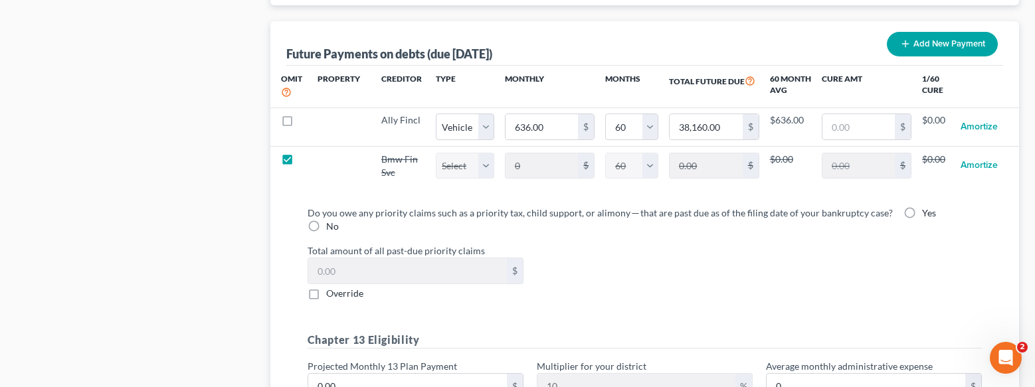
click at [712, 242] on div "Do you owe any priority claims such as a priority tax, child support, or alimon…" at bounding box center [644, 253] width 675 height 94
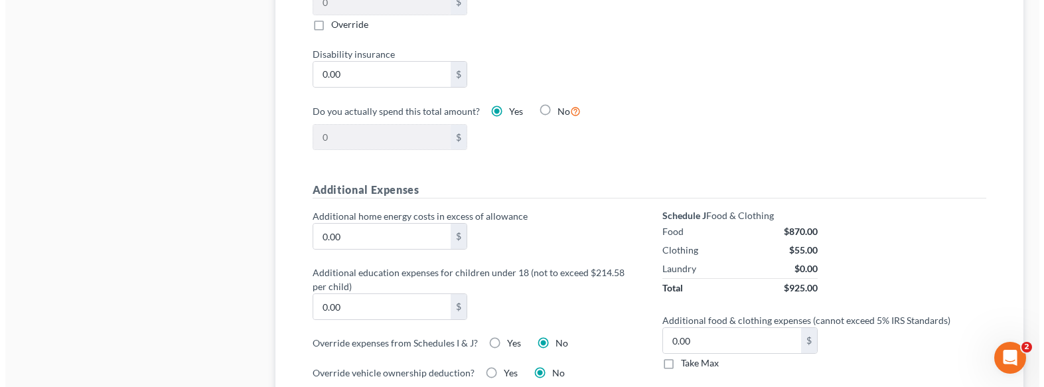
scroll to position [863, 0]
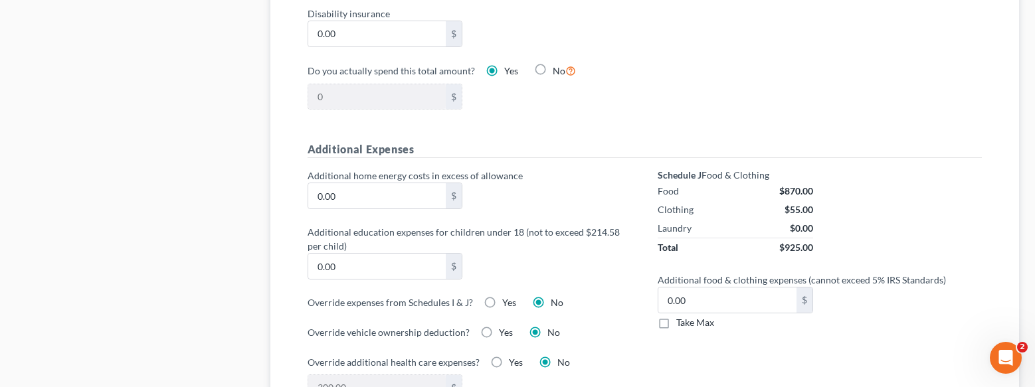
click at [502, 304] on label "Yes" at bounding box center [509, 302] width 14 height 13
click at [507, 304] on input "Yes" at bounding box center [511, 300] width 9 height 9
radio input "true"
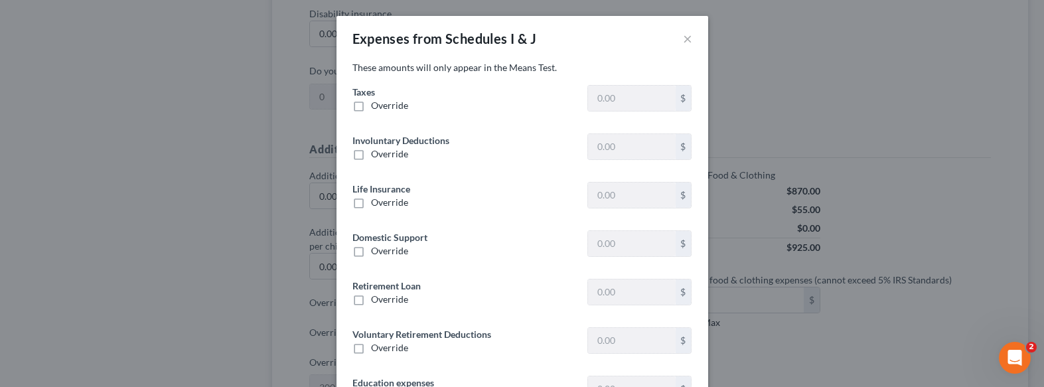
type input "0"
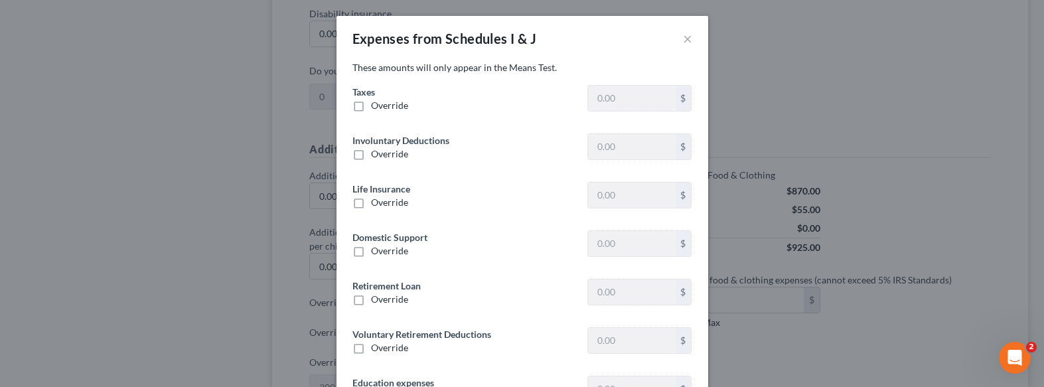
type input "0"
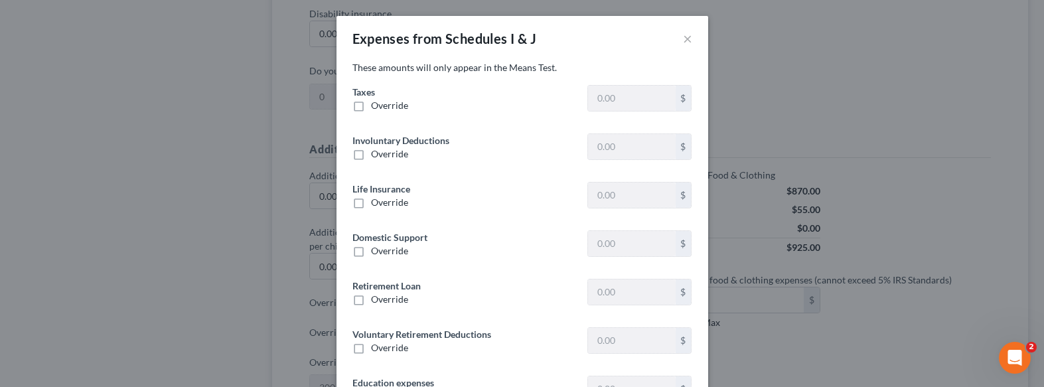
type input "0"
type input "300.00"
click at [371, 106] on label "Override" at bounding box center [389, 105] width 37 height 13
click at [376, 106] on input "Override" at bounding box center [380, 103] width 9 height 9
checkbox input "true"
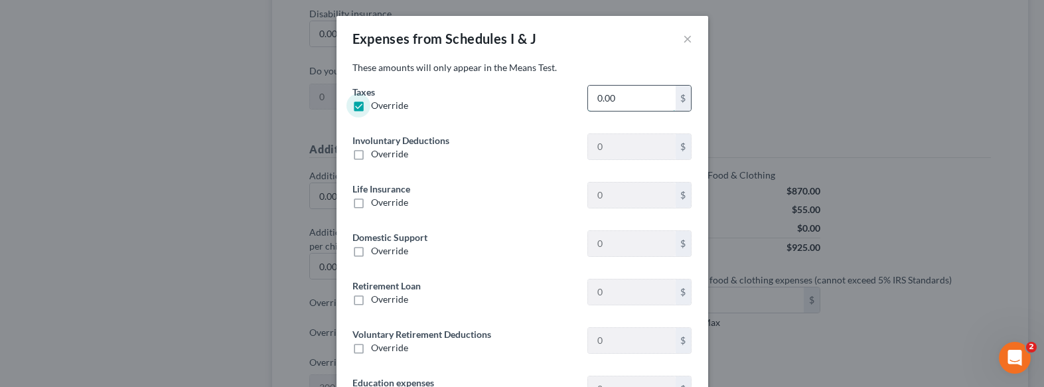
click at [622, 96] on input "0.00" at bounding box center [631, 98] width 87 height 25
type input "2,201.00"
click at [537, 306] on div "Retirement Loan Override 0 $" at bounding box center [522, 298] width 353 height 38
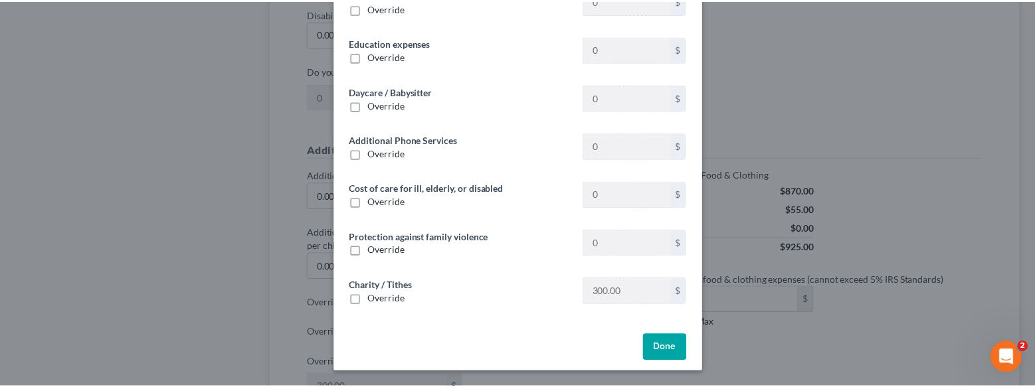
scroll to position [341, 0]
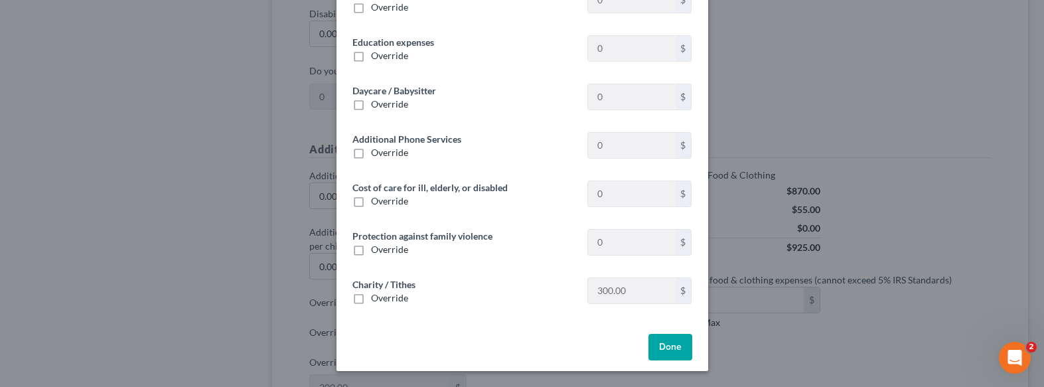
click at [665, 349] on button "Done" at bounding box center [671, 347] width 44 height 27
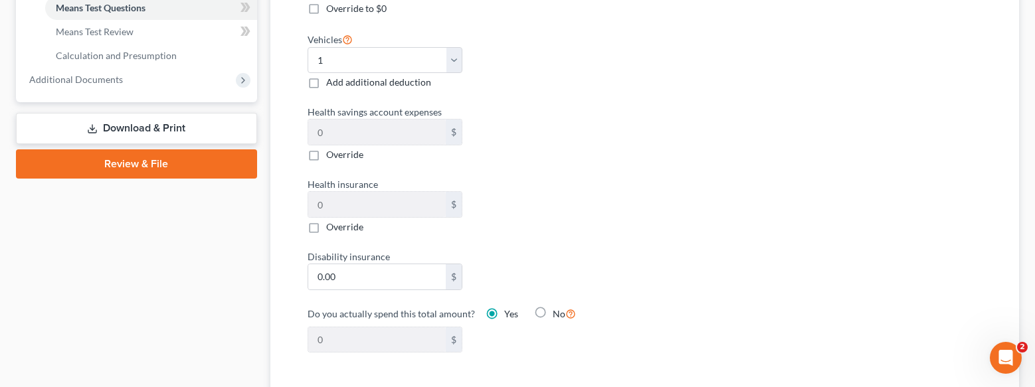
scroll to position [598, 0]
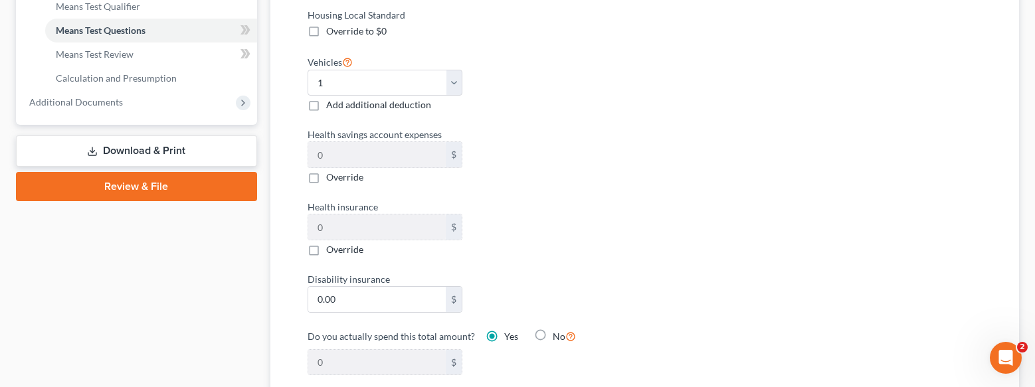
click at [326, 250] on label "Override" at bounding box center [344, 249] width 37 height 13
click at [331, 250] on input "Override" at bounding box center [335, 247] width 9 height 9
checkbox input "true"
type input "1.00"
type input "1"
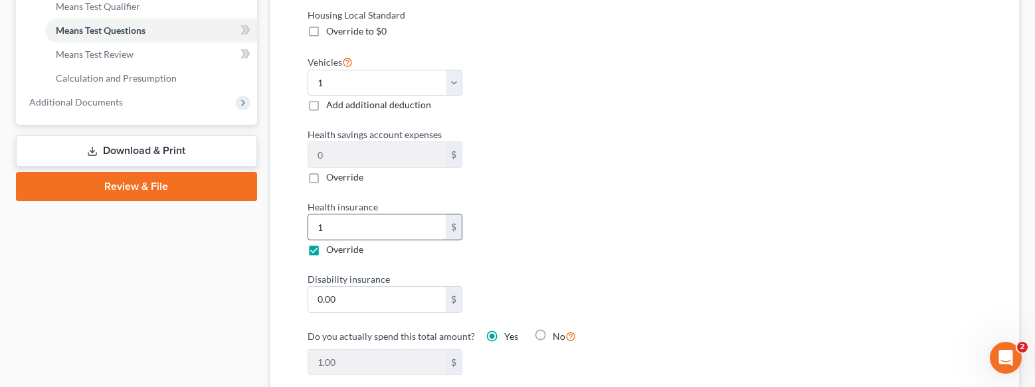
type input "12.00"
type input "12"
type input "128.00"
click at [586, 252] on div "Health insurance 128.00 $ Override" at bounding box center [469, 228] width 337 height 56
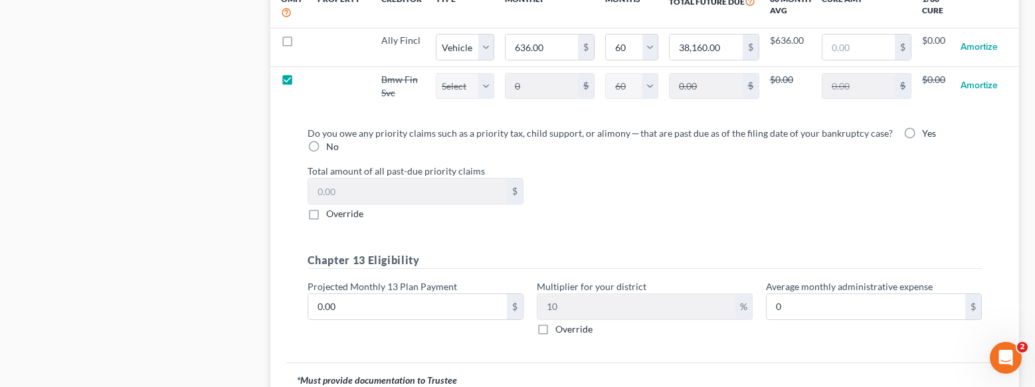
scroll to position [1527, 0]
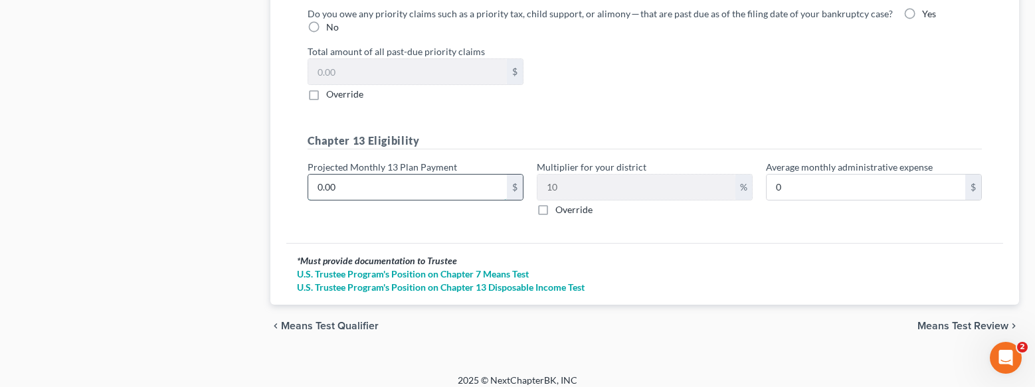
click at [409, 186] on input "0.00" at bounding box center [407, 187] width 199 height 25
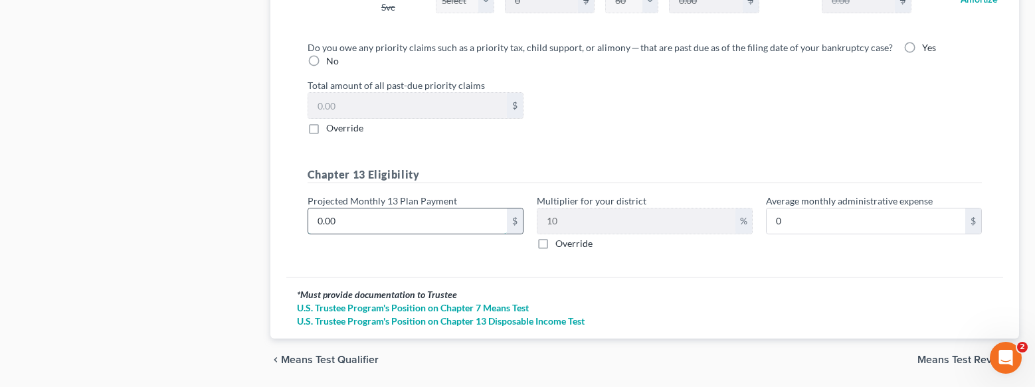
scroll to position [1461, 0]
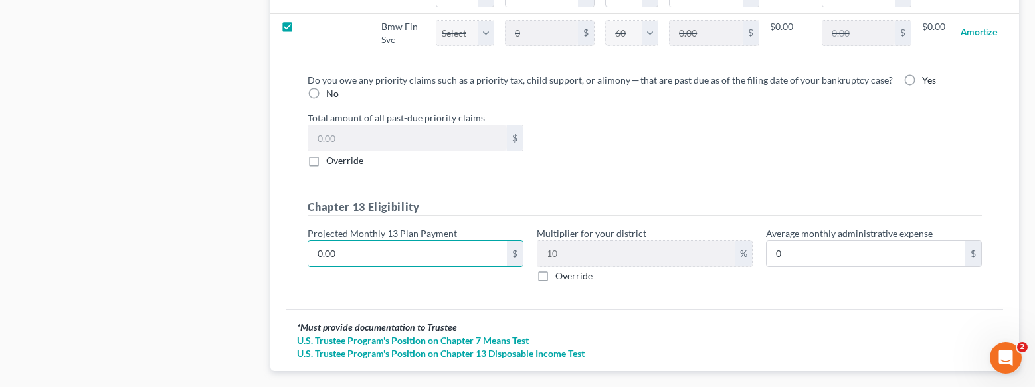
click at [922, 82] on label "Yes" at bounding box center [929, 80] width 14 height 13
click at [927, 82] on input "Yes" at bounding box center [931, 78] width 9 height 9
radio input "true"
click at [326, 91] on label "No" at bounding box center [332, 93] width 13 height 13
click at [331, 91] on input "No" at bounding box center [335, 91] width 9 height 9
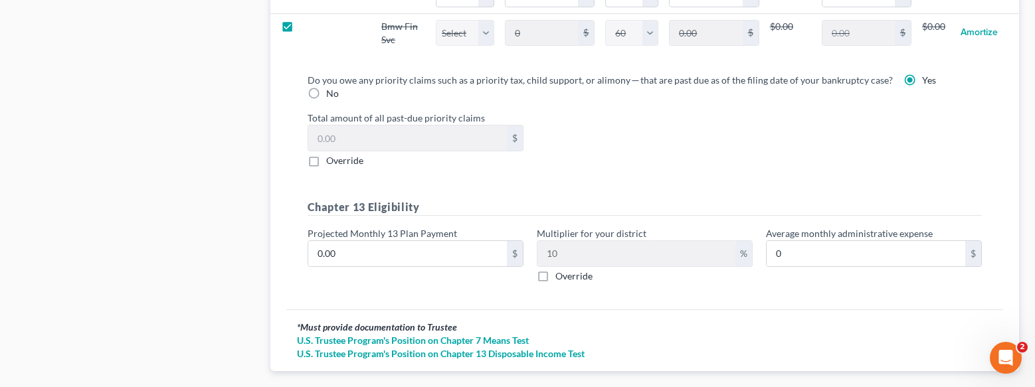
radio input "true"
click at [344, 255] on input "0.00" at bounding box center [407, 253] width 199 height 25
type input "1"
type input "0.10"
type input "10"
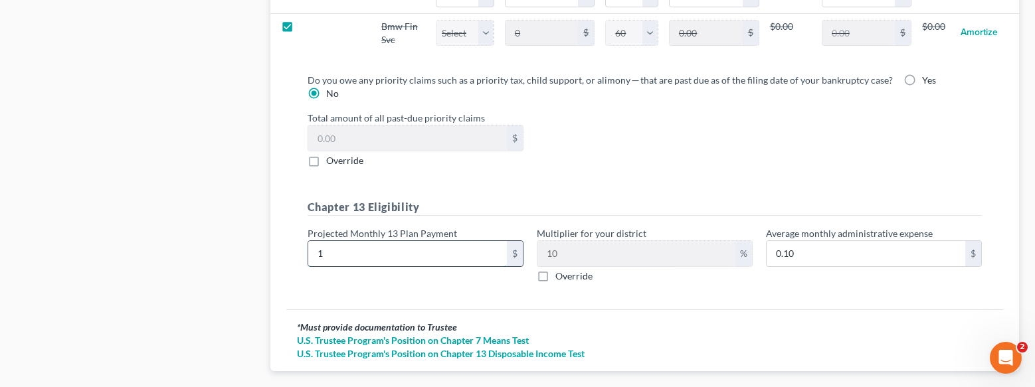
type input "1.00"
type input "100"
type input "10.00"
type input "1000"
type input "100.00"
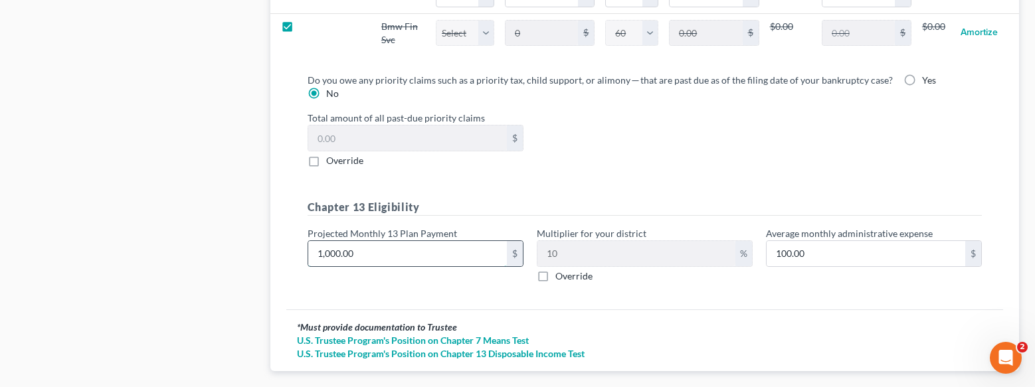
type input "1,000.00"
click at [560, 270] on input "Override" at bounding box center [564, 274] width 9 height 9
checkbox input "true"
click at [631, 248] on input "text" at bounding box center [636, 253] width 198 height 25
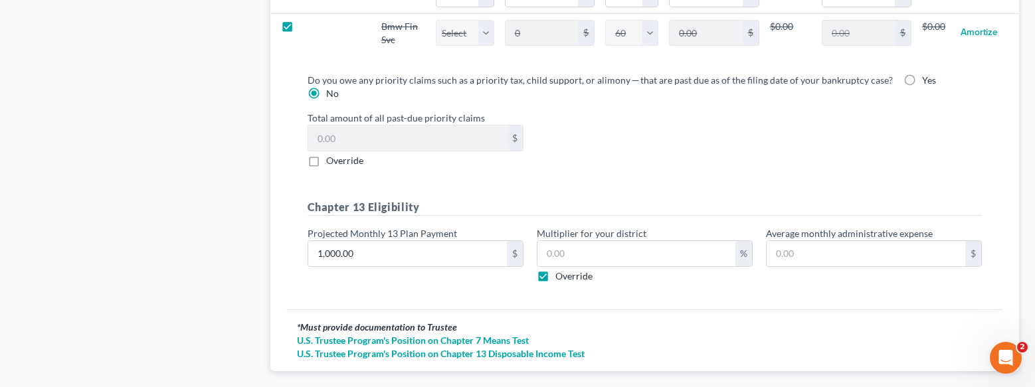
click at [555, 277] on label "Override" at bounding box center [573, 276] width 37 height 13
click at [560, 277] on input "Override" at bounding box center [564, 274] width 9 height 9
checkbox input "false"
type input "100.00"
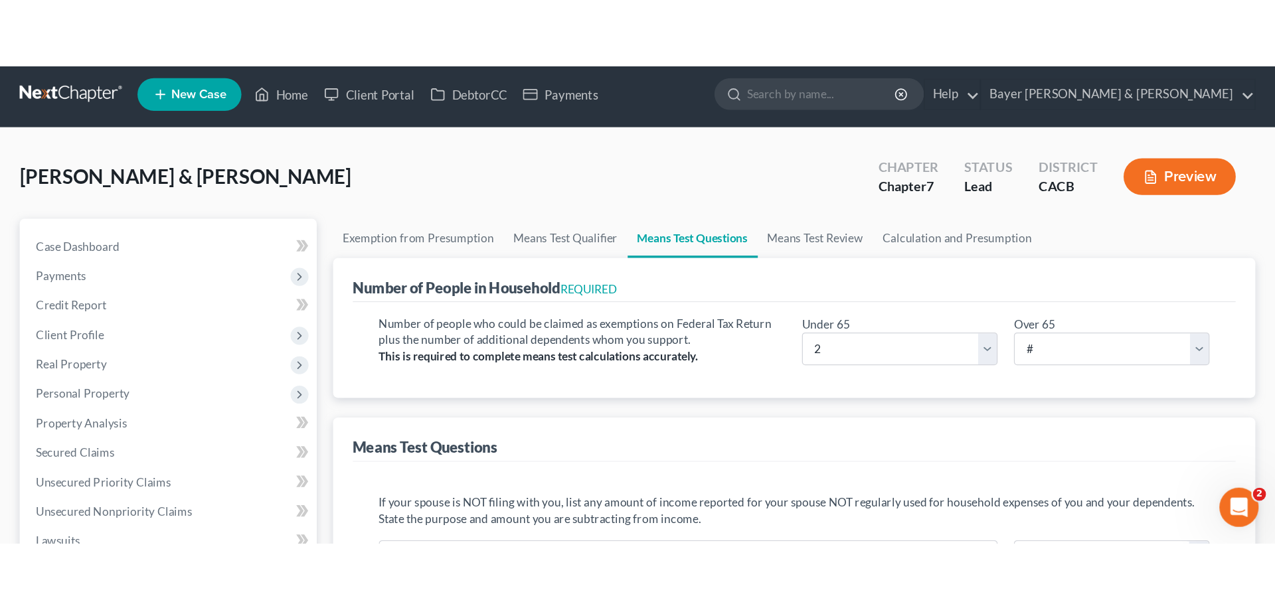
scroll to position [0, 0]
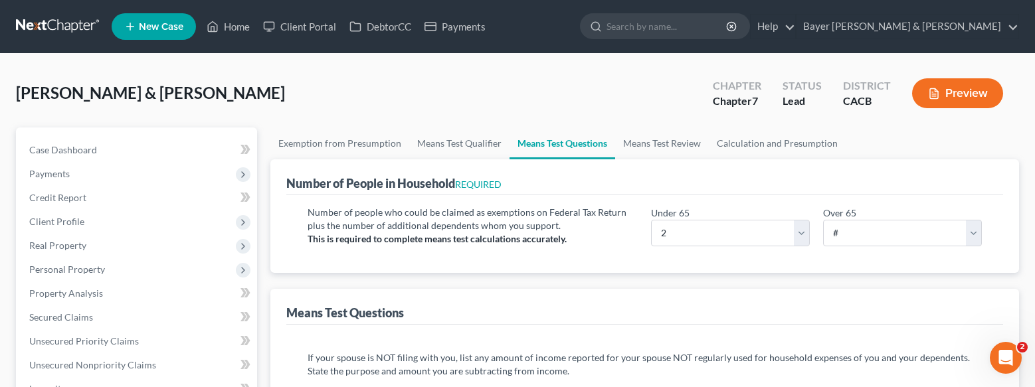
click at [934, 96] on line "button" at bounding box center [934, 96] width 4 height 0
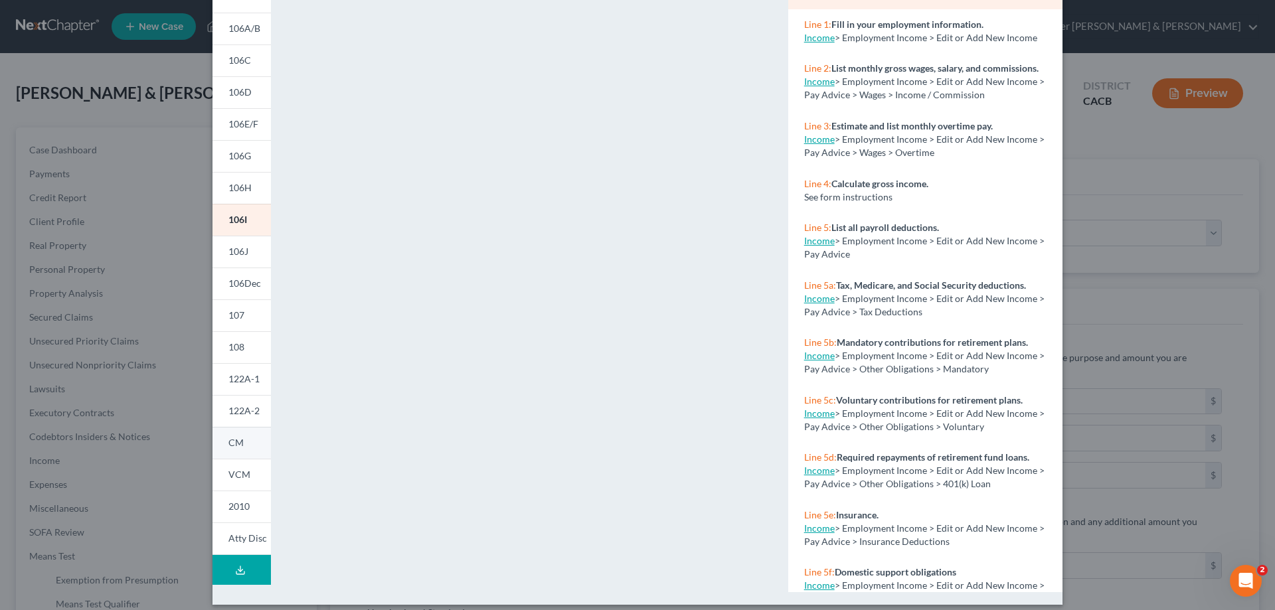
scroll to position [139, 0]
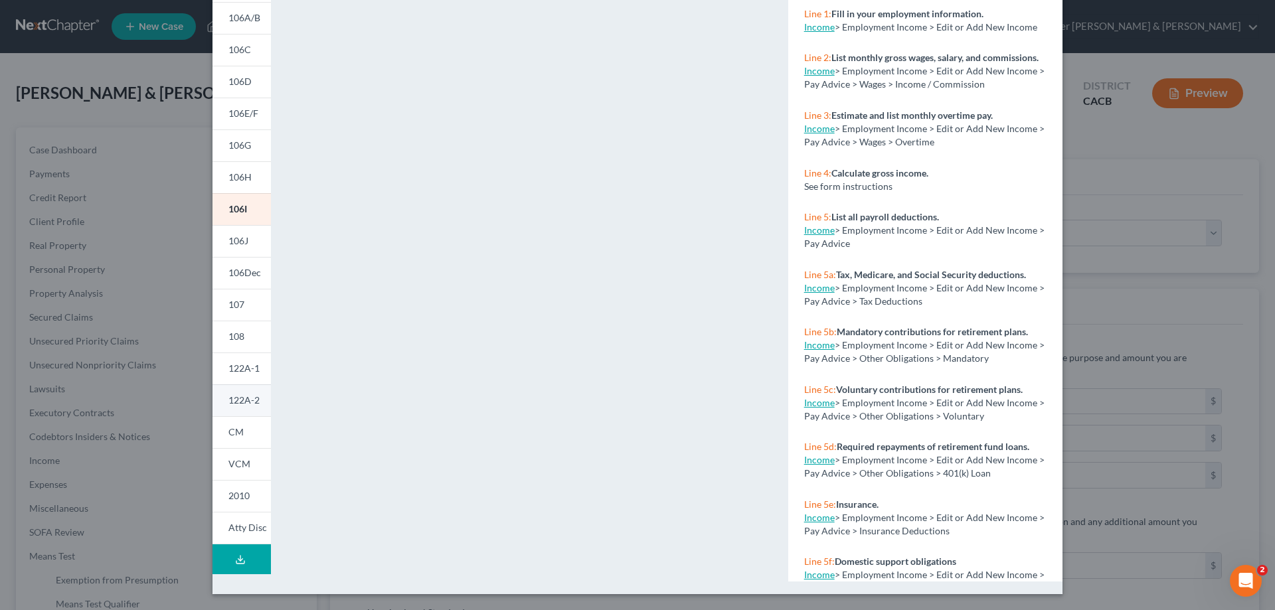
click at [245, 386] on span "122A-2" at bounding box center [243, 399] width 31 height 11
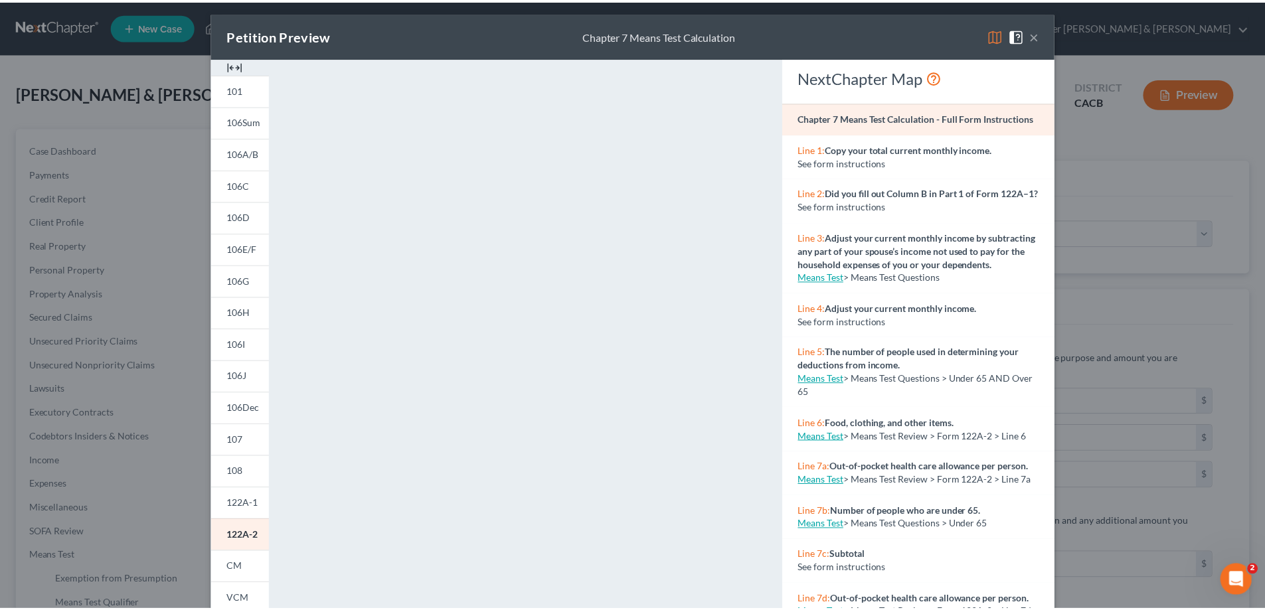
scroll to position [0, 0]
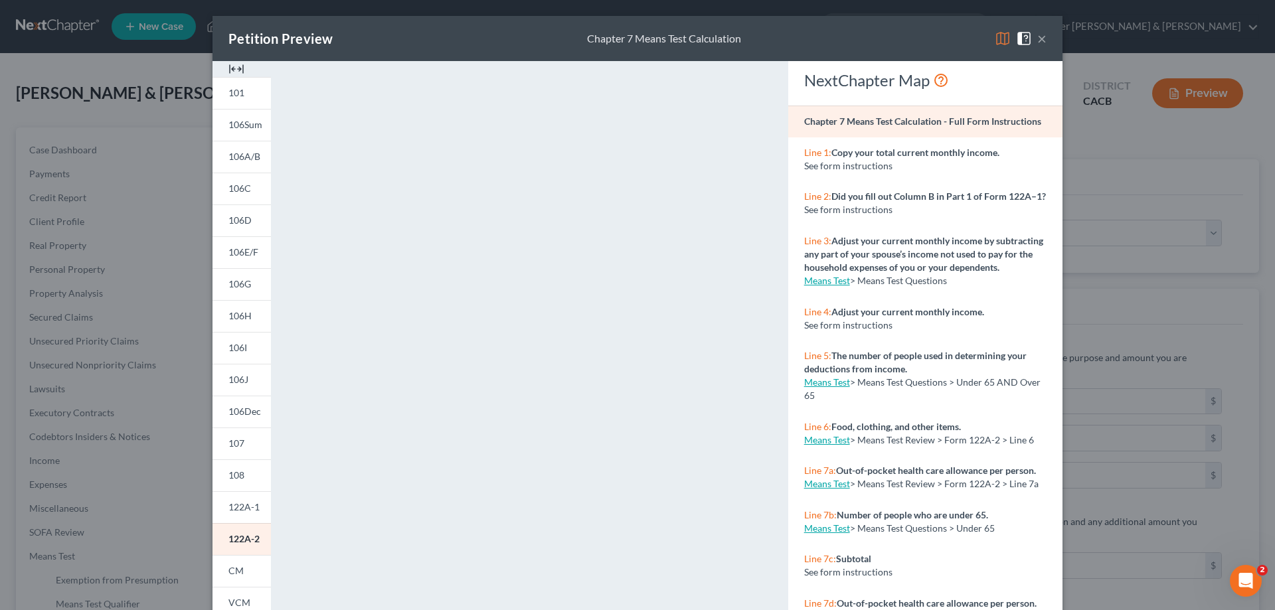
click at [1034, 39] on button "×" at bounding box center [1041, 39] width 9 height 16
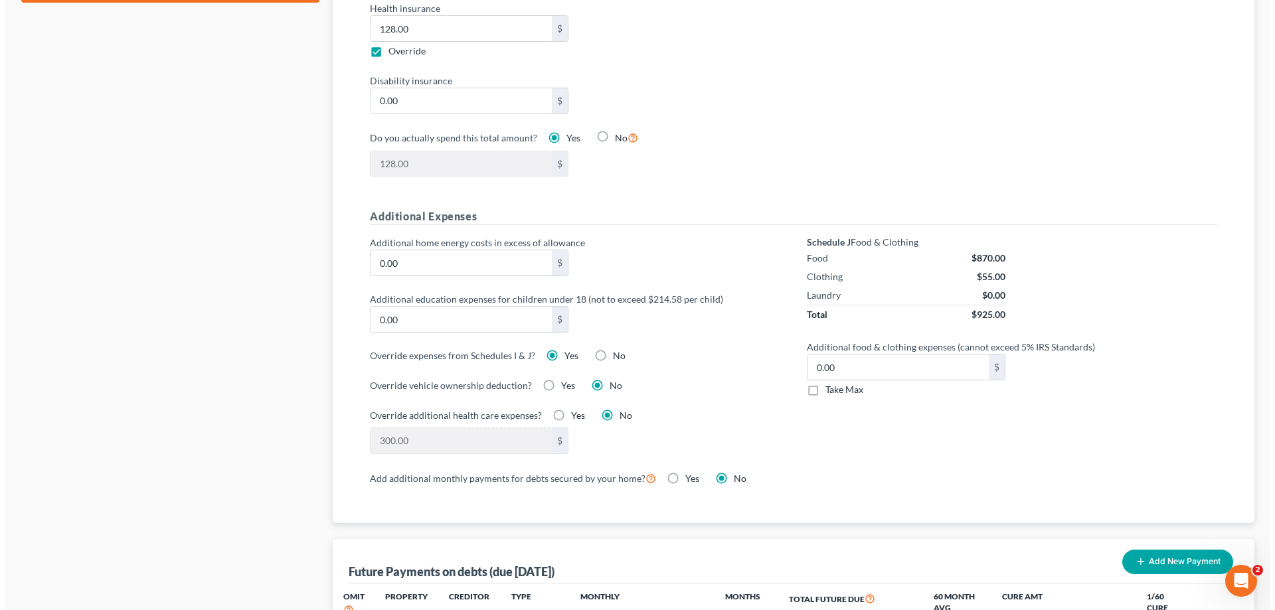
scroll to position [797, 0]
click at [608, 349] on label "No" at bounding box center [614, 355] width 13 height 13
click at [613, 349] on input "No" at bounding box center [617, 353] width 9 height 9
radio input "true"
click at [559, 349] on label "Yes" at bounding box center [566, 355] width 14 height 13
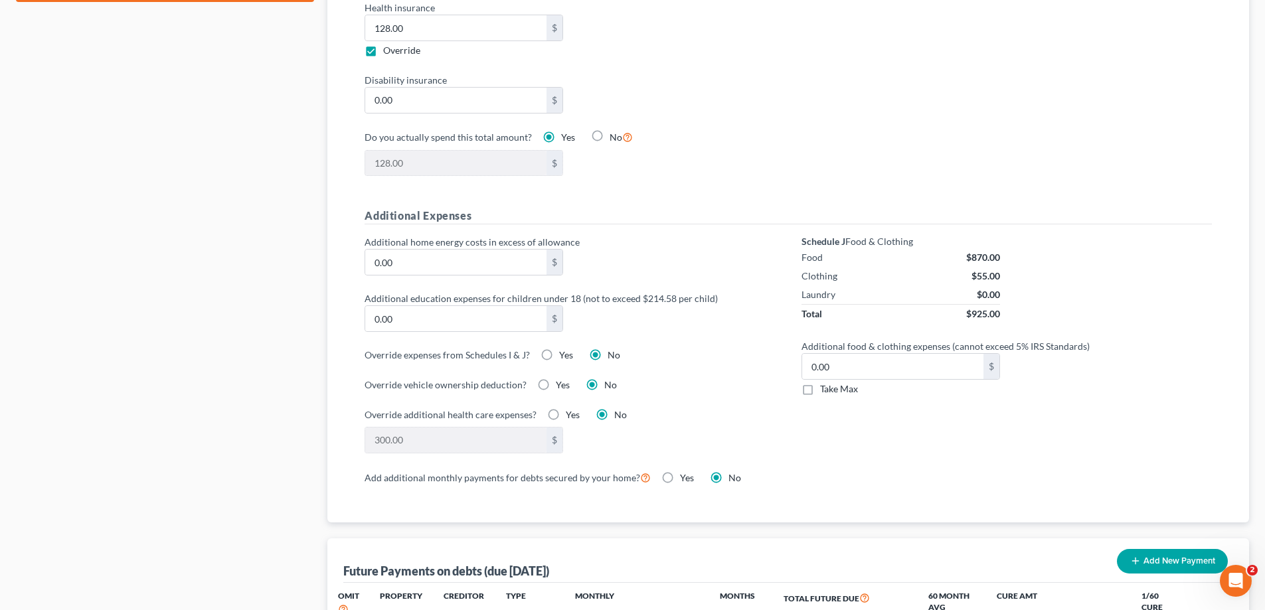
click at [564, 349] on input "Yes" at bounding box center [568, 353] width 9 height 9
radio input "true"
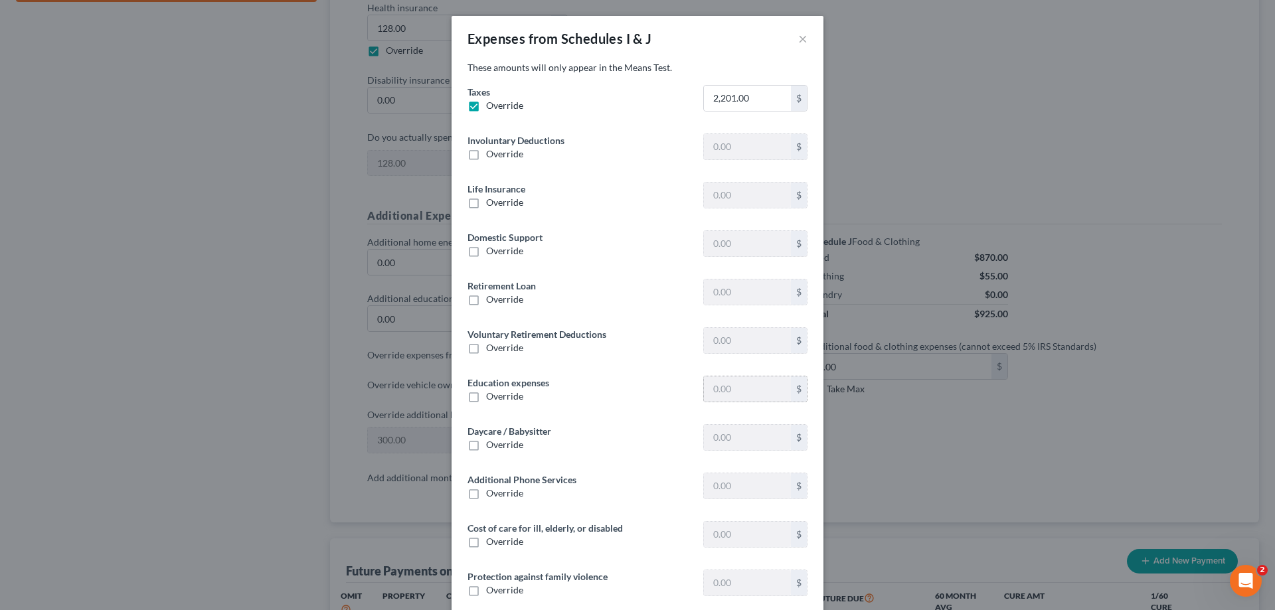
type input "0"
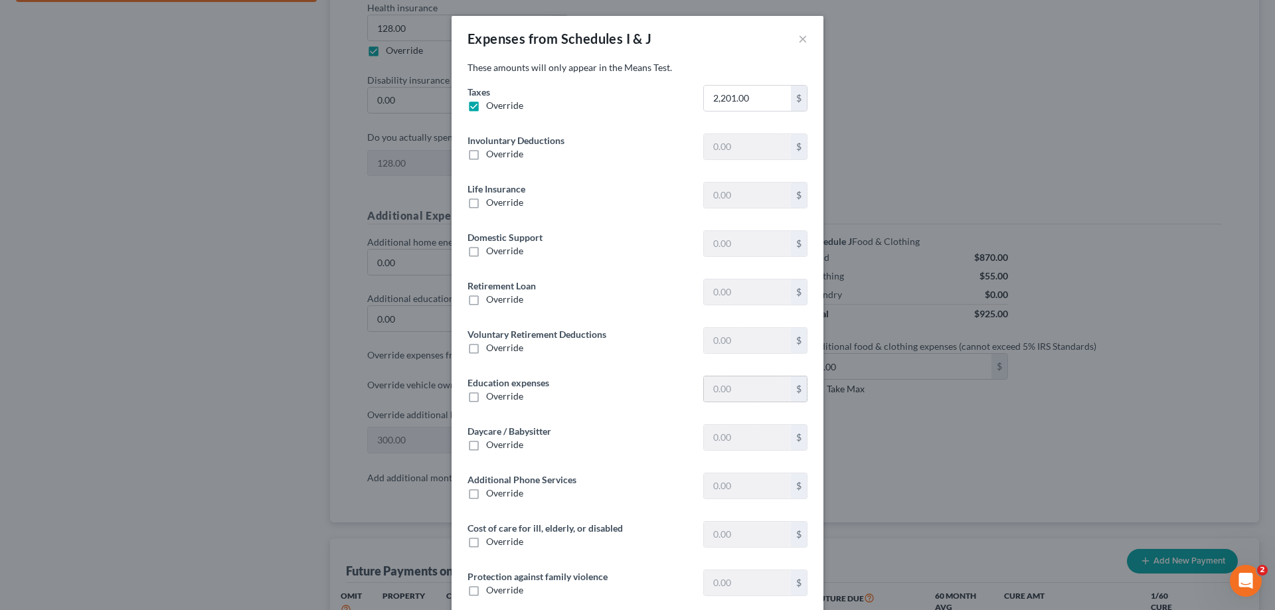
type input "0"
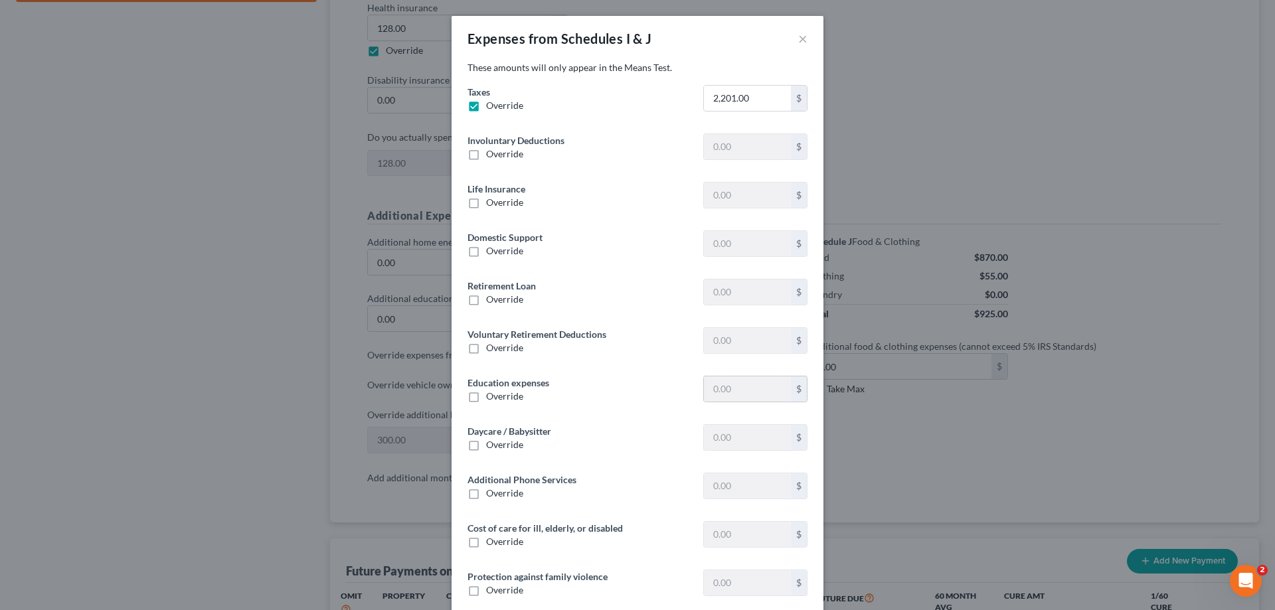
type input "300.00"
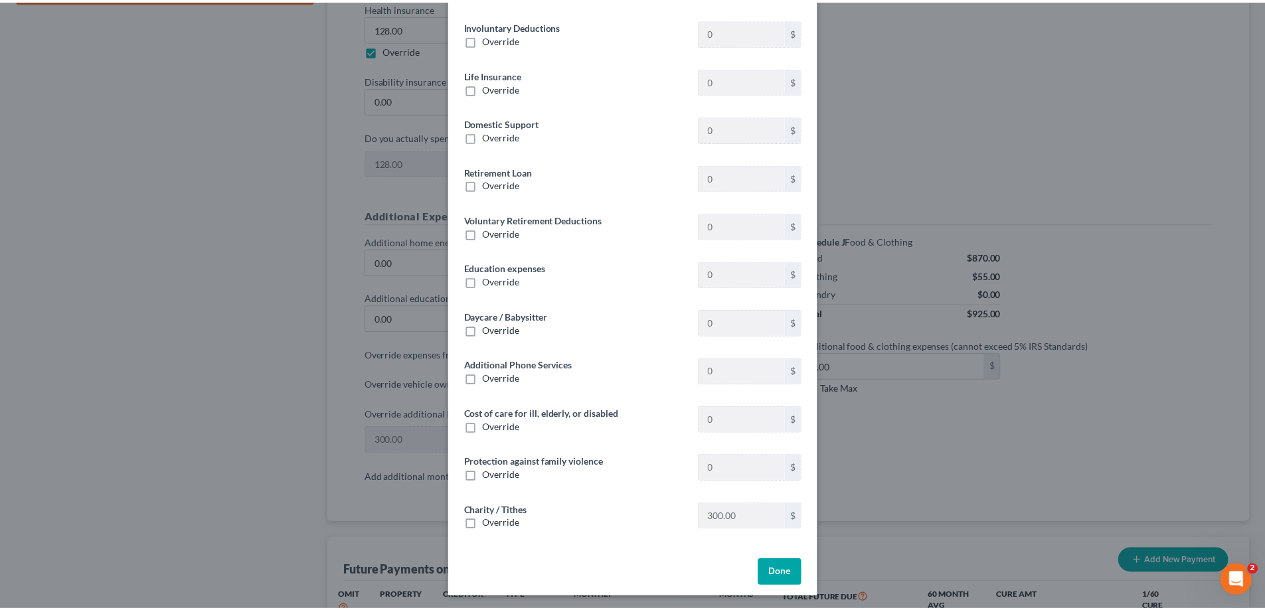
scroll to position [118, 0]
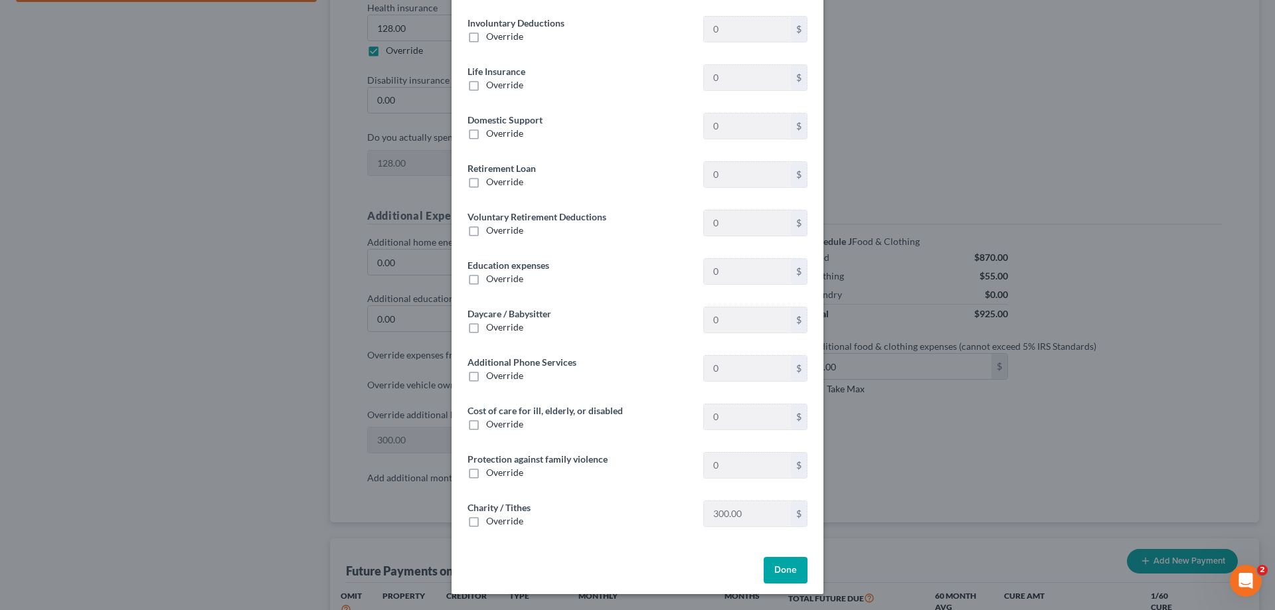
click at [793, 386] on button "Done" at bounding box center [786, 570] width 44 height 27
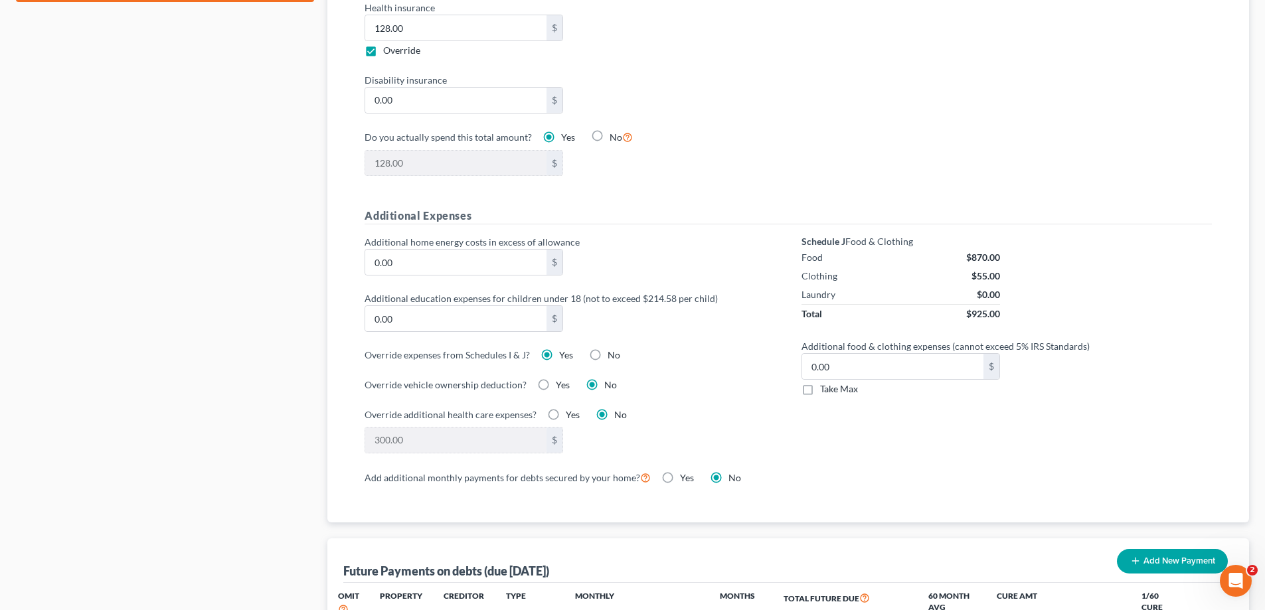
click at [566, 386] on label "Yes" at bounding box center [573, 414] width 14 height 13
click at [571, 386] on input "Yes" at bounding box center [575, 412] width 9 height 9
radio input "true"
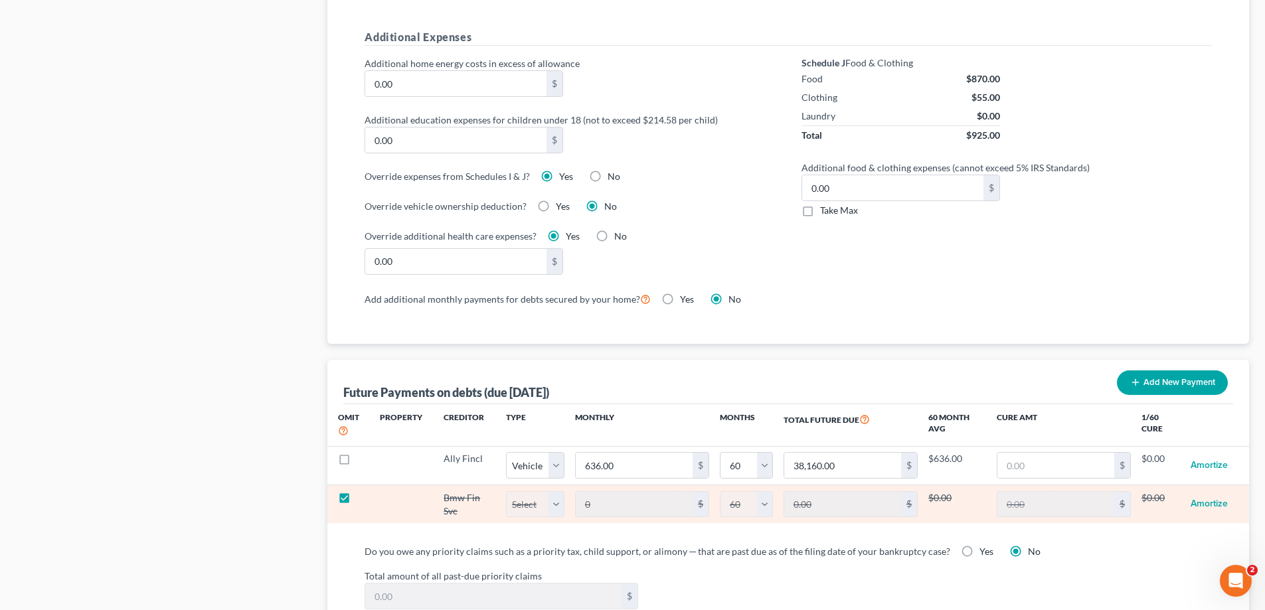
scroll to position [996, 0]
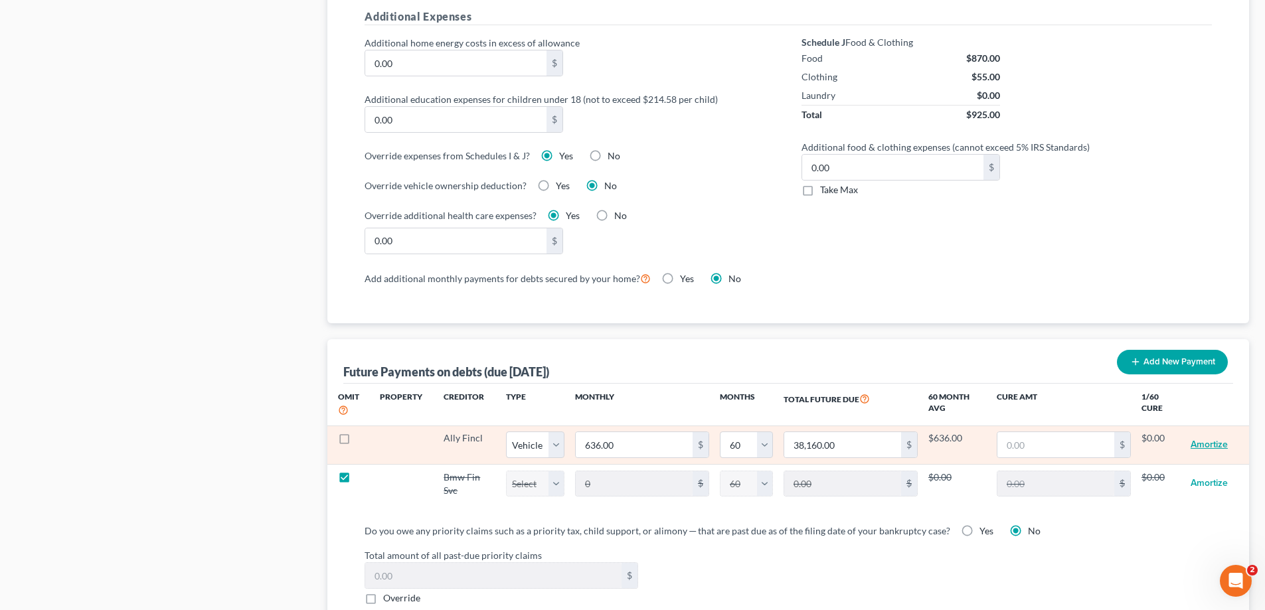
click at [1034, 386] on button "Amortize" at bounding box center [1209, 445] width 37 height 27
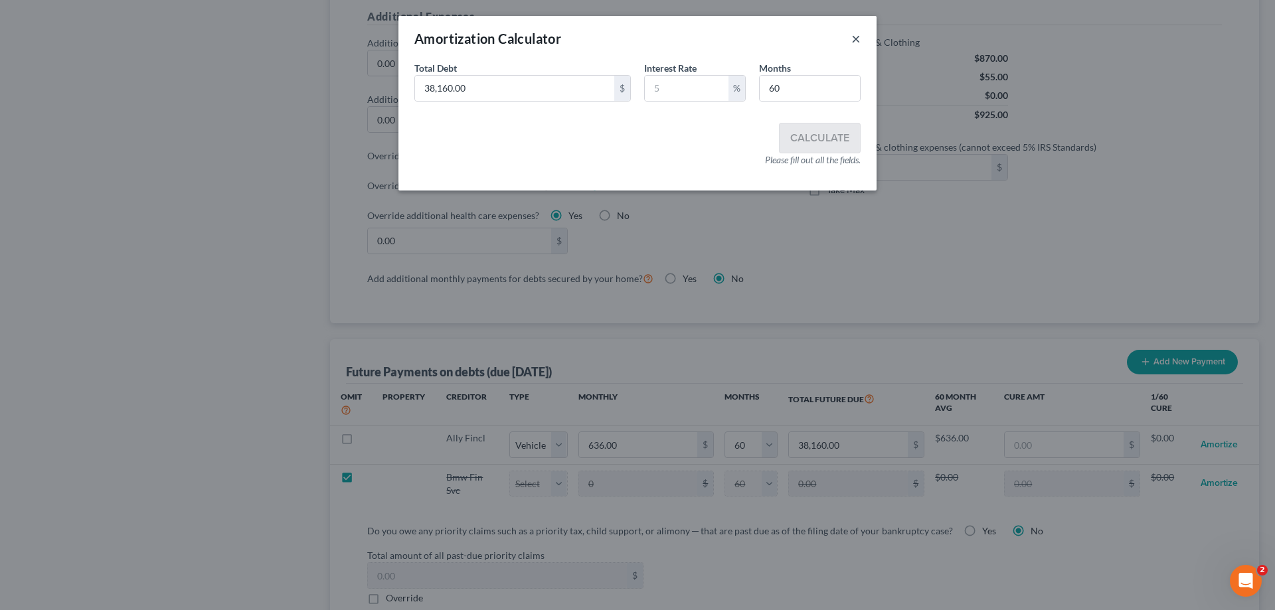
click at [855, 39] on button "×" at bounding box center [855, 39] width 9 height 16
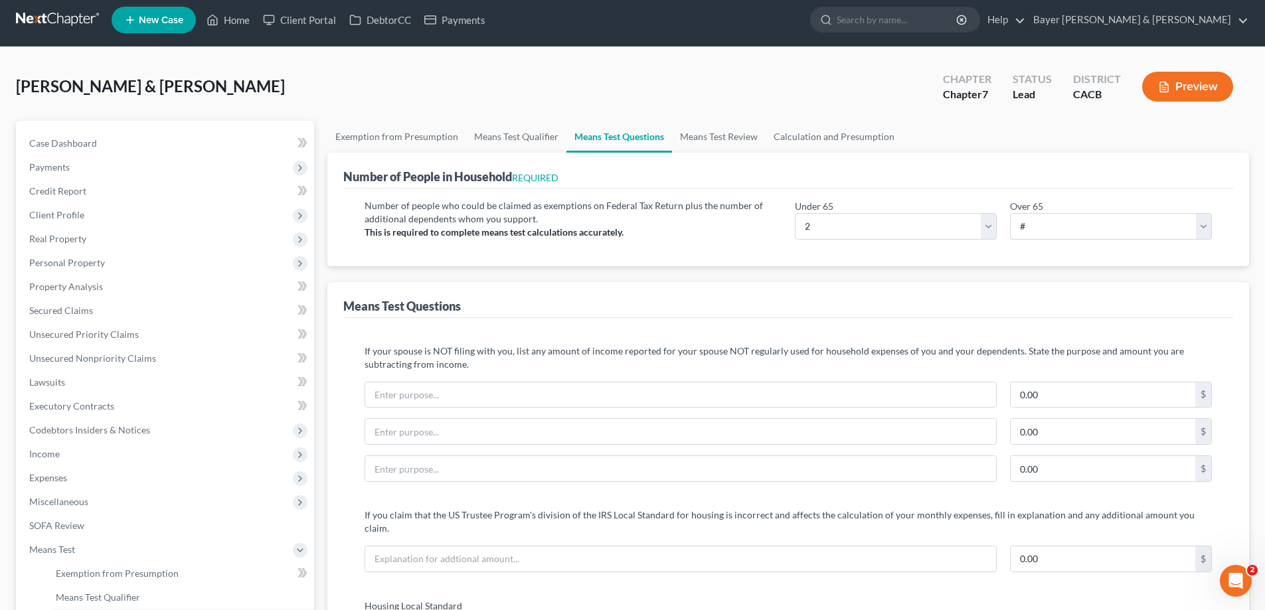
scroll to position [0, 0]
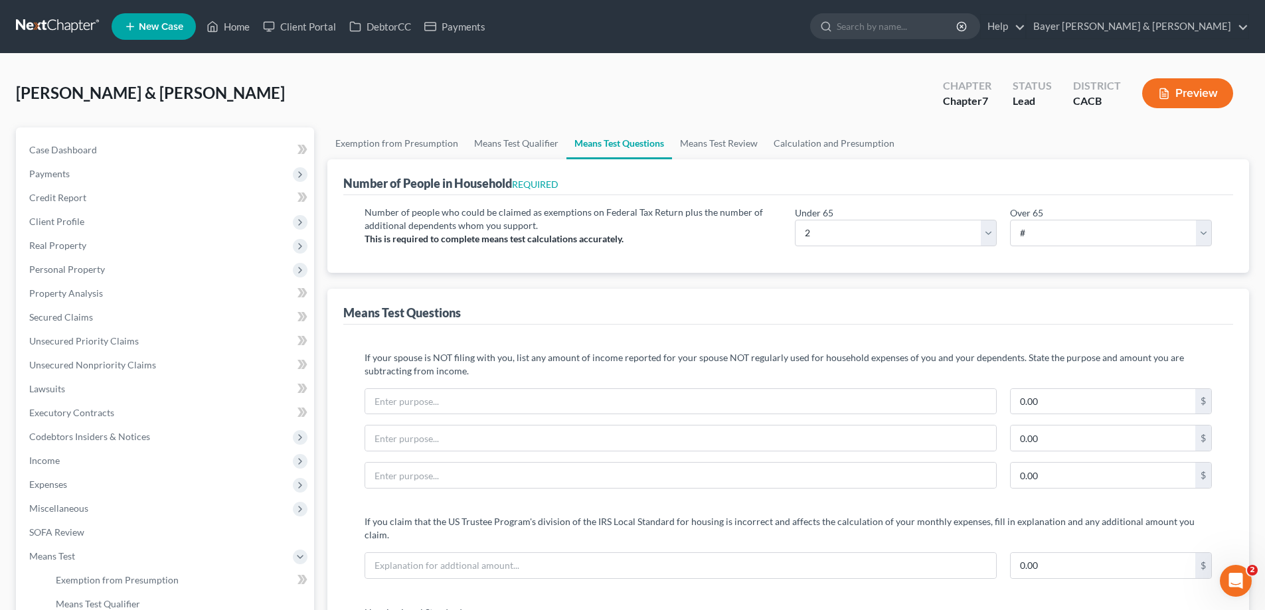
click at [1034, 96] on button "Preview" at bounding box center [1187, 93] width 91 height 30
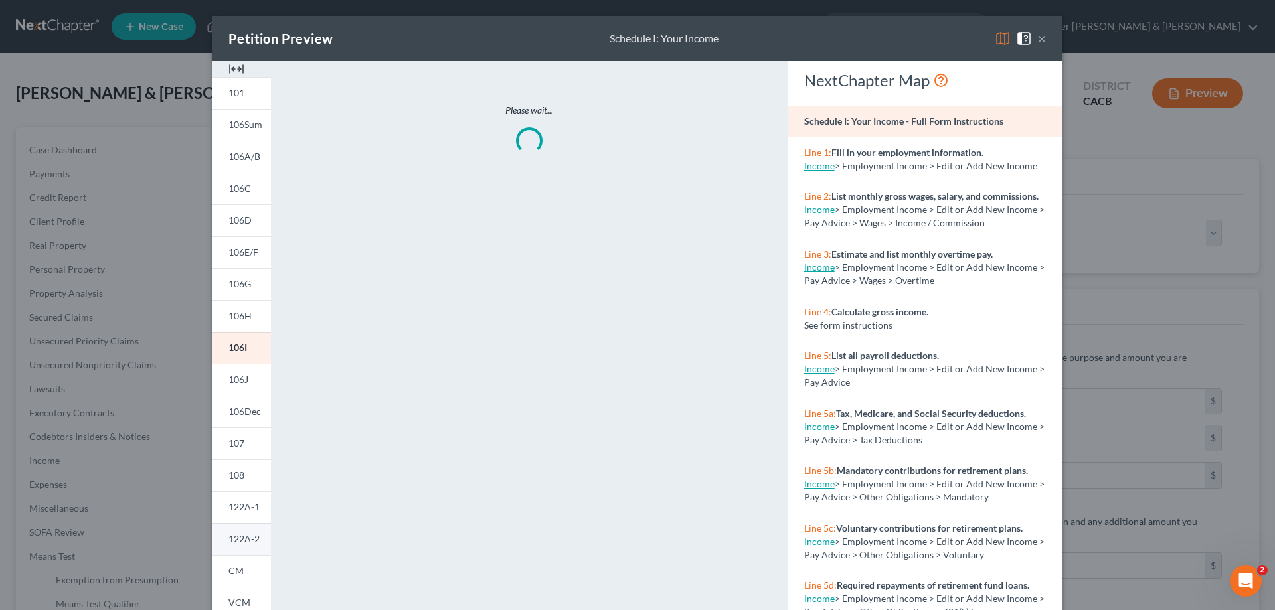
click at [252, 386] on span "122A-2" at bounding box center [243, 538] width 31 height 11
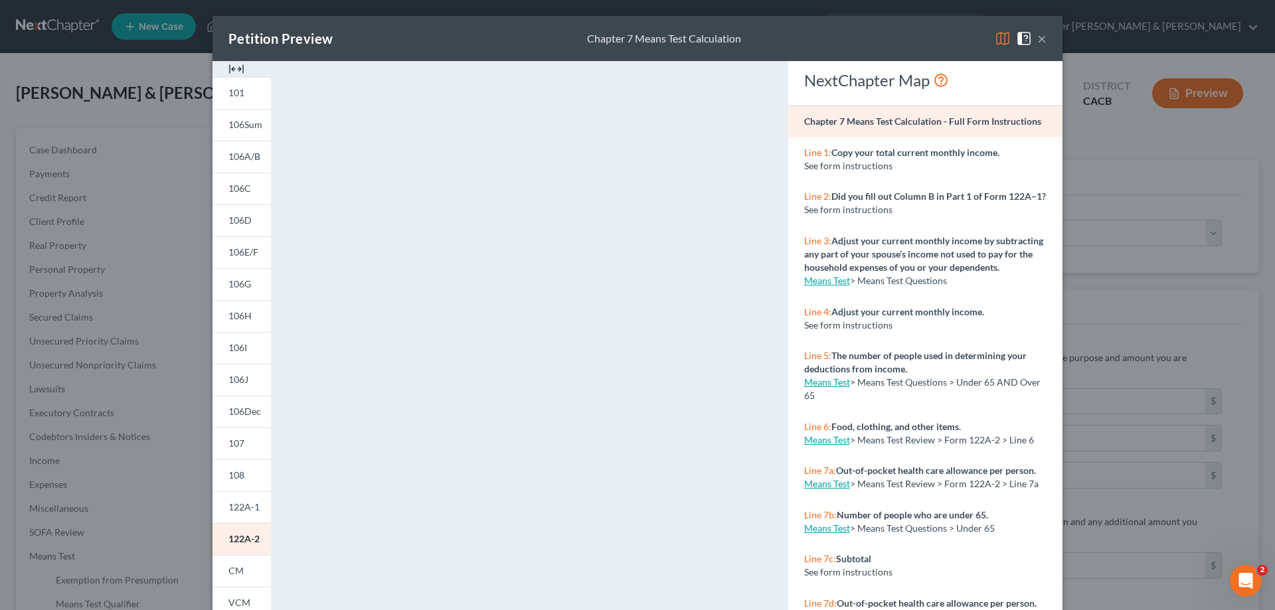
click at [1034, 38] on button "×" at bounding box center [1041, 39] width 9 height 16
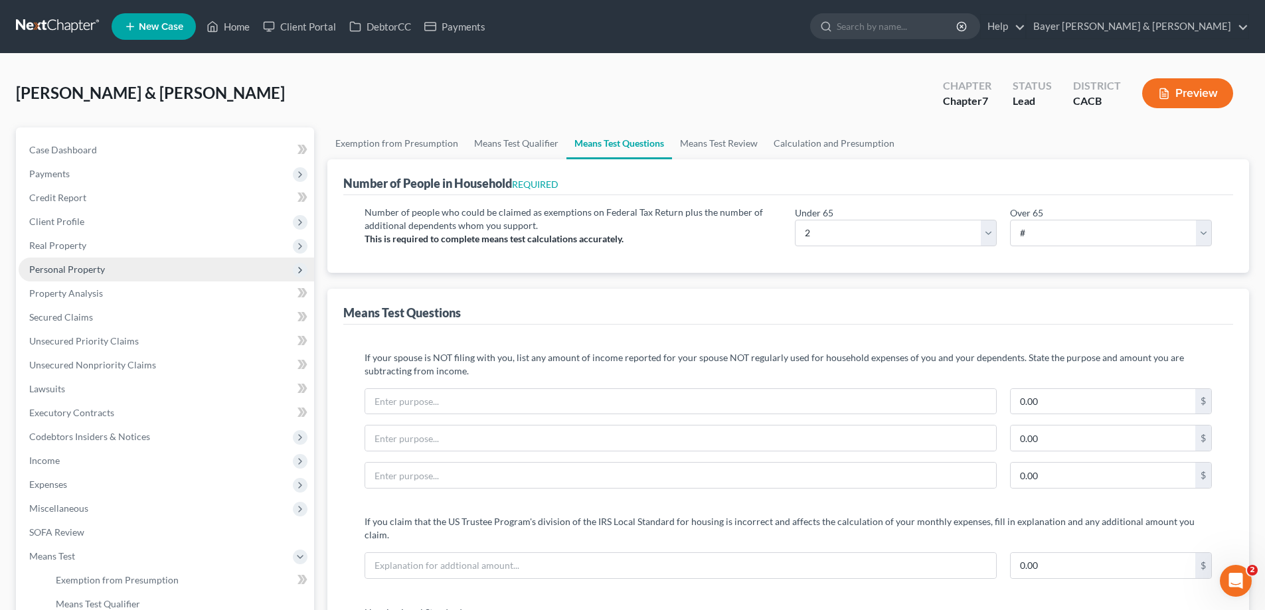
click at [123, 276] on span "Personal Property" at bounding box center [166, 270] width 295 height 24
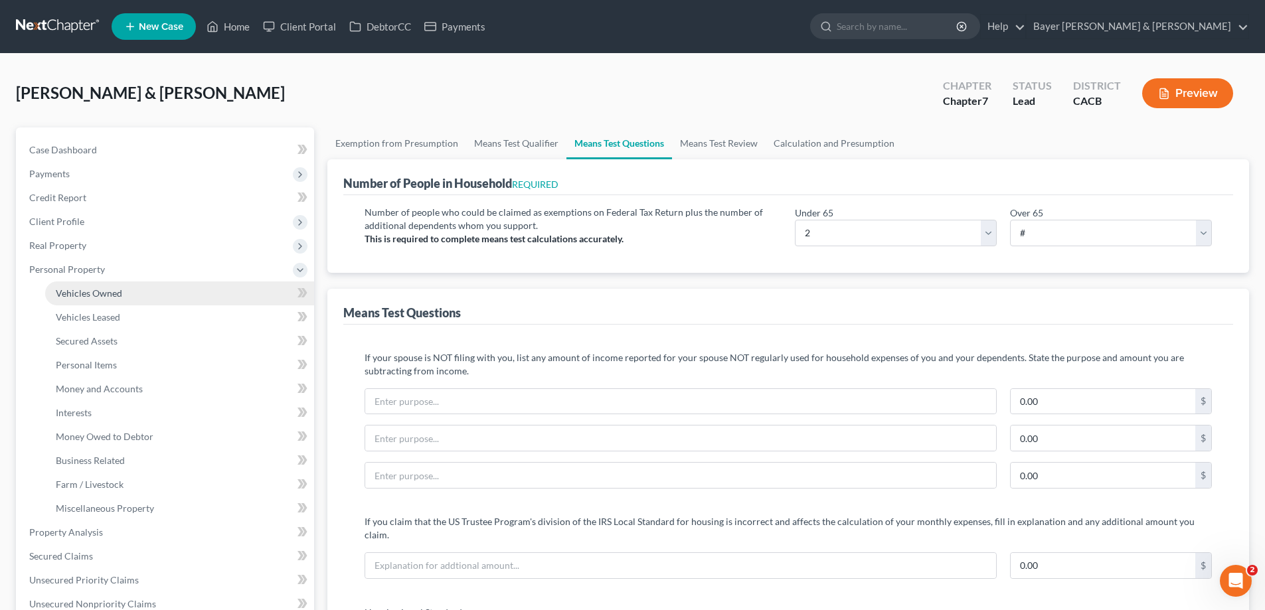
click at [118, 299] on link "Vehicles Owned" at bounding box center [179, 294] width 269 height 24
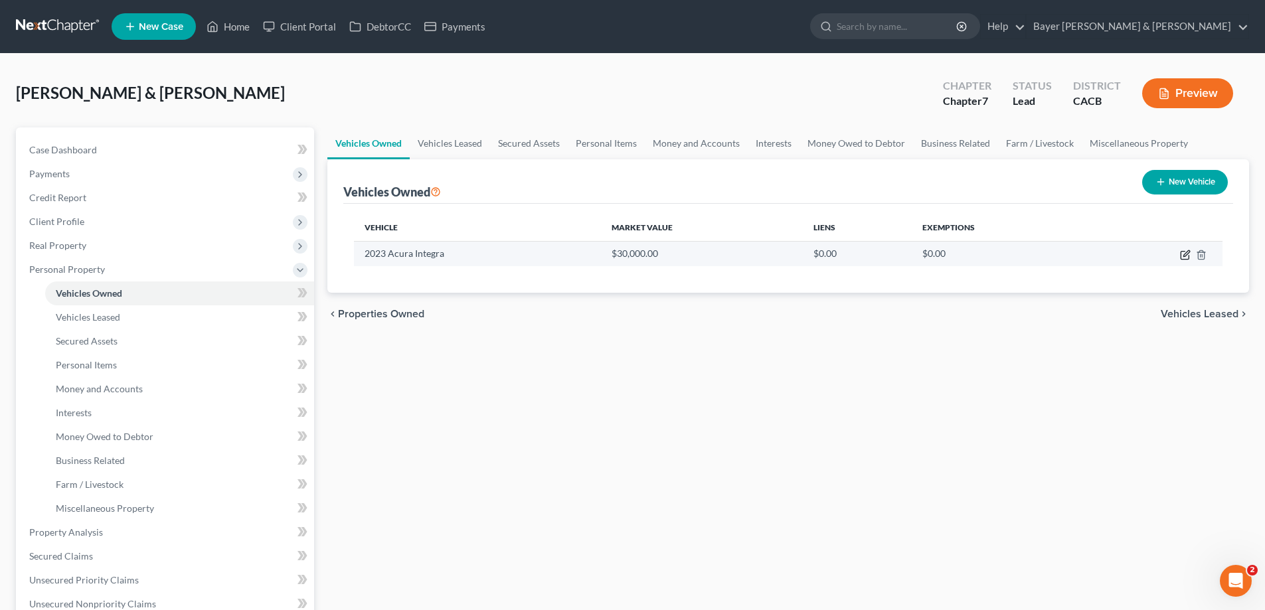
click at [1034, 256] on icon "button" at bounding box center [1186, 253] width 6 height 6
select select "0"
select select "3"
select select "2"
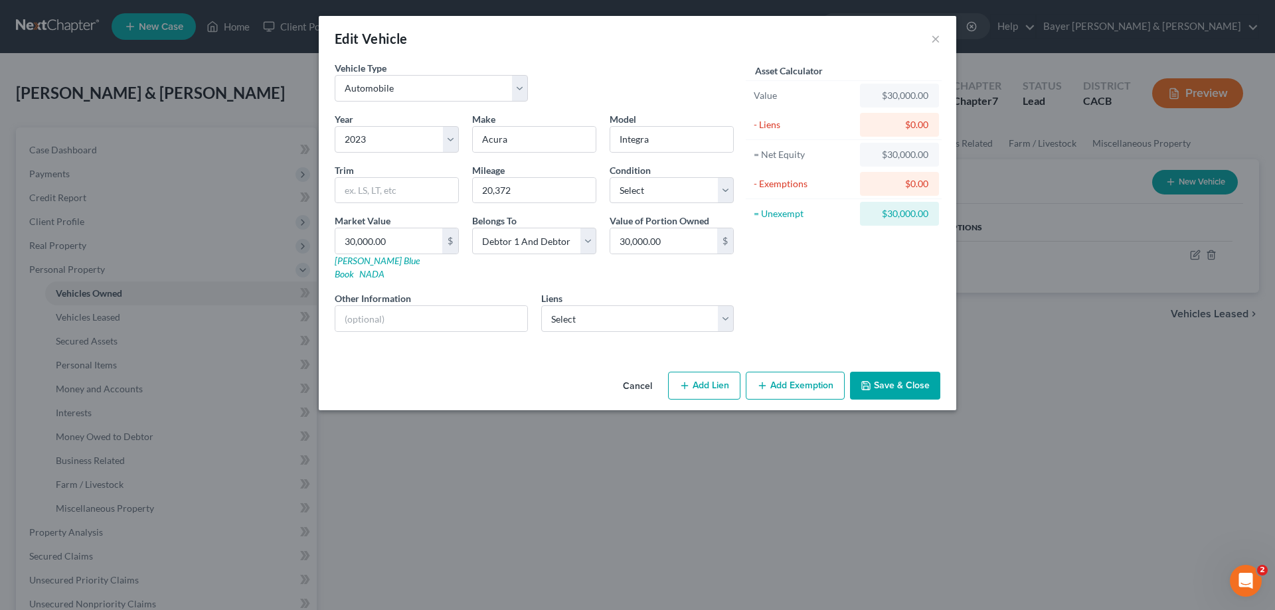
click at [869, 380] on icon "button" at bounding box center [866, 385] width 11 height 11
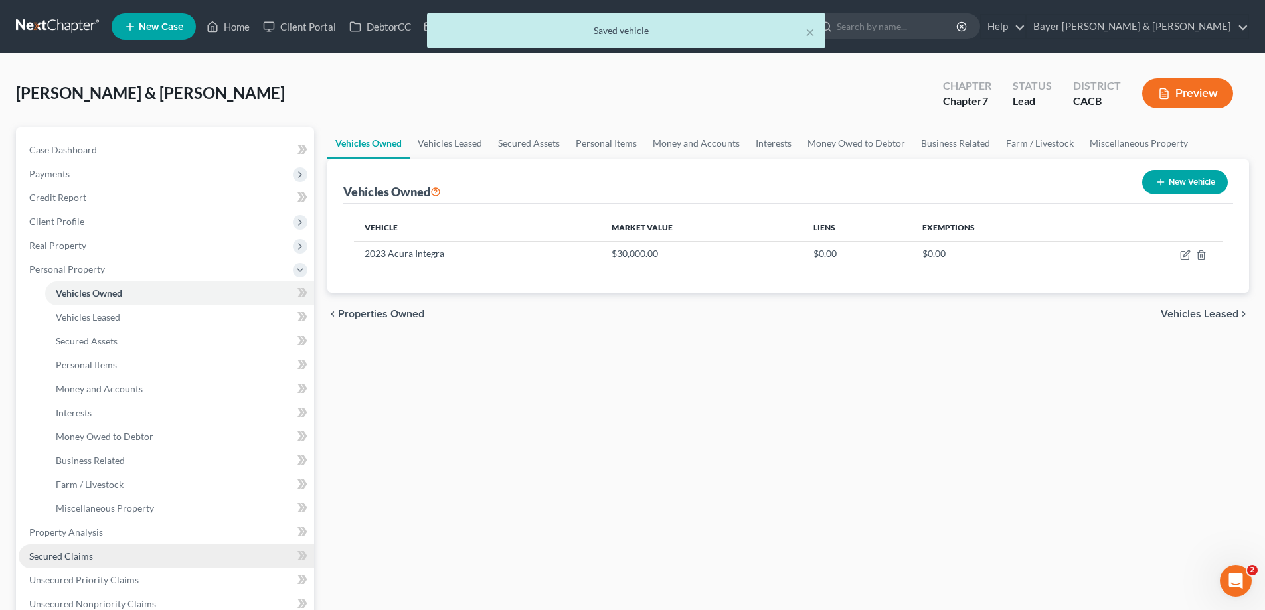
click at [94, 386] on link "Secured Claims" at bounding box center [166, 556] width 295 height 24
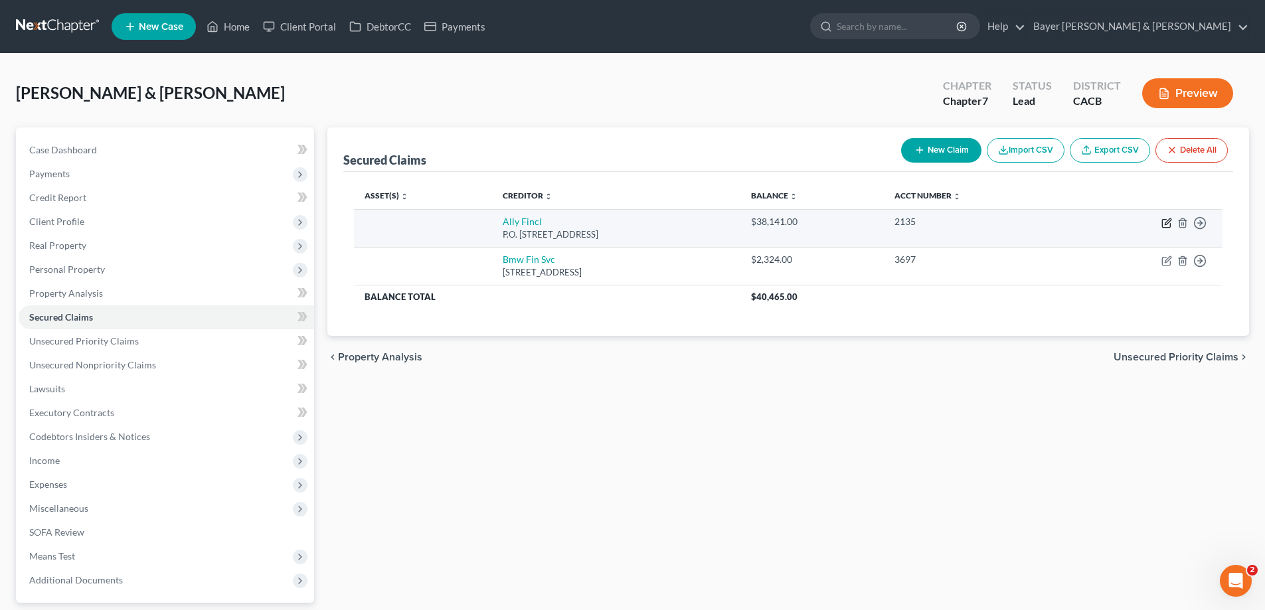
click at [1034, 220] on icon "button" at bounding box center [1166, 224] width 8 height 8
select select "24"
select select "0"
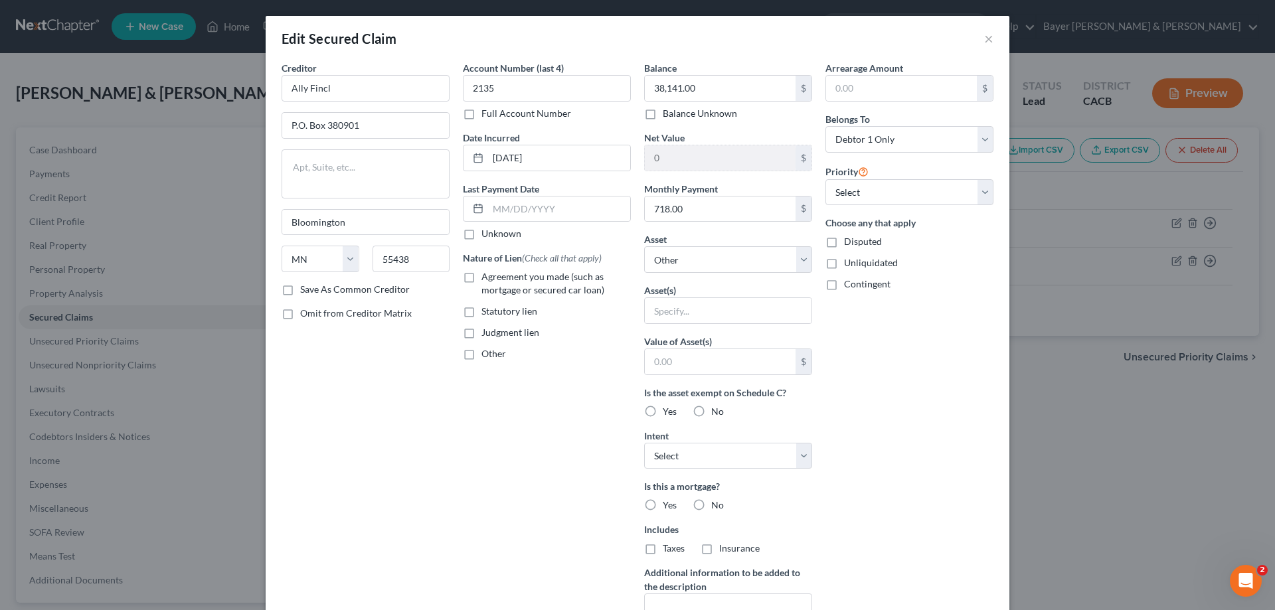
click at [481, 273] on label "Agreement you made (such as mortgage or secured car loan)" at bounding box center [555, 283] width 149 height 27
click at [487, 273] on input "Agreement you made (such as mortgage or secured car loan)" at bounding box center [491, 274] width 9 height 9
checkbox input "true"
click at [800, 255] on select "Select Other Multiple Assets Electronics - TV = $200.00 iPad = $300.00 Cell pho…" at bounding box center [728, 259] width 168 height 27
select select "8"
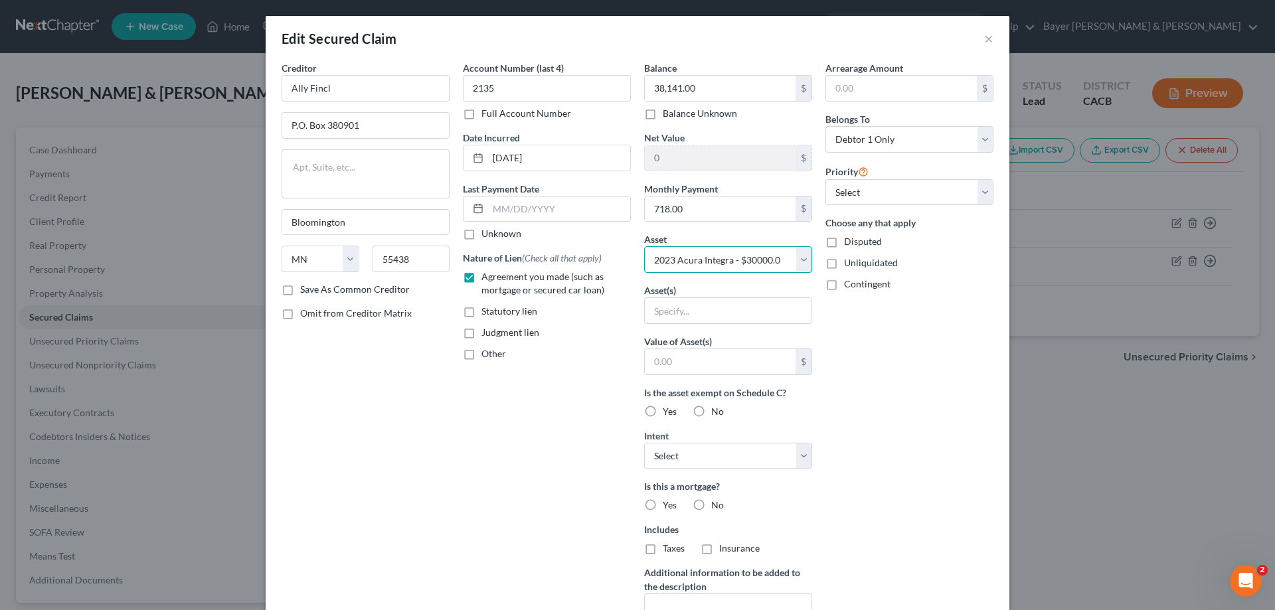
click at [644, 246] on select "Select Other Multiple Assets Electronics - TV = $200.00 iPad = $300.00 Cell pho…" at bounding box center [728, 259] width 168 height 27
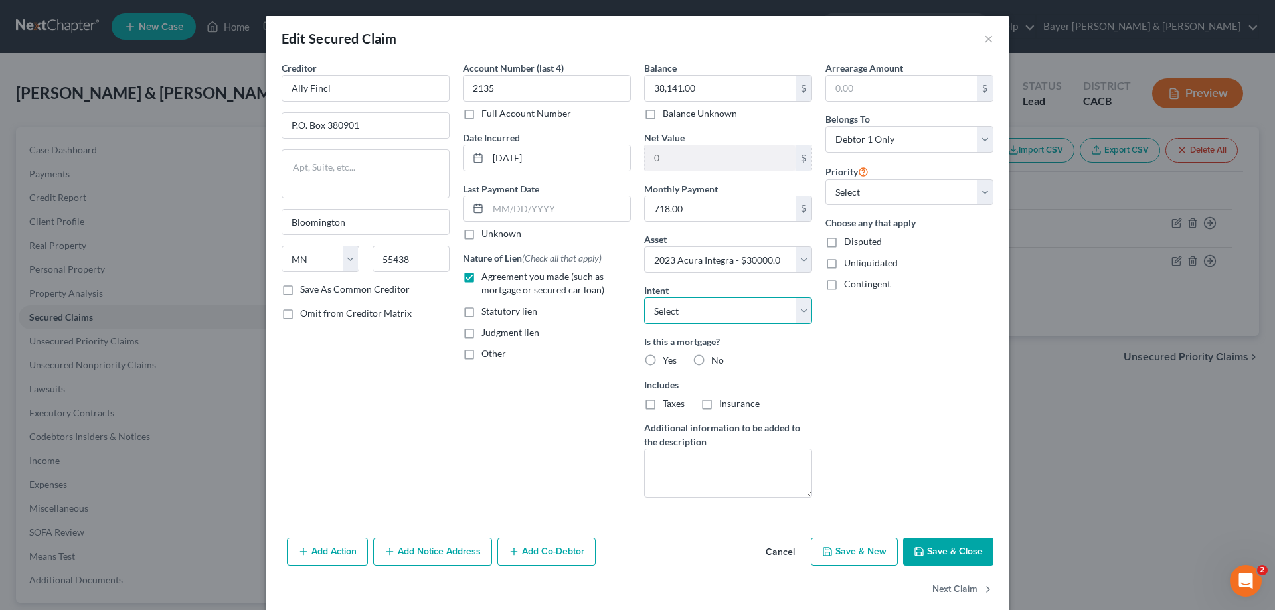
drag, startPoint x: 800, startPoint y: 318, endPoint x: 795, endPoint y: 323, distance: 7.1
click at [800, 318] on select "Select Surrender Redeem Reaffirm Avoid Other" at bounding box center [728, 310] width 168 height 27
select select "2"
click at [644, 297] on select "Select Surrender Redeem Reaffirm Avoid Other" at bounding box center [728, 310] width 168 height 27
click at [711, 361] on label "No" at bounding box center [717, 360] width 13 height 13
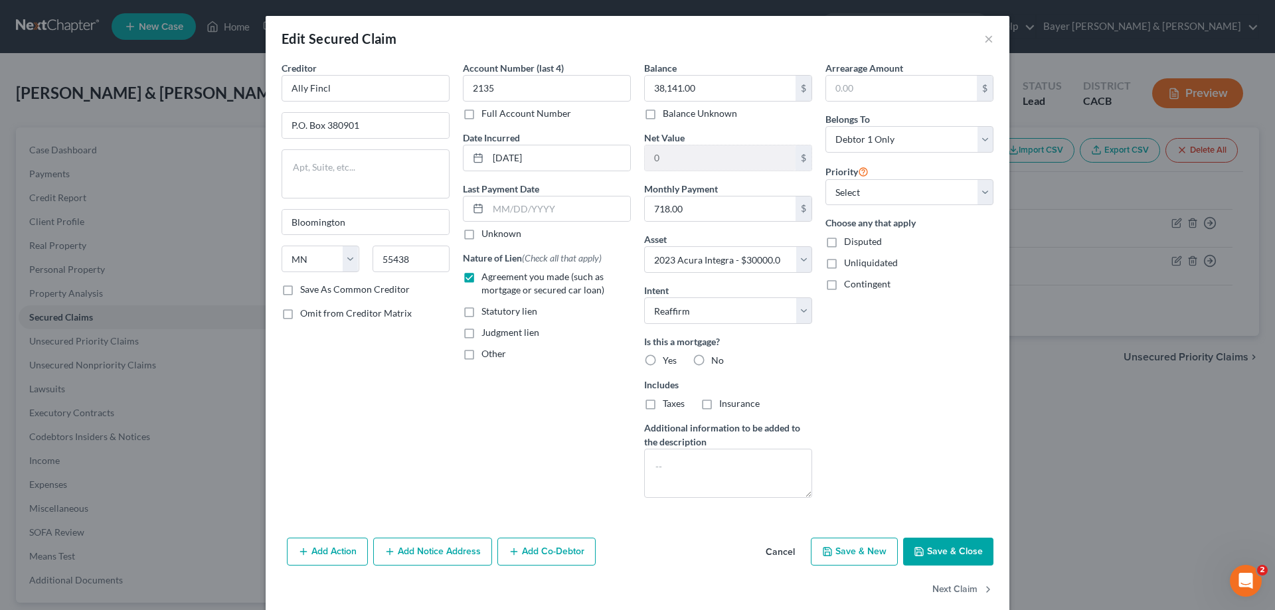
click at [716, 361] on input "No" at bounding box center [720, 358] width 9 height 9
radio input "true"
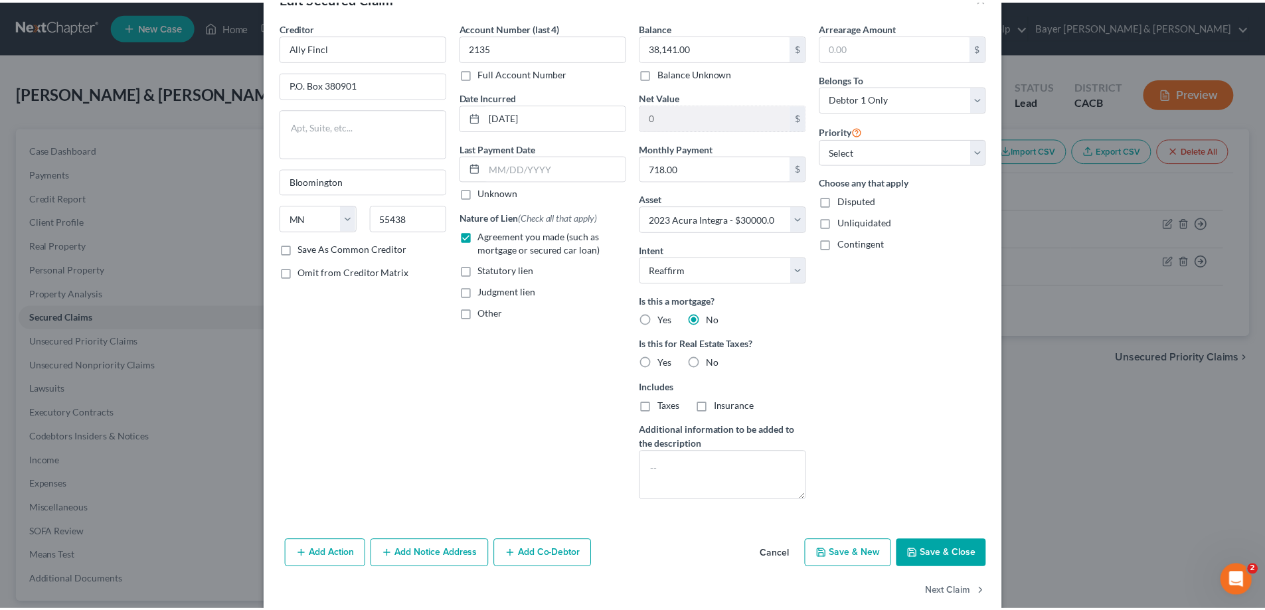
scroll to position [63, 0]
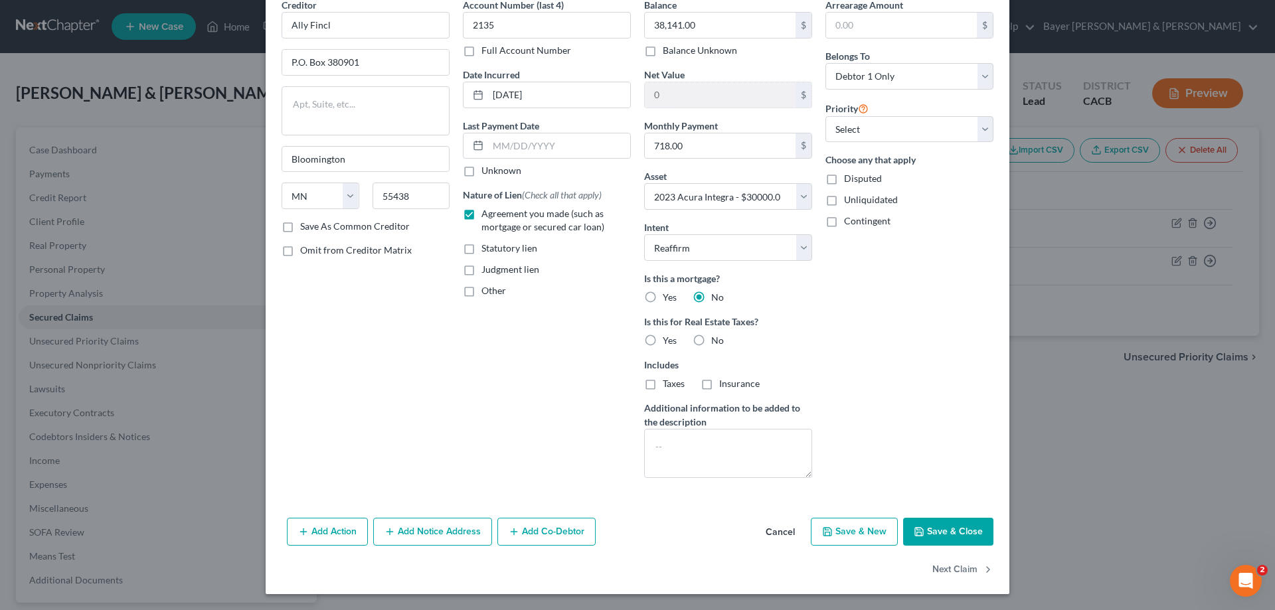
drag, startPoint x: 939, startPoint y: 523, endPoint x: 936, endPoint y: 516, distance: 7.8
click at [939, 386] on button "Save & Close" at bounding box center [948, 532] width 90 height 28
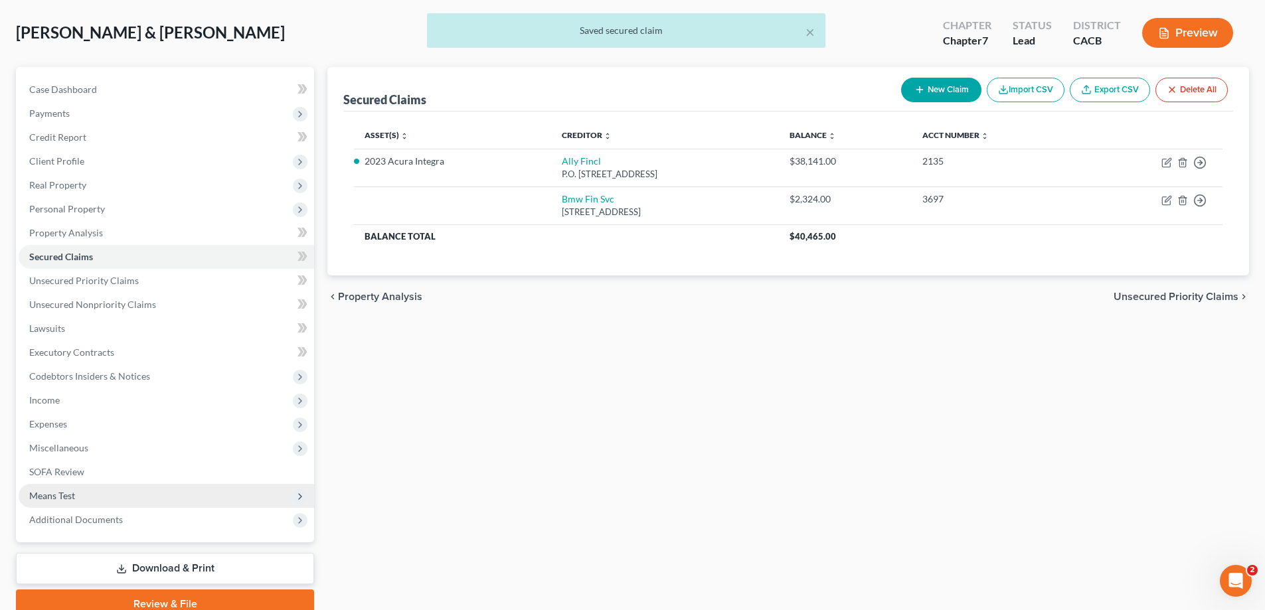
scroll to position [120, 0]
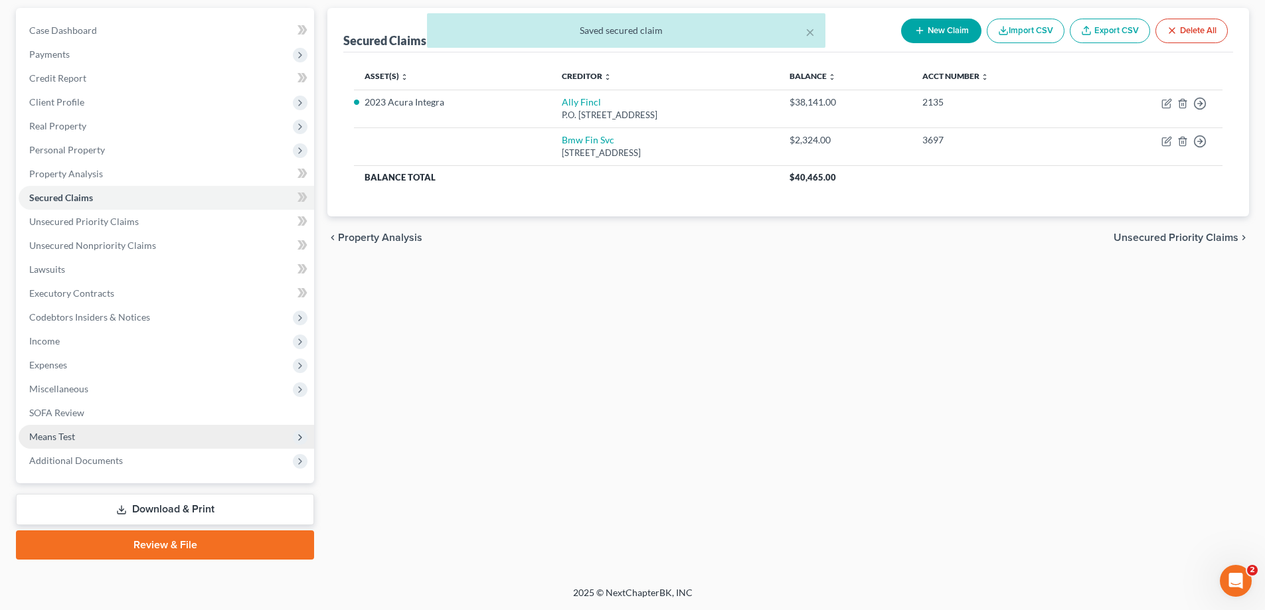
click at [128, 386] on span "Means Test" at bounding box center [166, 437] width 295 height 24
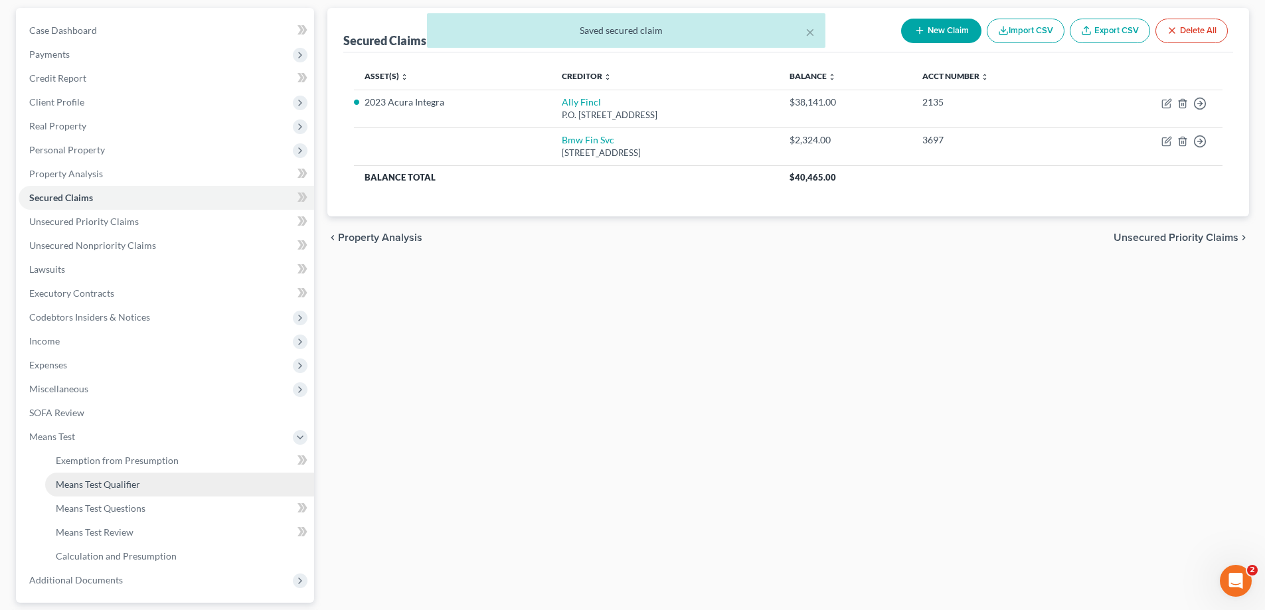
click at [148, 386] on link "Means Test Qualifier" at bounding box center [179, 485] width 269 height 24
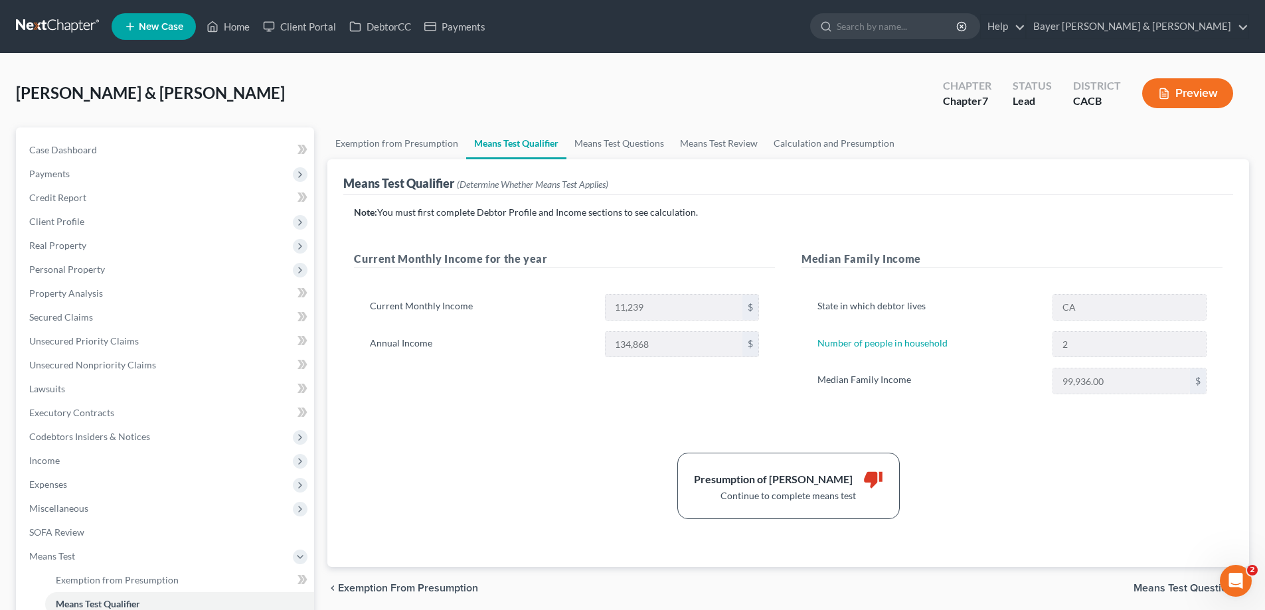
click at [1034, 100] on button "Preview" at bounding box center [1187, 93] width 91 height 30
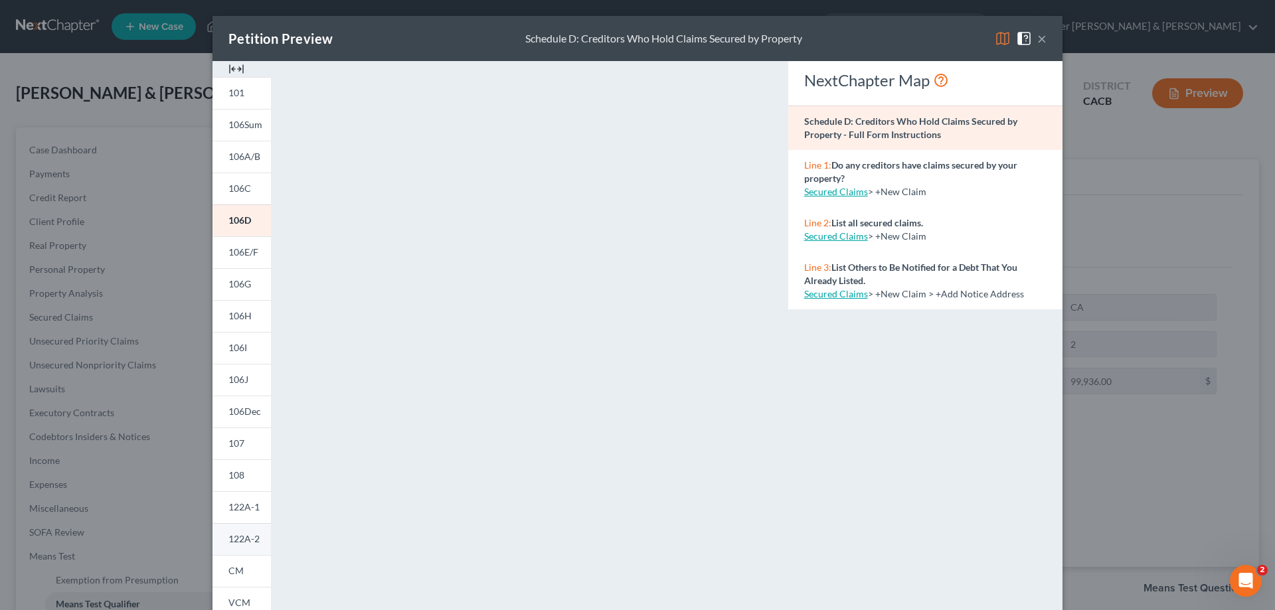
click at [221, 386] on link "122A-2" at bounding box center [241, 539] width 58 height 32
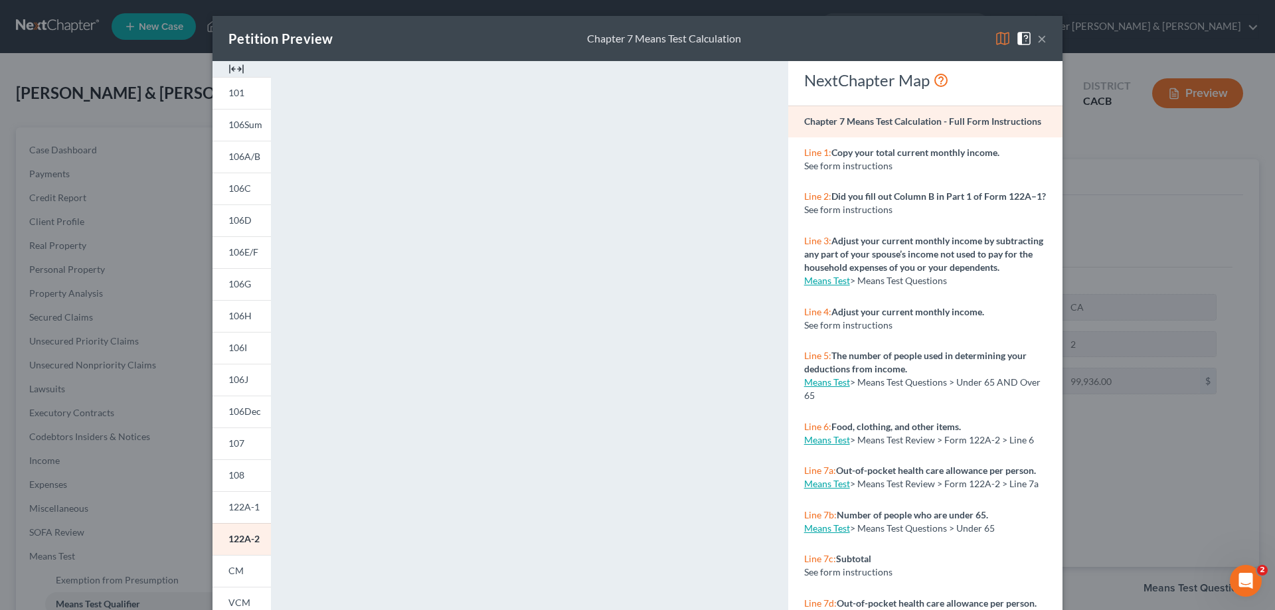
click at [1034, 42] on button "×" at bounding box center [1041, 39] width 9 height 16
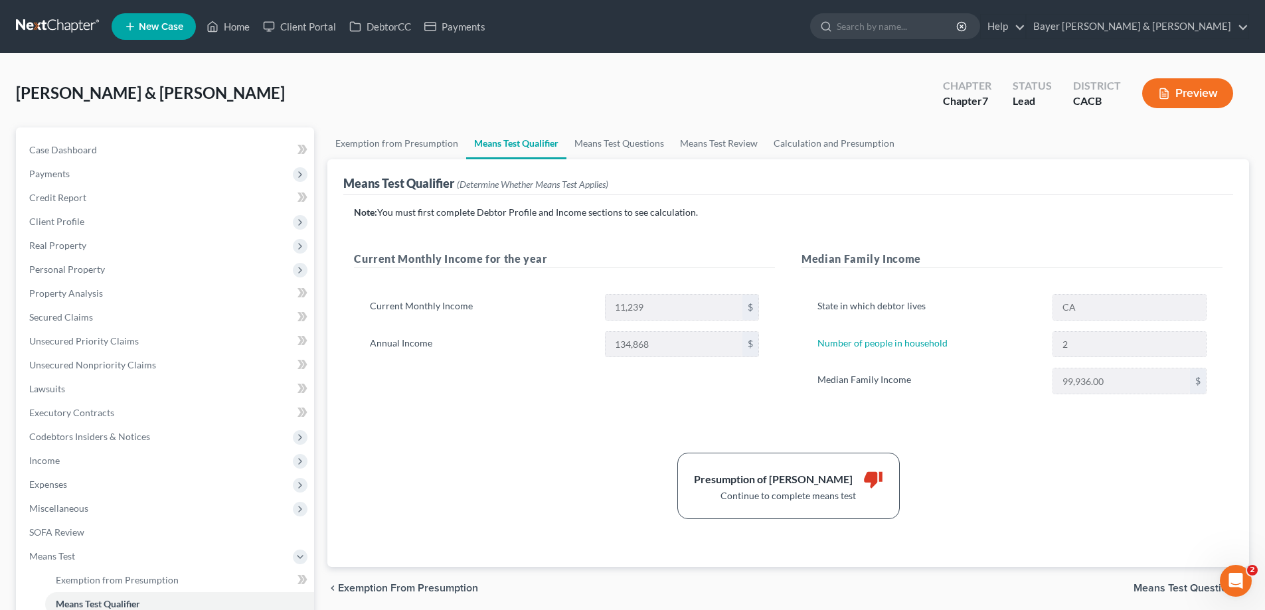
click at [475, 386] on div "Note: You must first complete Debtor Profile and Income sections to see calcula…" at bounding box center [788, 362] width 869 height 313
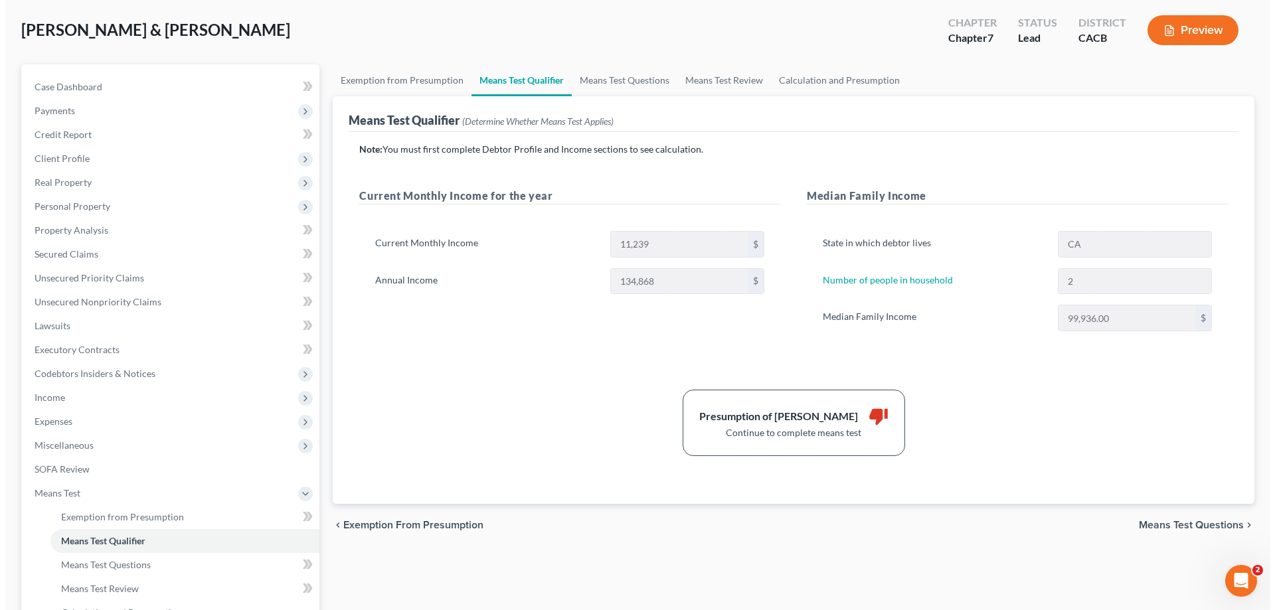
scroll to position [40, 0]
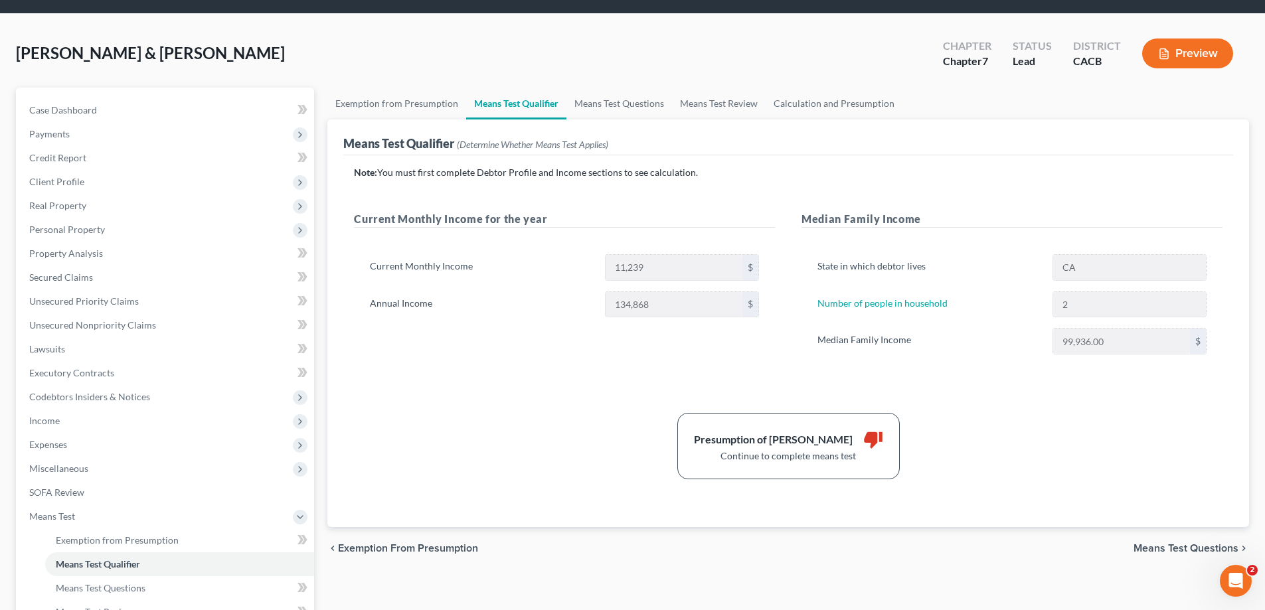
click at [1034, 60] on button "Preview" at bounding box center [1187, 54] width 91 height 30
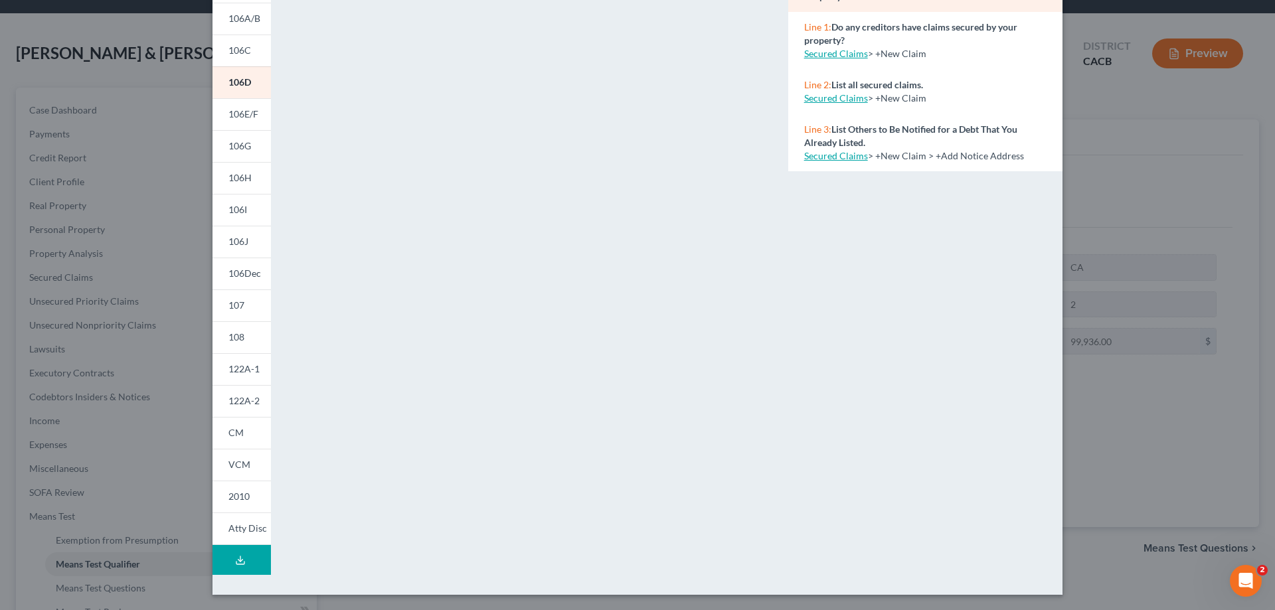
scroll to position [139, 0]
drag, startPoint x: 253, startPoint y: 560, endPoint x: 236, endPoint y: 552, distance: 18.1
click at [253, 386] on button "Download Draft" at bounding box center [241, 559] width 58 height 30
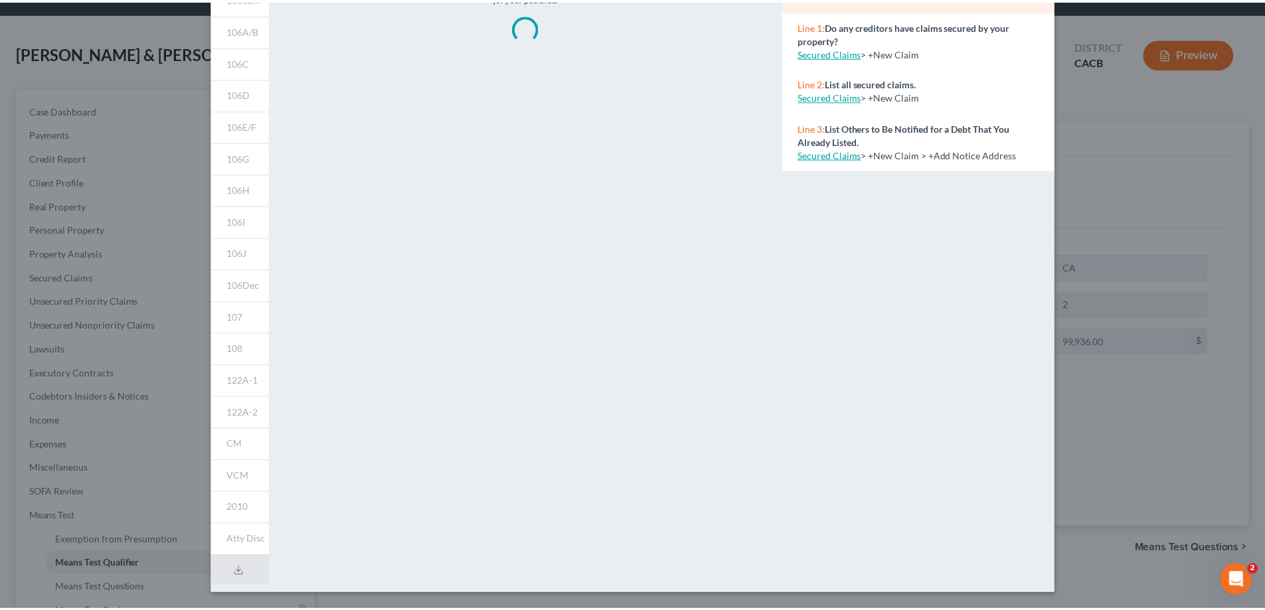
scroll to position [0, 0]
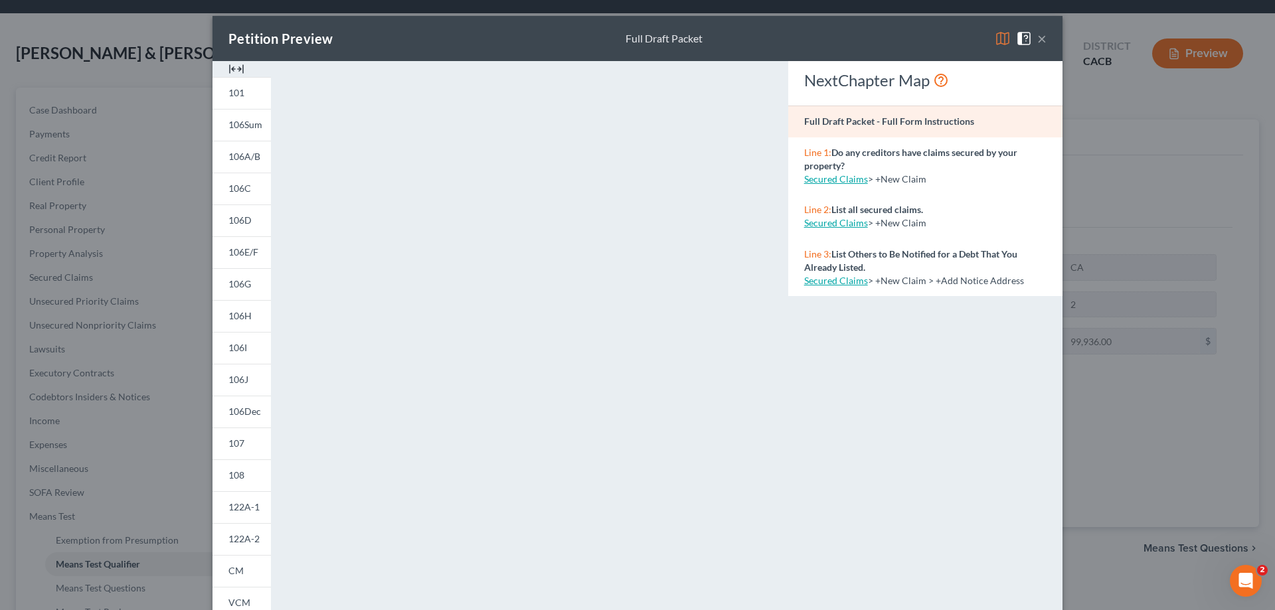
click at [1034, 32] on button "×" at bounding box center [1041, 39] width 9 height 16
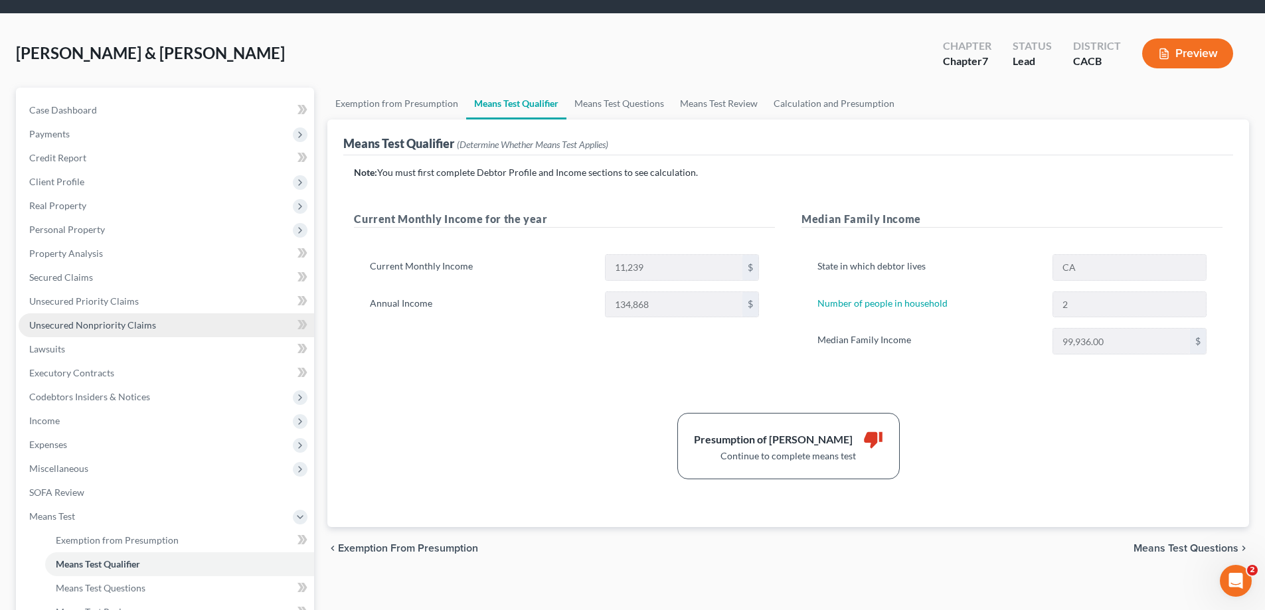
click at [114, 318] on link "Unsecured Nonpriority Claims" at bounding box center [166, 325] width 295 height 24
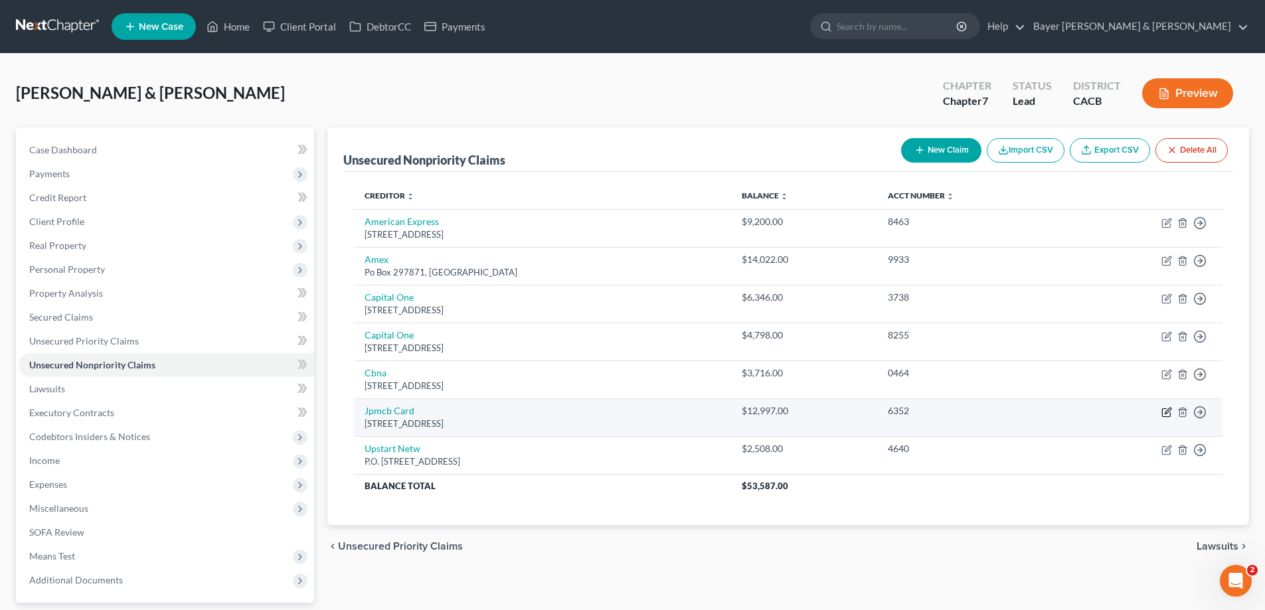
click at [1034, 386] on icon "button" at bounding box center [1168, 411] width 6 height 6
select select "7"
select select "0"
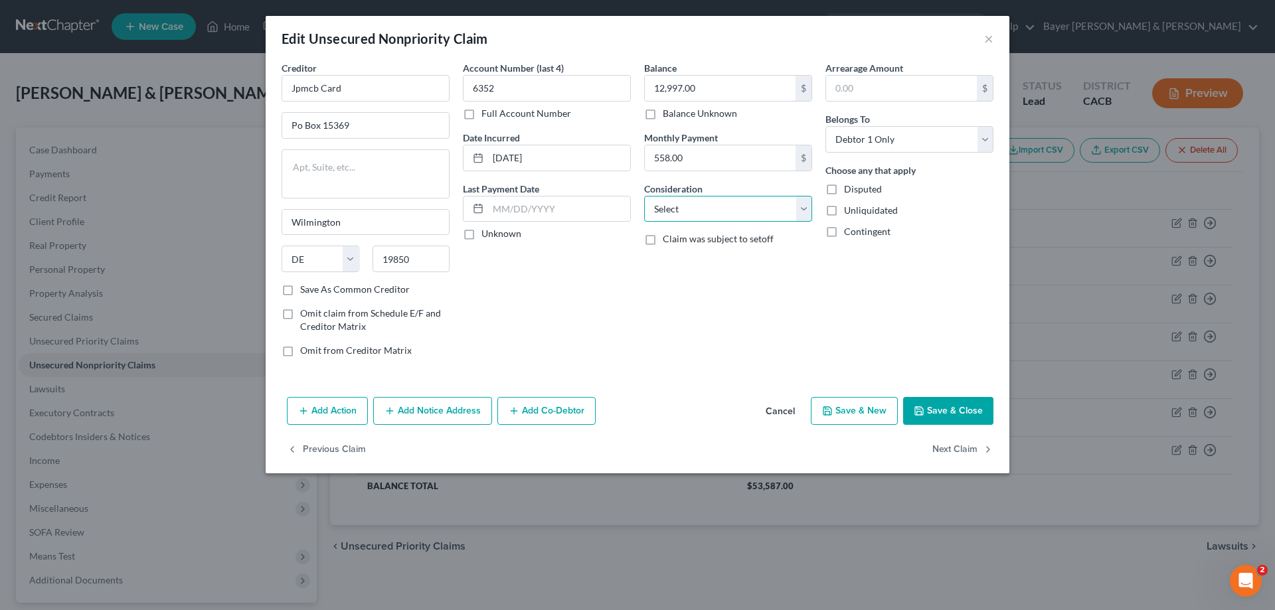
drag, startPoint x: 758, startPoint y: 209, endPoint x: 753, endPoint y: 220, distance: 12.5
click at [758, 209] on select "Select Cable / Satellite Services Collection Agency Credit Card Debt Debt Couns…" at bounding box center [728, 209] width 168 height 27
select select "2"
click at [644, 196] on select "Select Cable / Satellite Services Collection Agency Credit Card Debt Debt Couns…" at bounding box center [728, 209] width 168 height 27
click at [898, 382] on div "Creditor * Jpmcb Card Po Box [GEOGRAPHIC_DATA] [US_STATE] AK AR AZ CA CO CT DE …" at bounding box center [638, 226] width 744 height 331
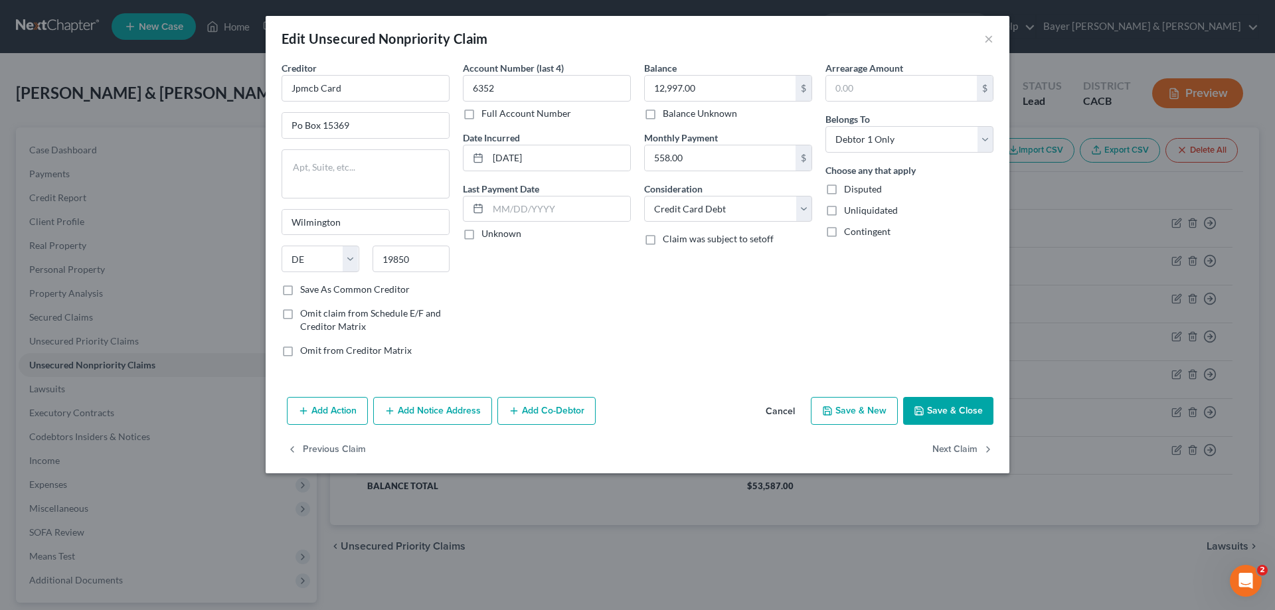
click at [930, 386] on button "Save & Close" at bounding box center [948, 411] width 90 height 28
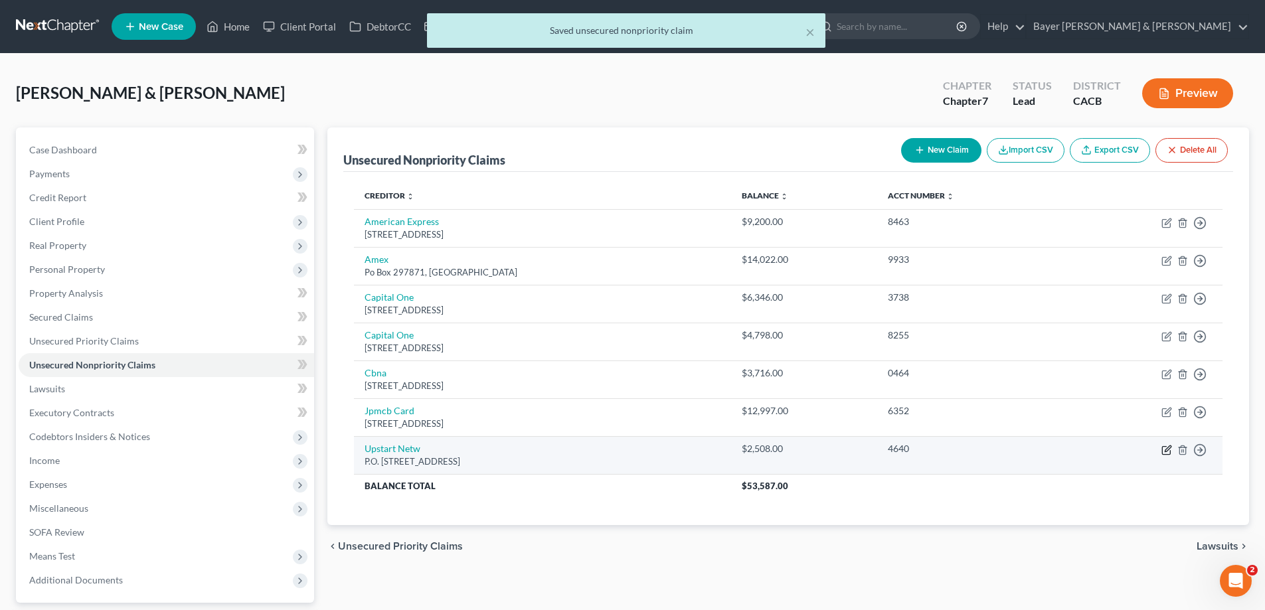
click at [1034, 386] on icon "button" at bounding box center [1166, 450] width 11 height 11
select select "4"
select select "1"
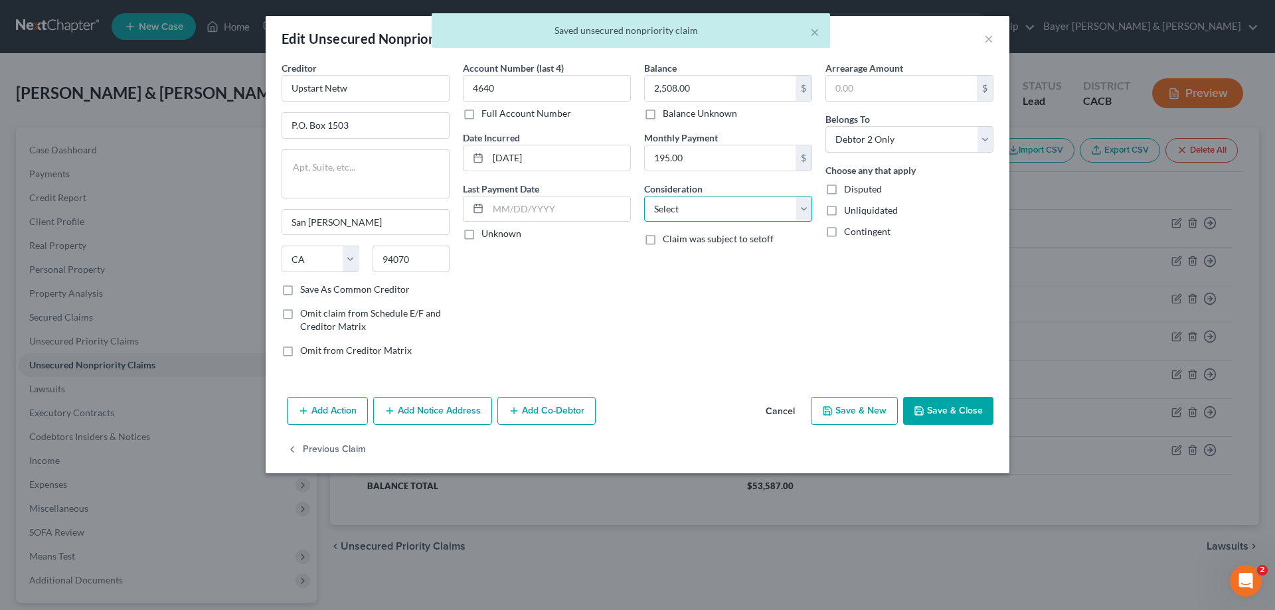
drag, startPoint x: 666, startPoint y: 212, endPoint x: 665, endPoint y: 220, distance: 8.0
click at [666, 212] on select "Select Cable / Satellite Services Collection Agency Credit Card Debt Debt Couns…" at bounding box center [728, 209] width 168 height 27
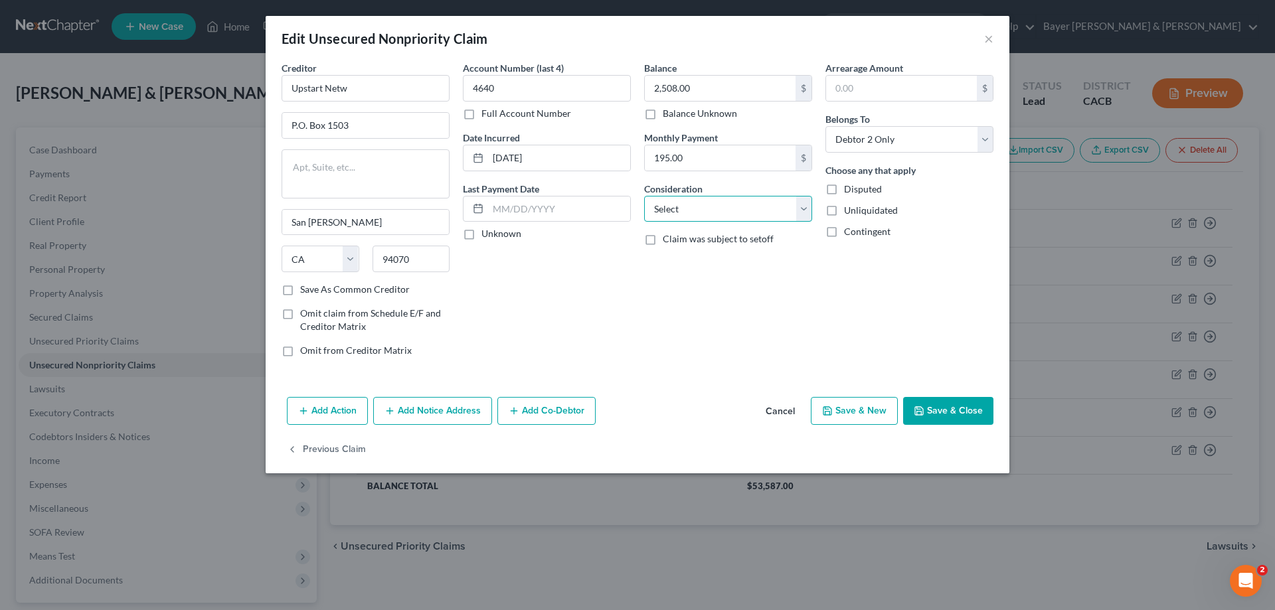
select select "2"
click at [644, 196] on select "Select Cable / Satellite Services Collection Agency Credit Card Debt Debt Couns…" at bounding box center [728, 209] width 168 height 27
click at [948, 386] on button "Save & Close" at bounding box center [948, 411] width 90 height 28
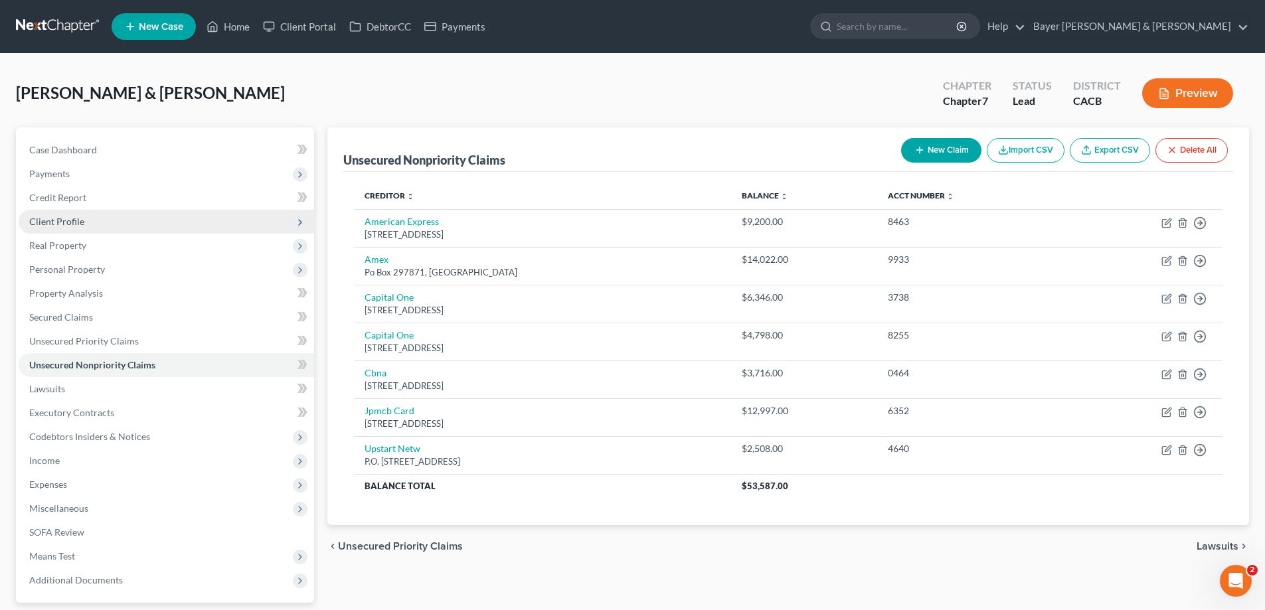
click at [79, 225] on span "Client Profile" at bounding box center [56, 221] width 55 height 11
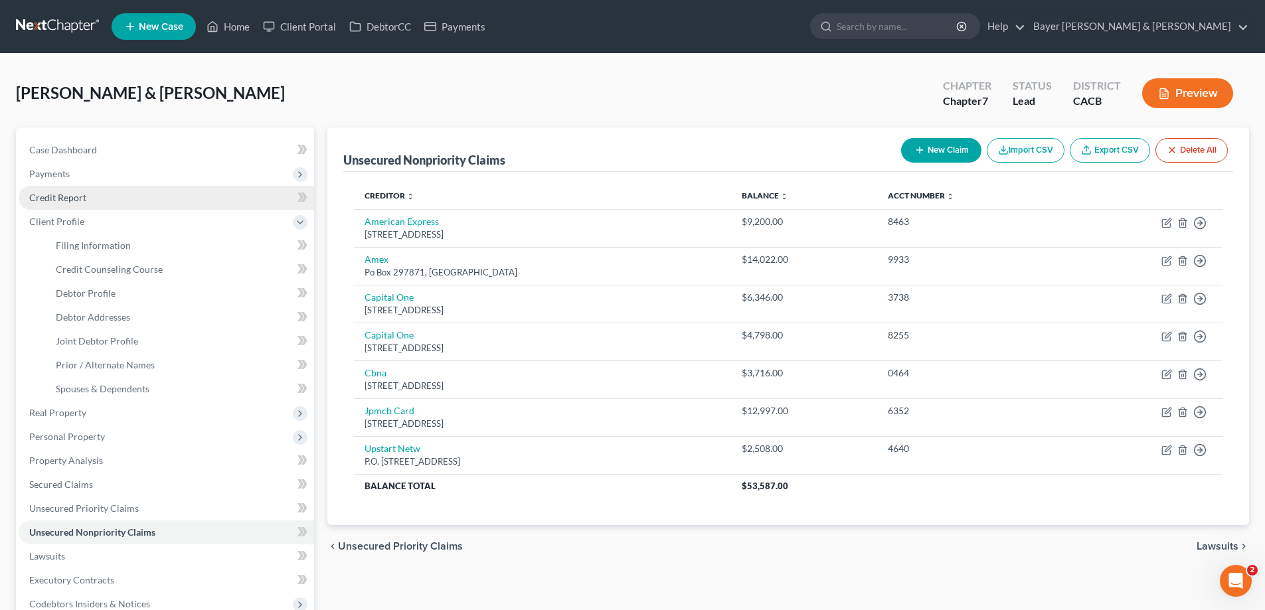
click at [147, 190] on link "Credit Report" at bounding box center [166, 198] width 295 height 24
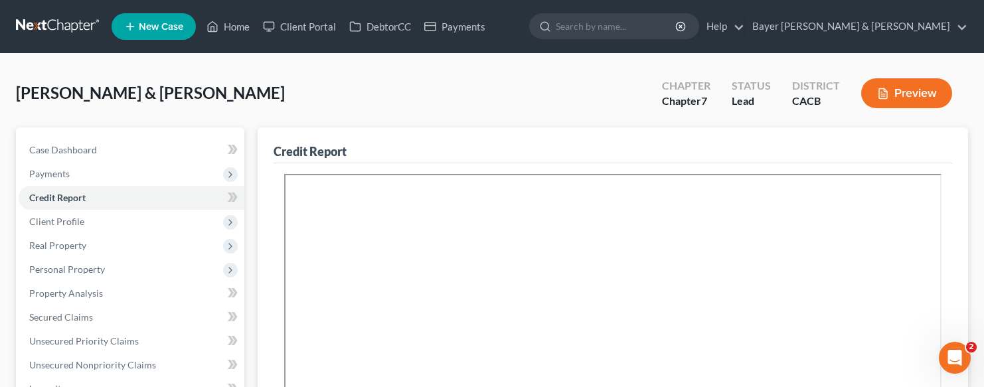
click at [319, 71] on div "[PERSON_NAME] & [PERSON_NAME] Upgraded Chapter Chapter 7 Status Lead District C…" at bounding box center [492, 99] width 952 height 58
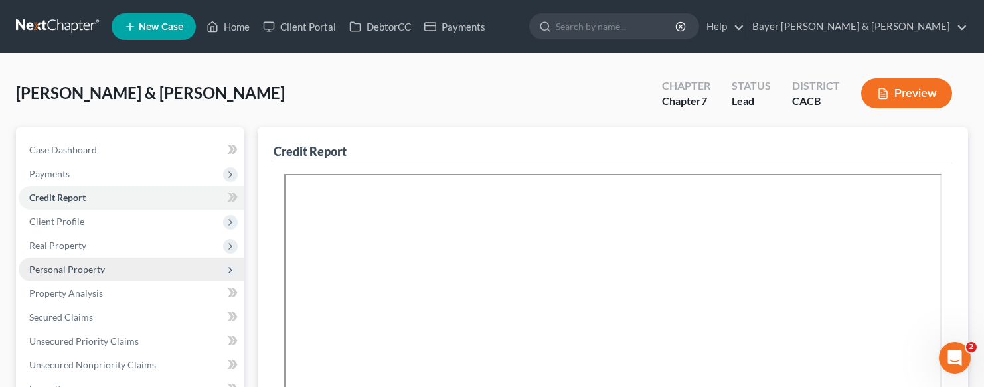
click at [72, 274] on span "Personal Property" at bounding box center [67, 269] width 76 height 11
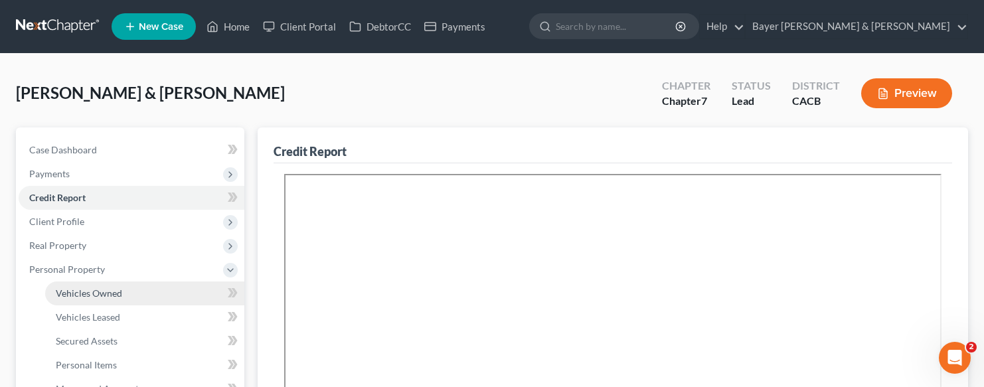
click at [133, 286] on link "Vehicles Owned" at bounding box center [144, 294] width 199 height 24
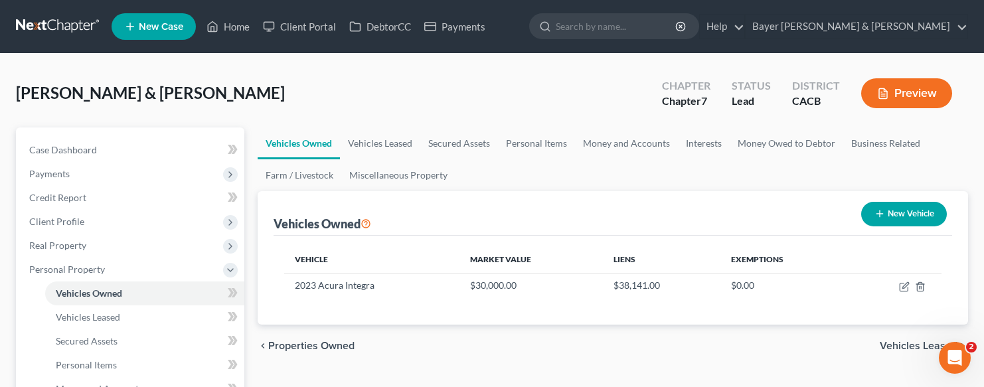
click at [907, 95] on button "Preview" at bounding box center [906, 93] width 91 height 30
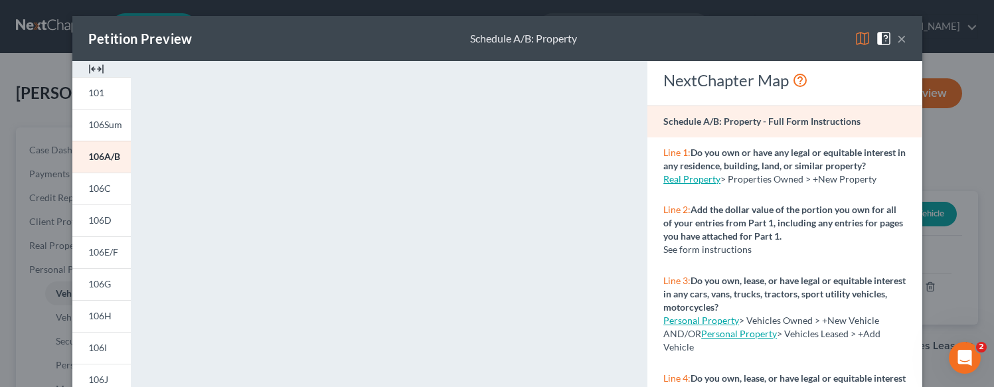
click at [99, 222] on span "106D" at bounding box center [99, 219] width 23 height 11
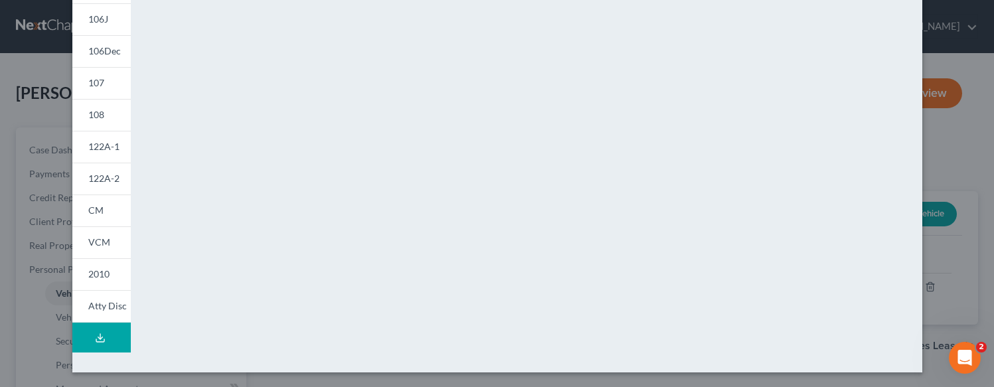
scroll to position [362, 0]
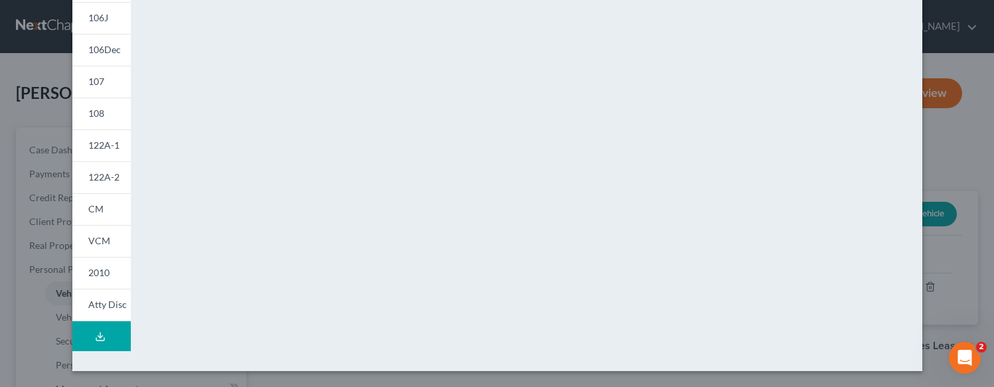
click at [107, 331] on button "Download Draft" at bounding box center [101, 336] width 58 height 30
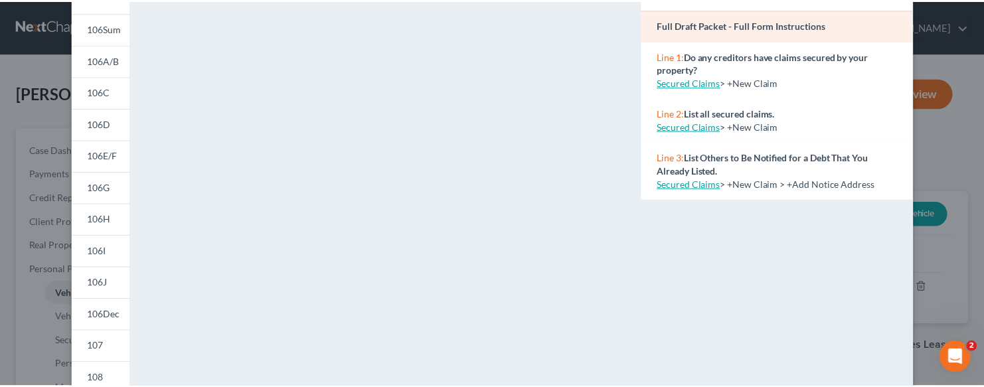
scroll to position [0, 0]
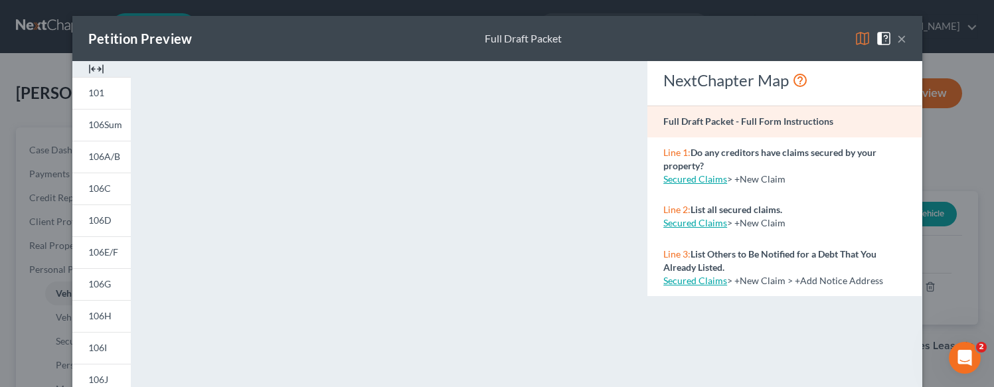
click at [898, 40] on button "×" at bounding box center [901, 39] width 9 height 16
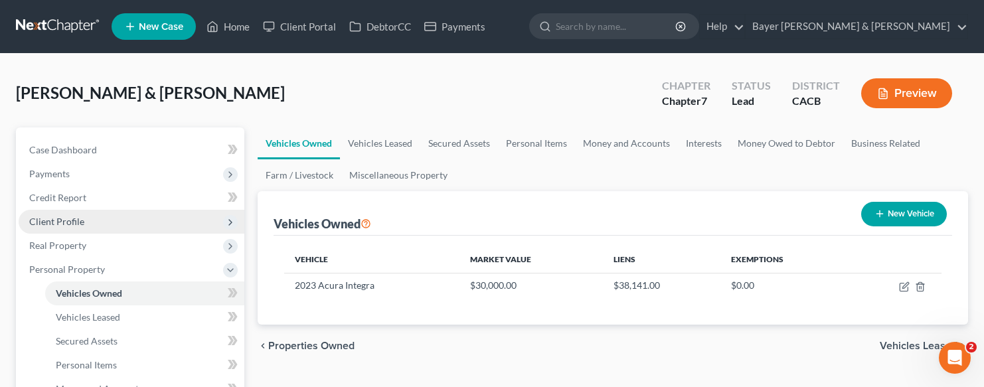
click at [82, 224] on span "Client Profile" at bounding box center [56, 221] width 55 height 11
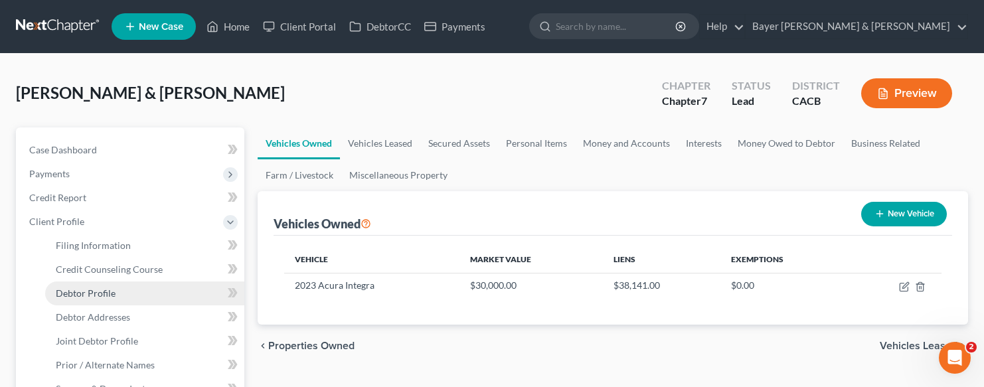
click at [96, 299] on link "Debtor Profile" at bounding box center [144, 294] width 199 height 24
select select "1"
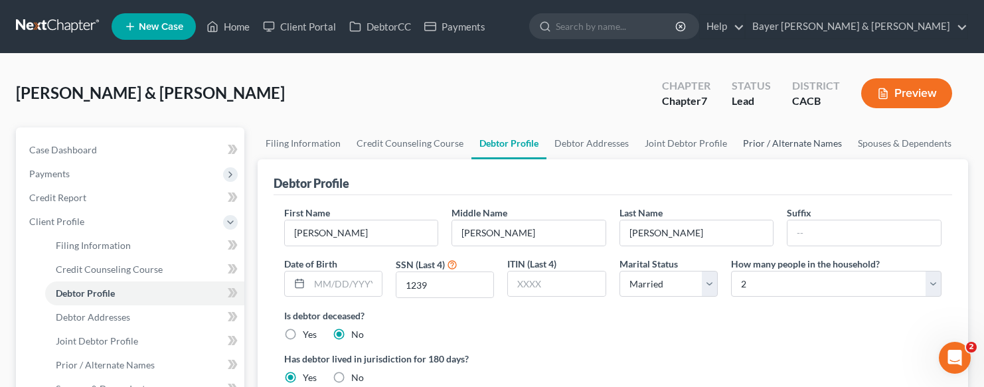
click at [786, 145] on link "Prior / Alternate Names" at bounding box center [792, 143] width 115 height 32
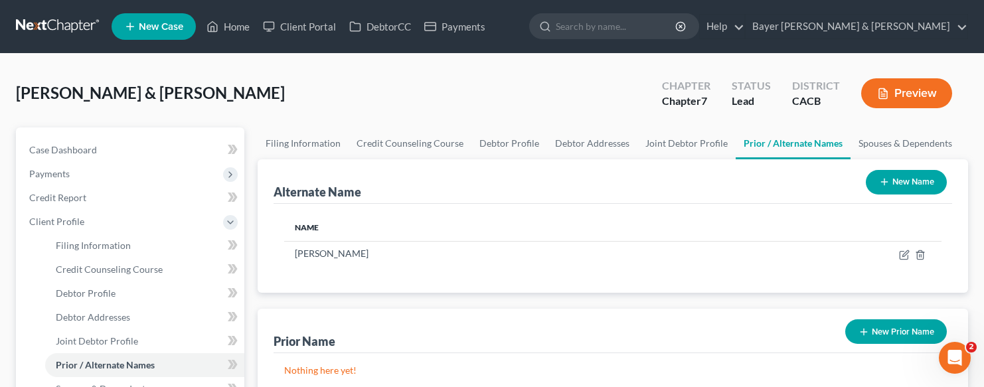
drag, startPoint x: 914, startPoint y: 174, endPoint x: 410, endPoint y: 165, distance: 503.4
click at [912, 174] on button "New Name" at bounding box center [906, 182] width 81 height 25
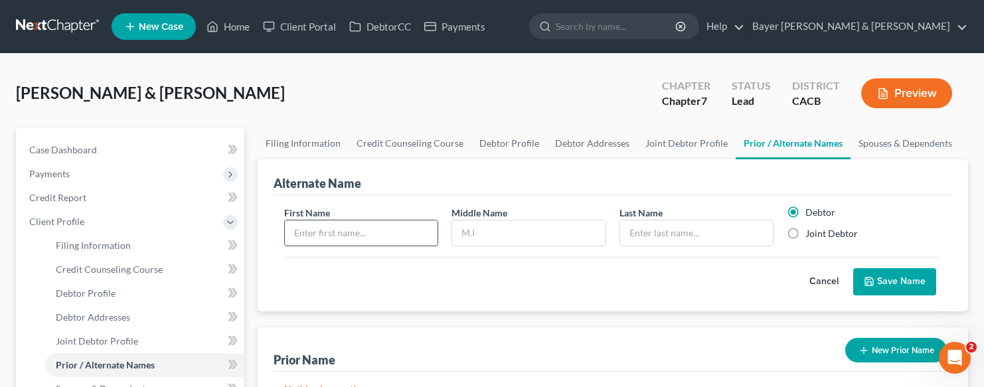
click at [404, 234] on input "text" at bounding box center [361, 232] width 153 height 25
type input "J"
type input "[PERSON_NAME]"
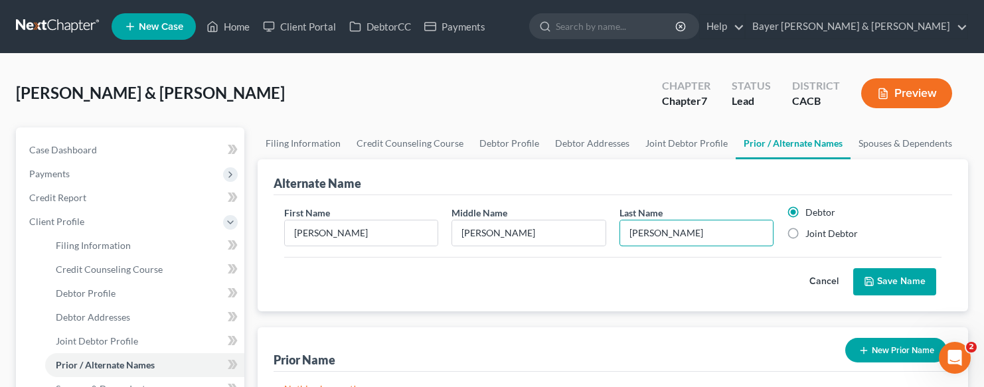
type input "[PERSON_NAME]"
click at [899, 288] on button "Save Name" at bounding box center [894, 282] width 83 height 28
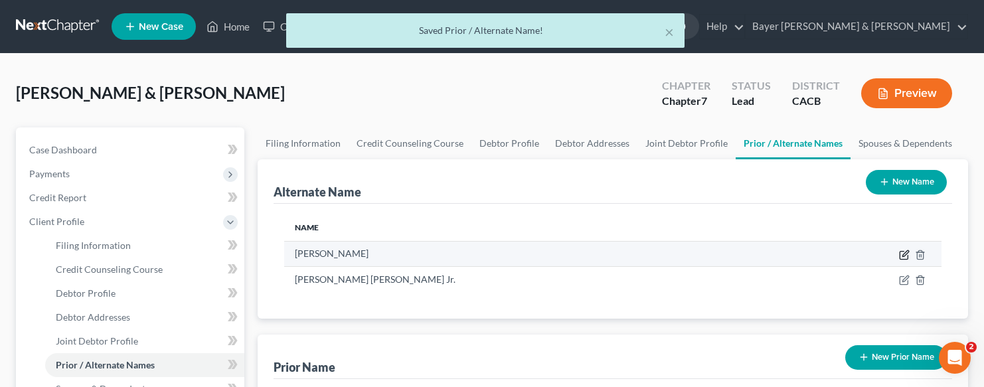
click at [905, 252] on icon at bounding box center [905, 253] width 6 height 6
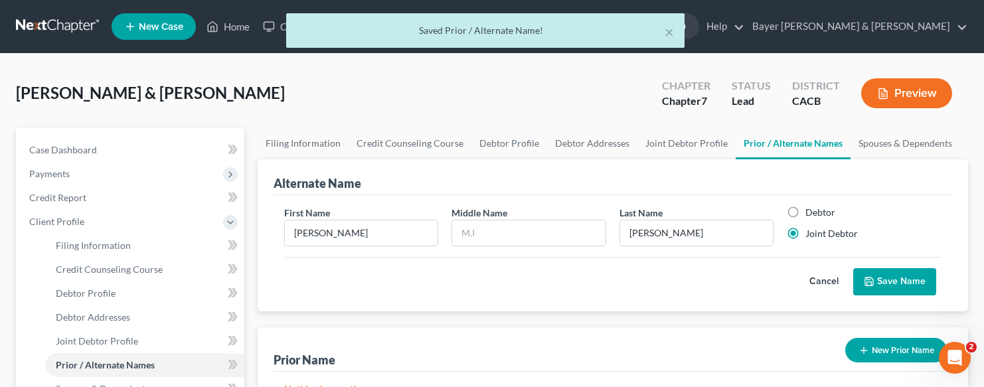
click at [896, 284] on button "Save Name" at bounding box center [894, 282] width 83 height 28
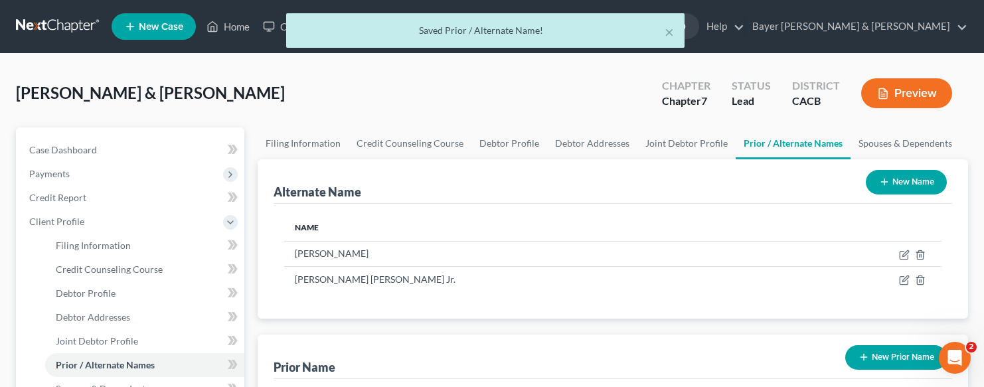
click at [903, 102] on button "Preview" at bounding box center [906, 93] width 91 height 30
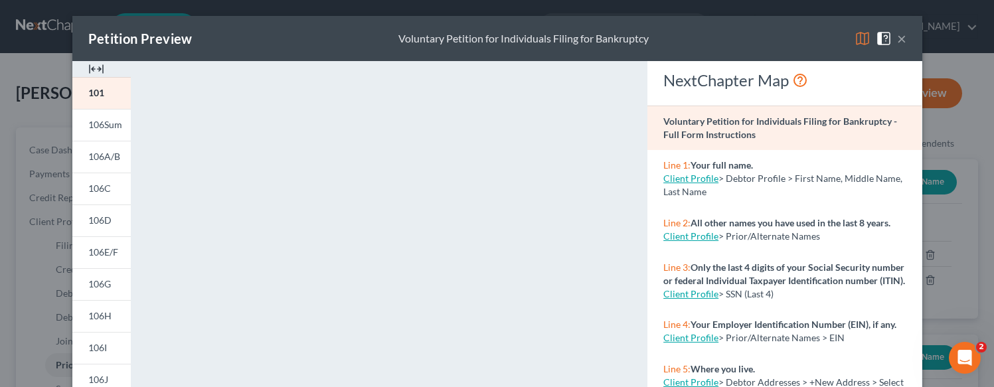
drag, startPoint x: 902, startPoint y: 39, endPoint x: 861, endPoint y: 76, distance: 54.5
click at [902, 38] on div "Petition Preview Voluntary Petition for Individuals Filing for Bankruptcy ×" at bounding box center [497, 38] width 850 height 45
click at [897, 35] on button "×" at bounding box center [901, 39] width 9 height 16
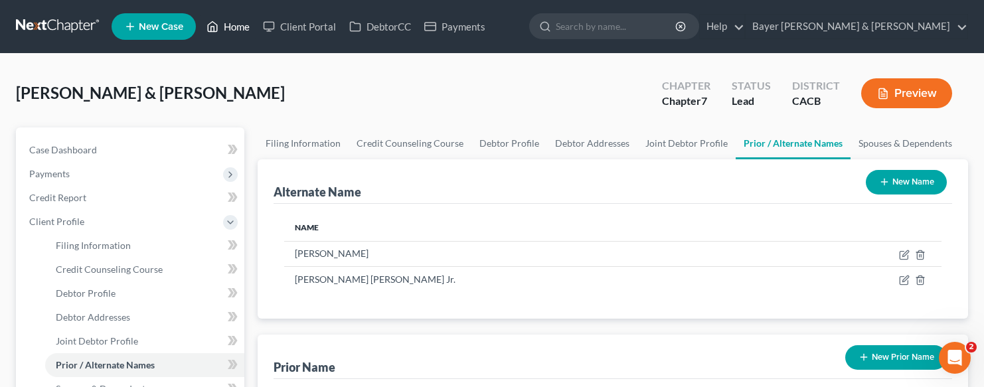
drag, startPoint x: 224, startPoint y: 24, endPoint x: 261, endPoint y: 56, distance: 48.5
click at [224, 24] on link "Home" at bounding box center [228, 27] width 56 height 24
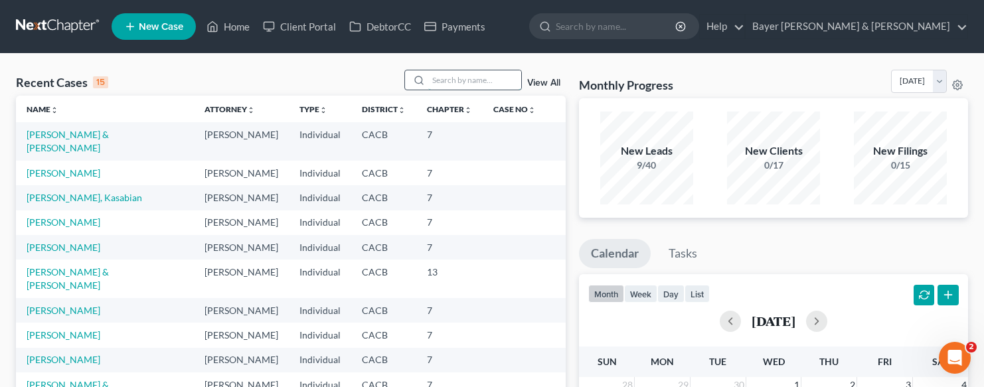
click at [457, 76] on input "search" at bounding box center [474, 79] width 93 height 19
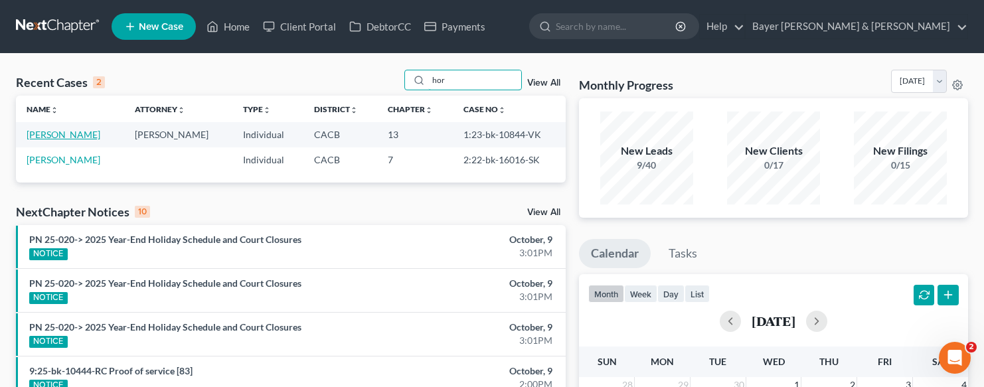
type input "hor"
click at [100, 135] on link "[PERSON_NAME]" at bounding box center [64, 134] width 74 height 11
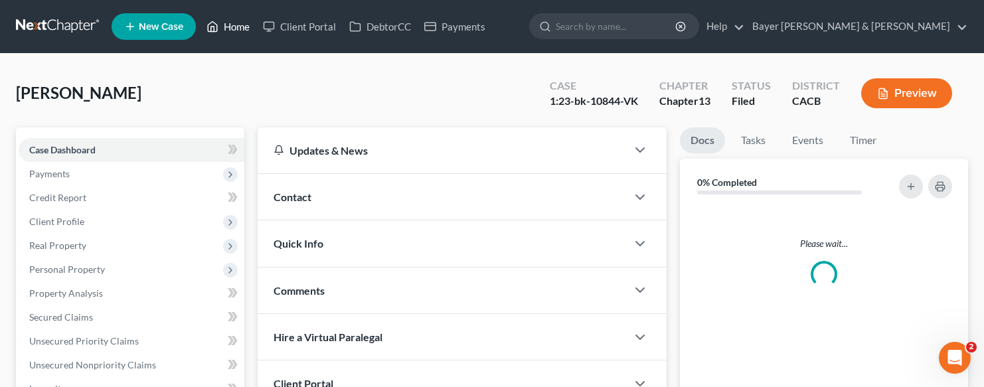
click at [227, 28] on link "Home" at bounding box center [228, 27] width 56 height 24
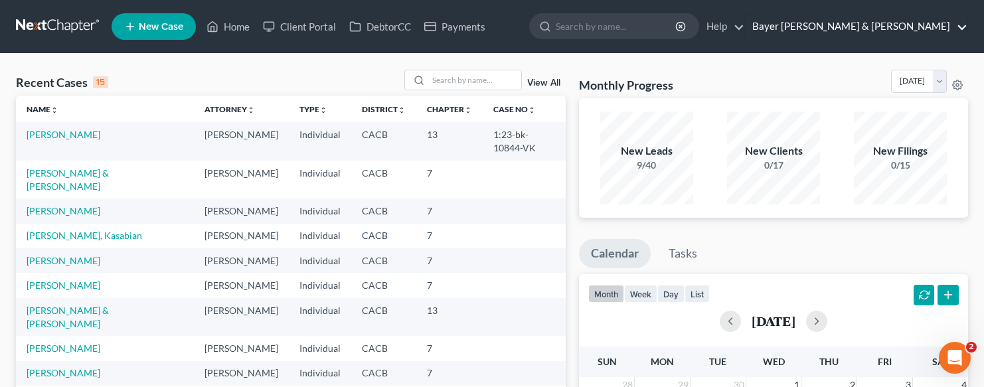
click at [908, 33] on link "Bayer [PERSON_NAME] & [PERSON_NAME]" at bounding box center [857, 27] width 222 height 24
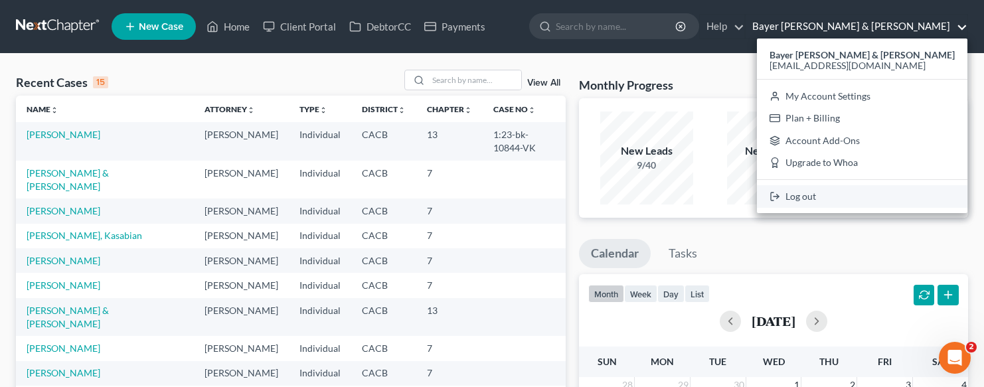
click at [875, 197] on link "Log out" at bounding box center [862, 196] width 210 height 23
